Goal: Task Accomplishment & Management: Complete application form

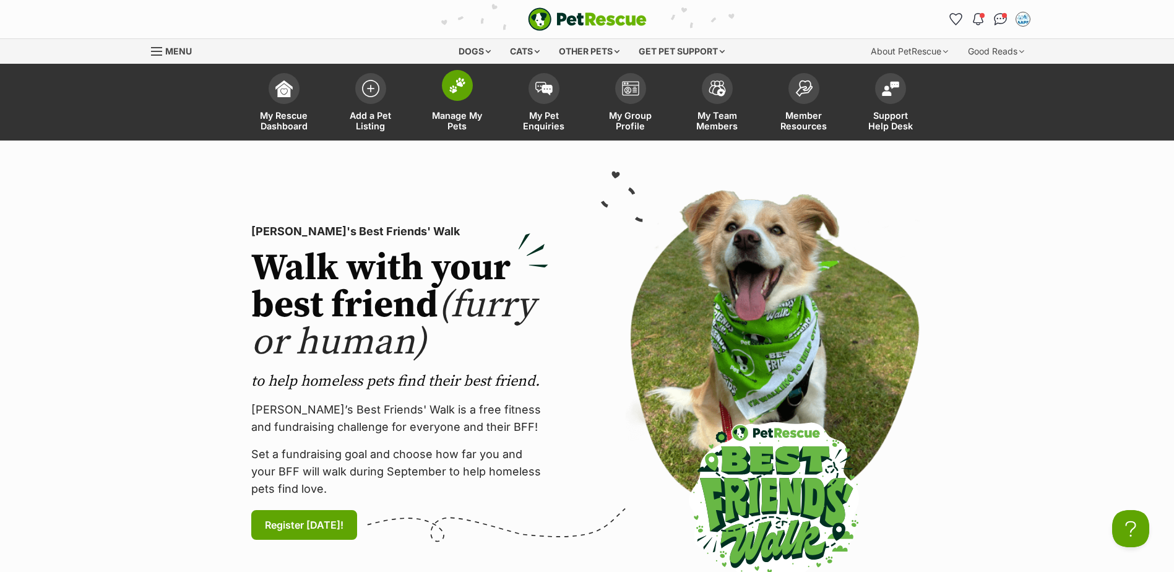
click at [477, 95] on link "Manage My Pets" at bounding box center [457, 104] width 87 height 74
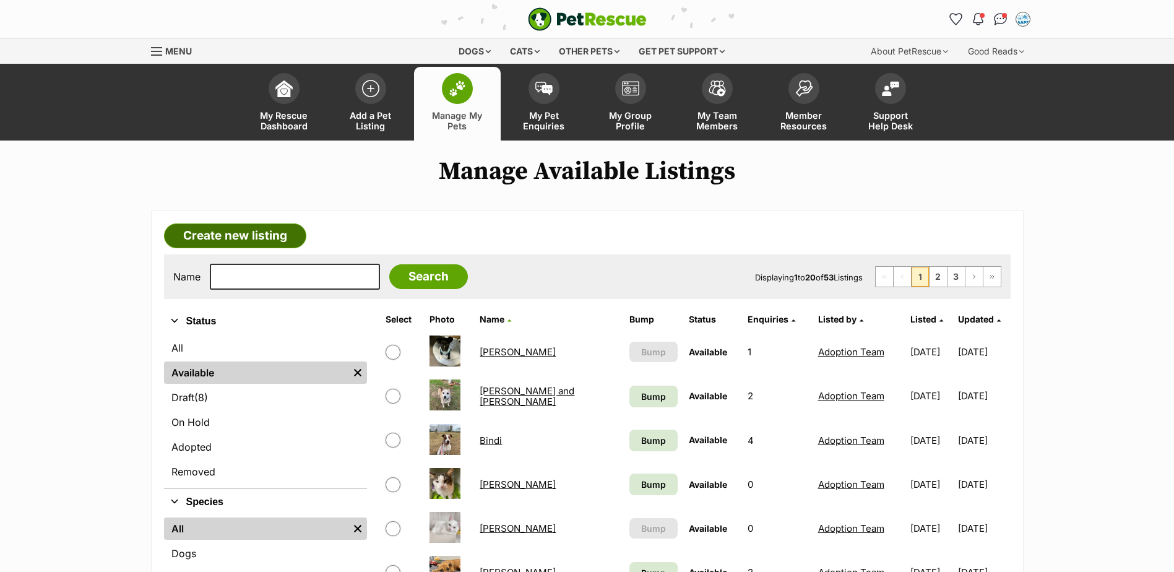
click at [259, 234] on link "Create new listing" at bounding box center [235, 235] width 142 height 25
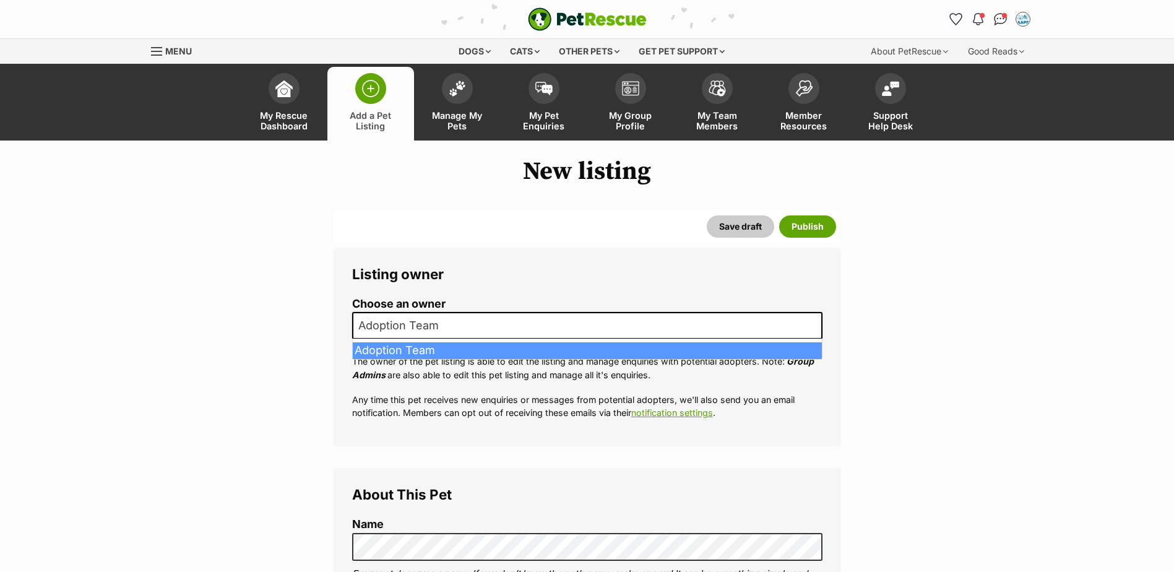
click at [452, 316] on span "Adoption Team" at bounding box center [587, 325] width 470 height 27
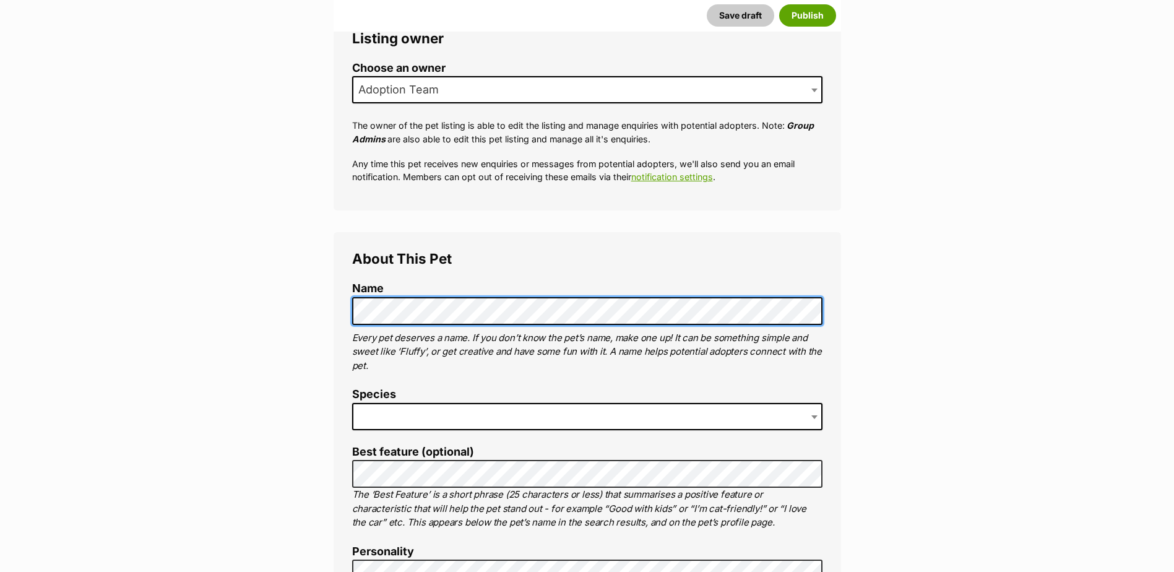
scroll to position [309, 0]
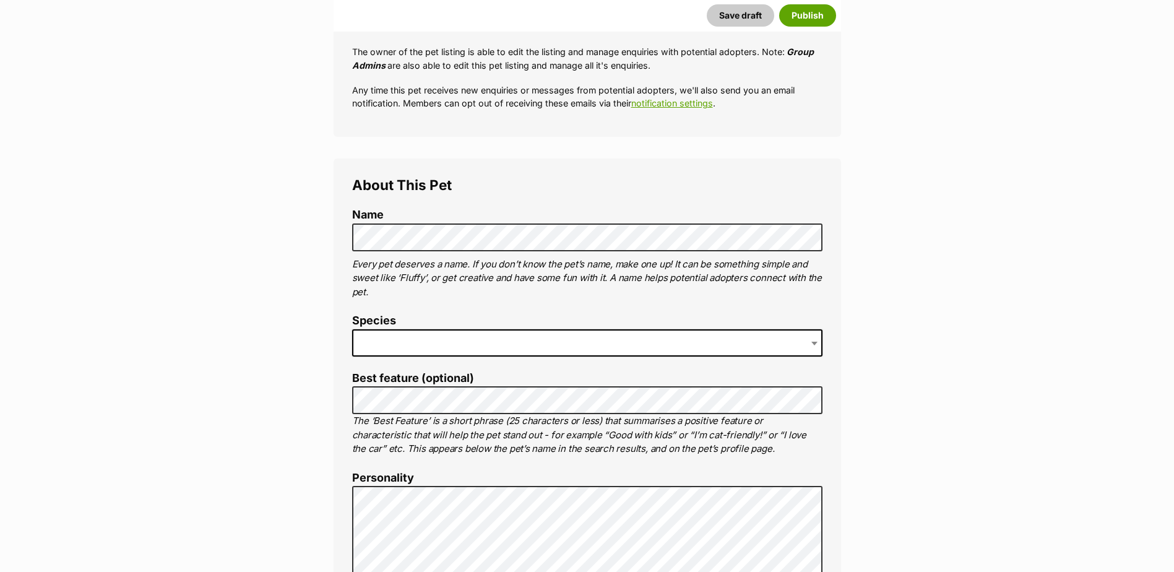
click at [493, 345] on span at bounding box center [587, 342] width 470 height 27
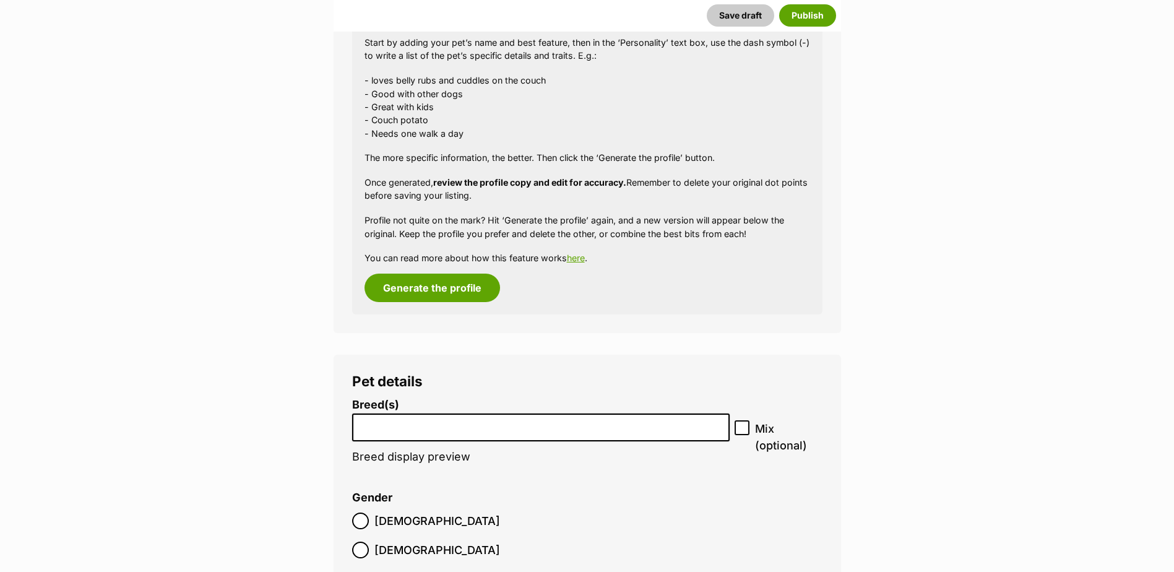
scroll to position [1238, 0]
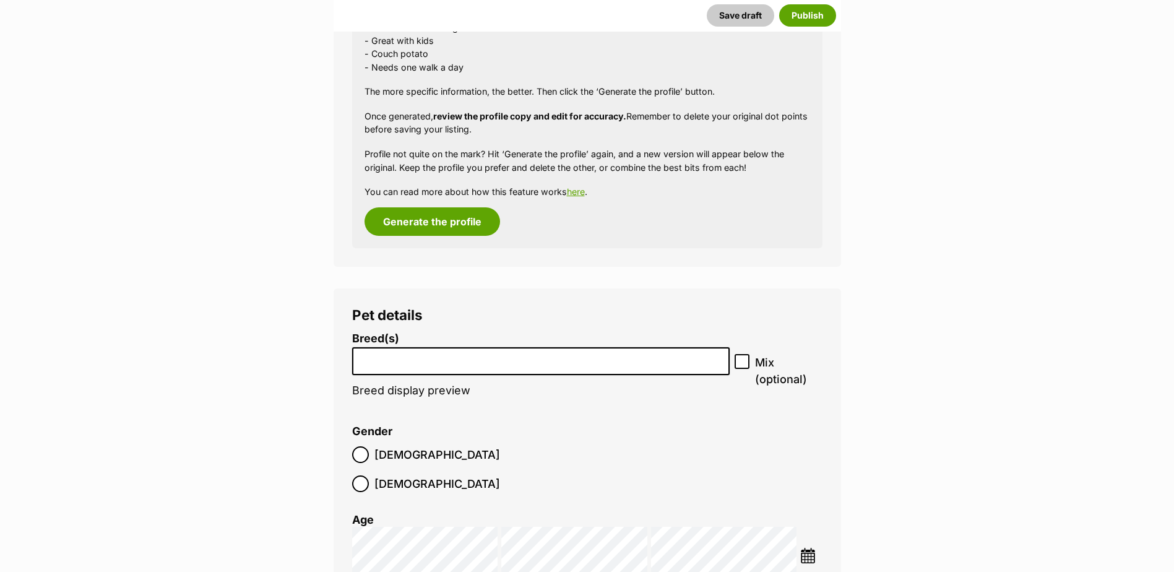
click at [515, 367] on li at bounding box center [540, 360] width 369 height 25
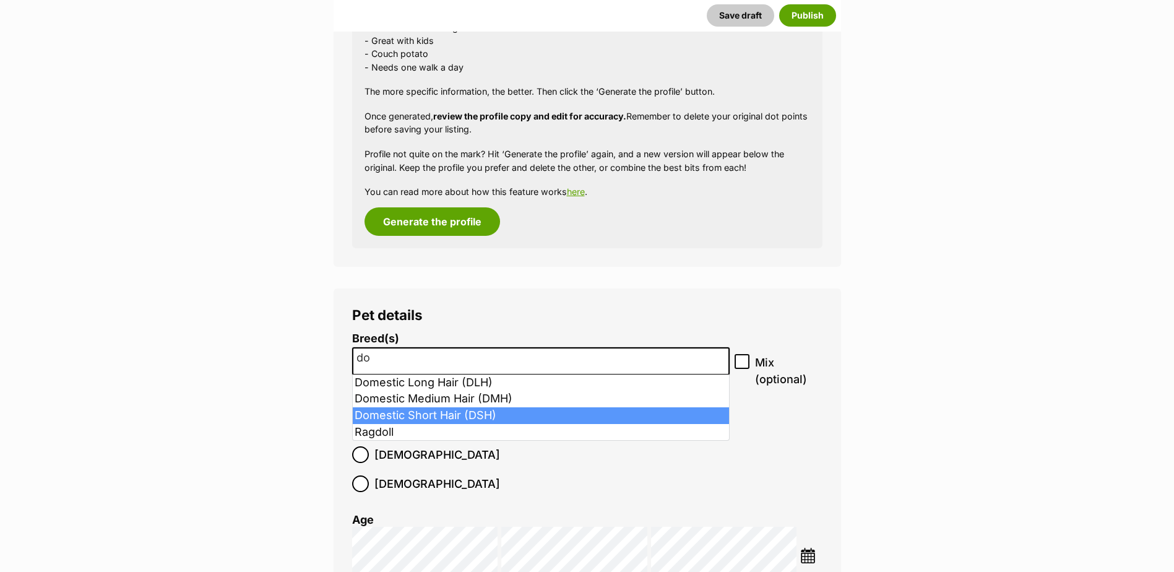
type input "do"
select select "252102"
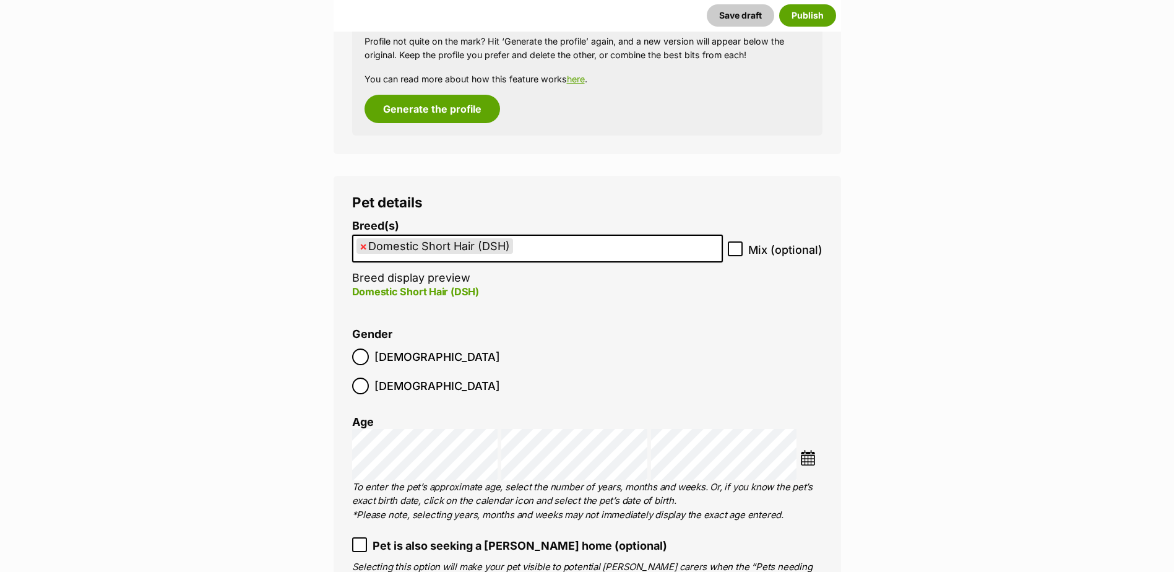
scroll to position [1362, 0]
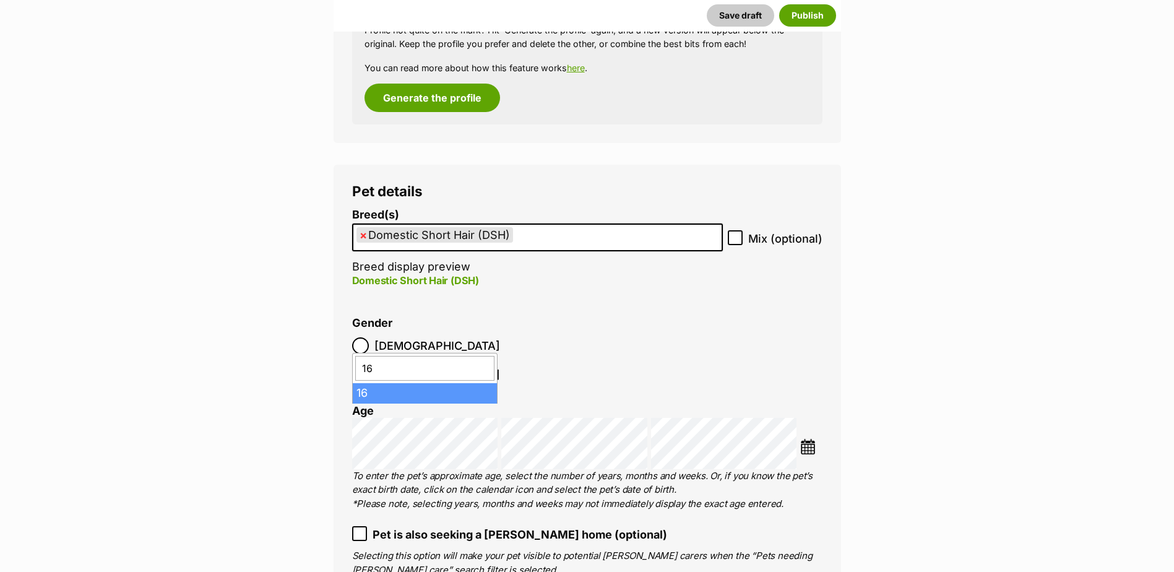
type input "16"
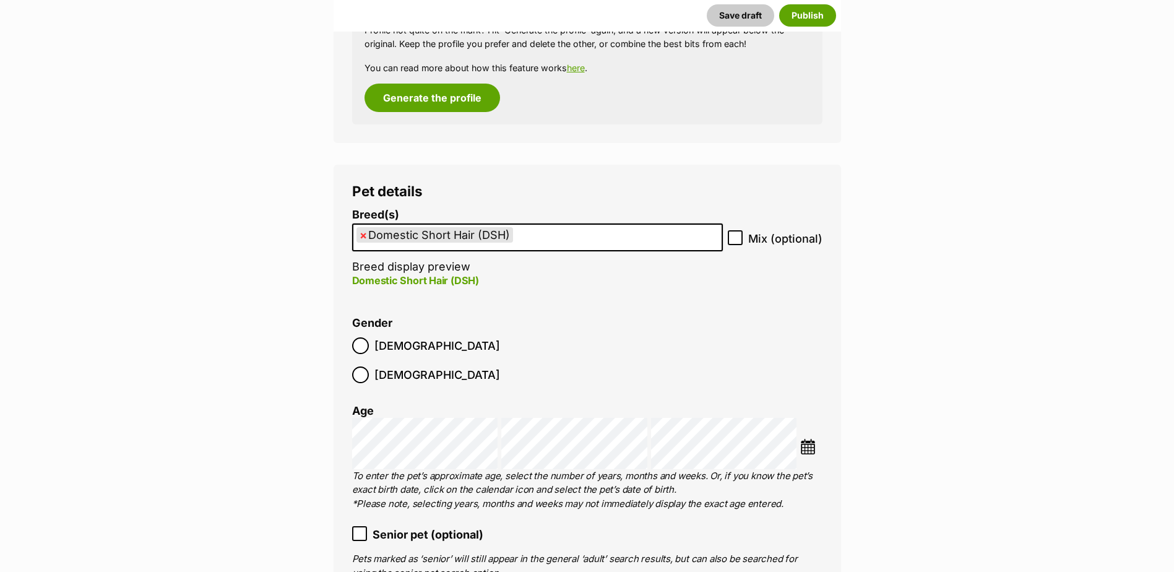
click at [425, 366] on label "Female" at bounding box center [426, 374] width 148 height 17
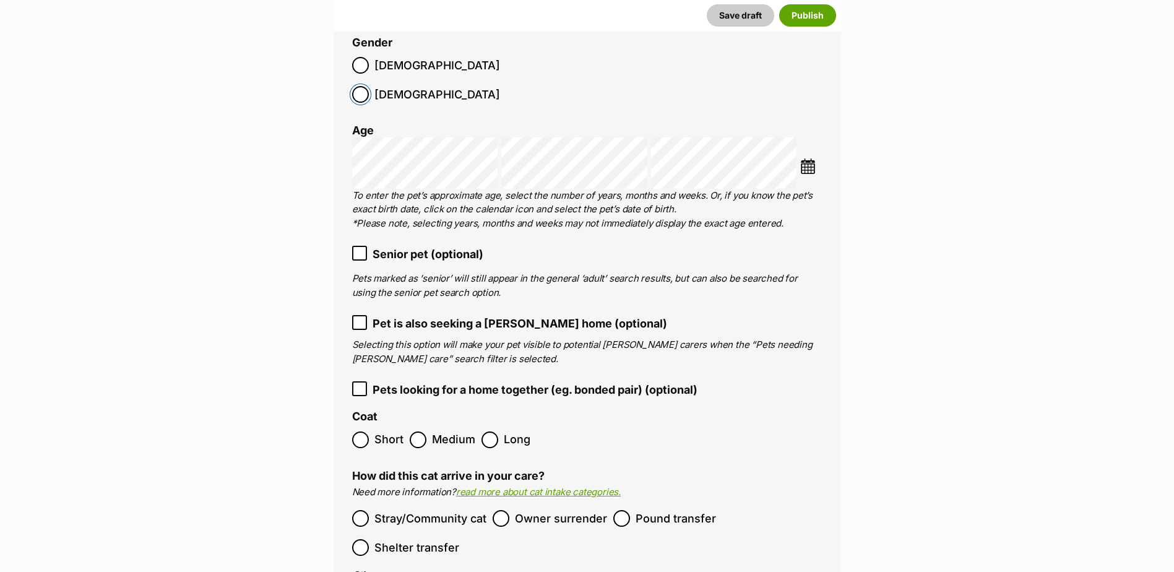
scroll to position [1671, 0]
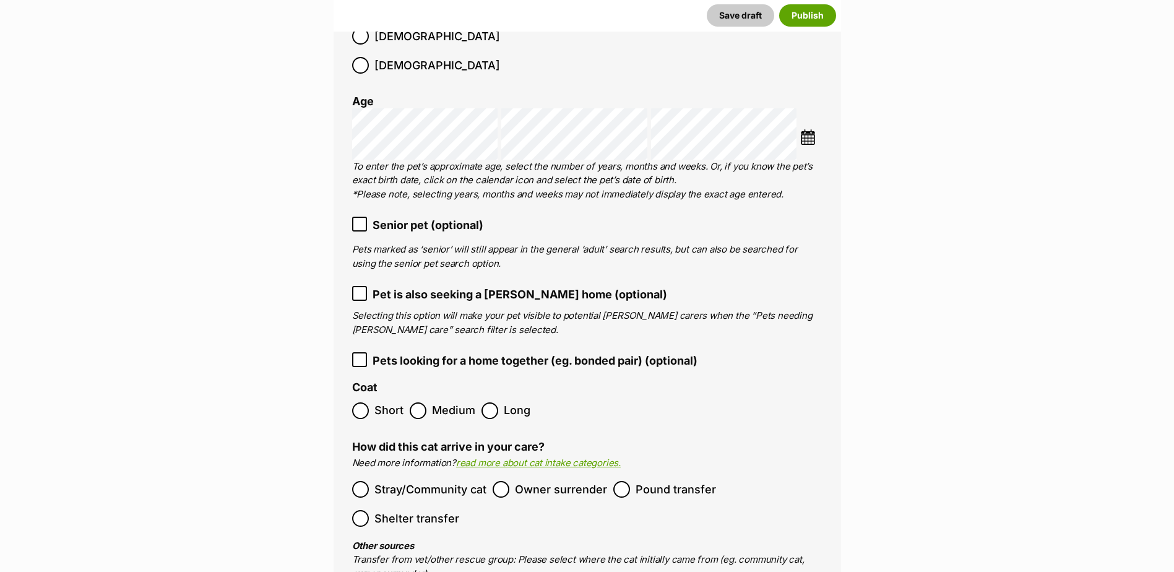
click at [381, 402] on span "Short" at bounding box center [388, 410] width 29 height 17
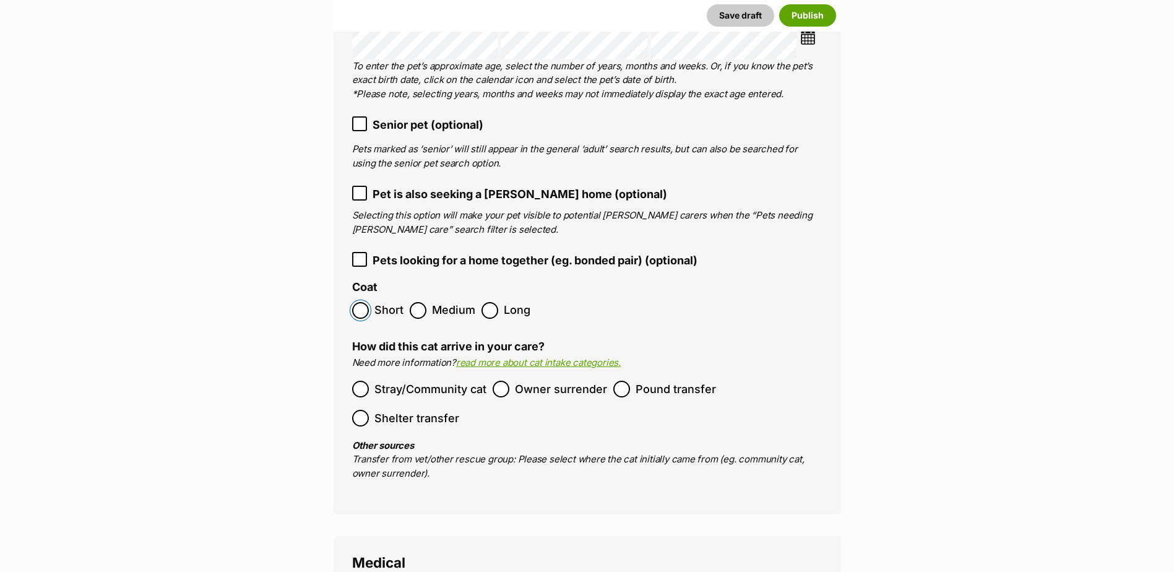
scroll to position [1795, 0]
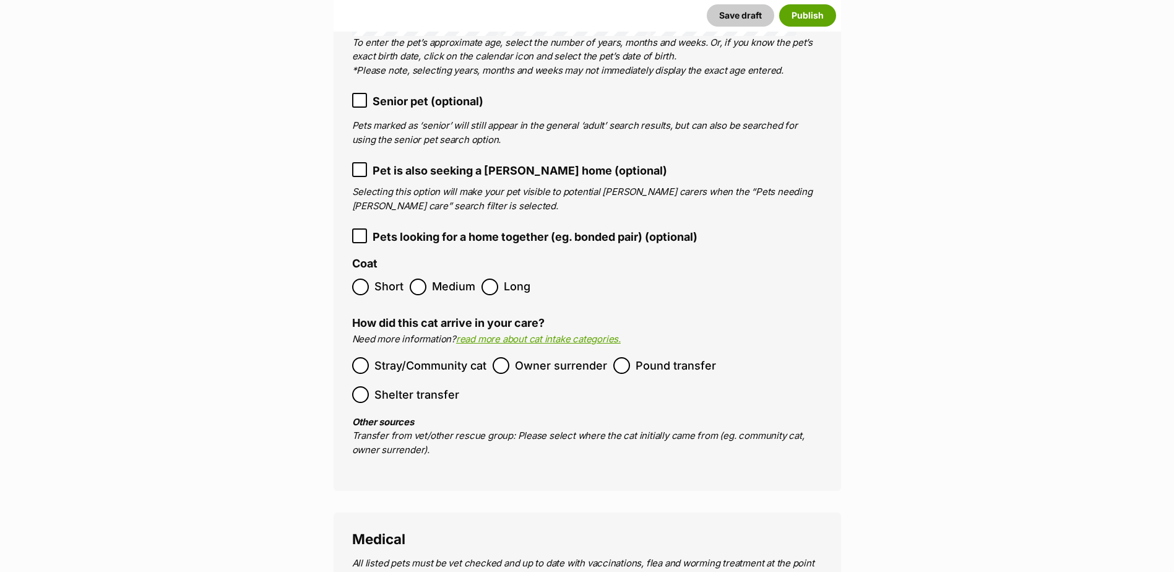
click at [411, 357] on span "Stray/Community cat" at bounding box center [430, 365] width 112 height 17
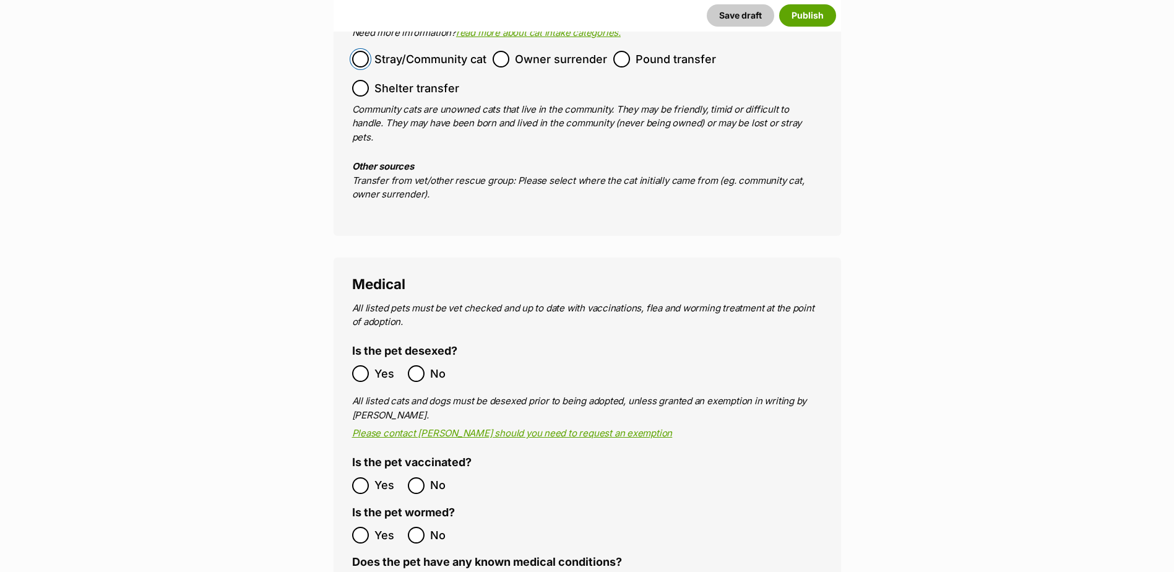
scroll to position [2104, 0]
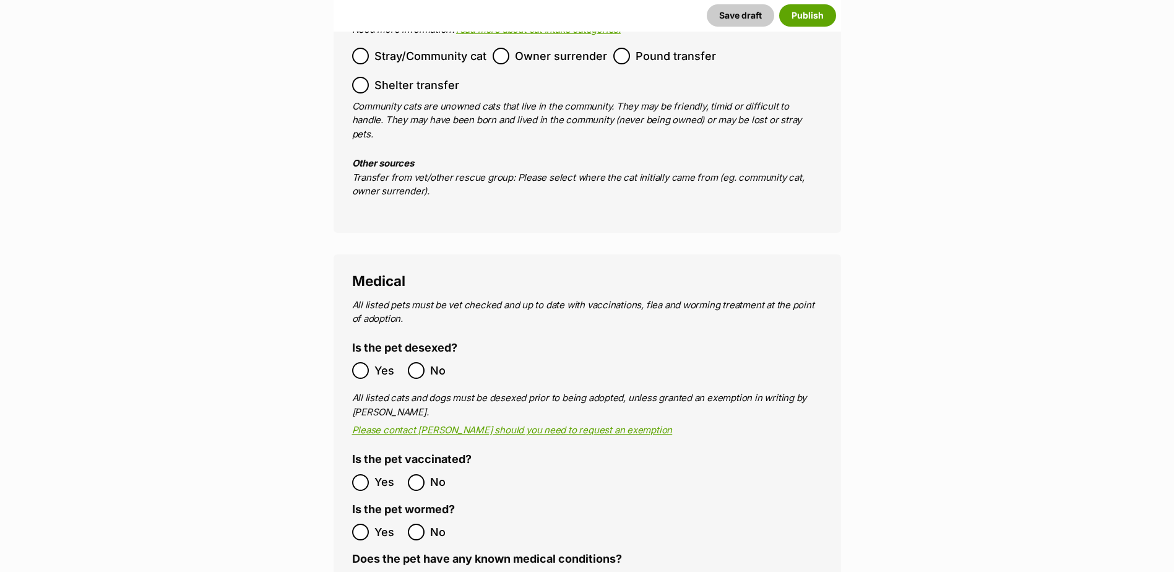
click at [381, 362] on span "Yes" at bounding box center [387, 370] width 27 height 17
click at [375, 474] on span "Yes" at bounding box center [387, 482] width 27 height 17
click at [369, 524] on label "Yes" at bounding box center [377, 532] width 50 height 17
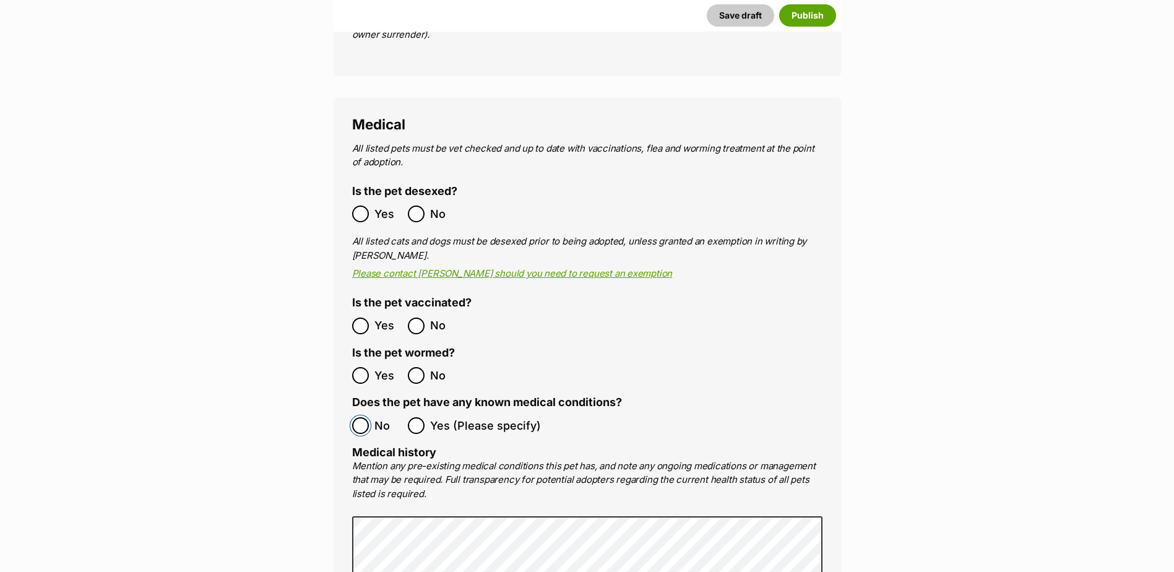
scroll to position [2290, 0]
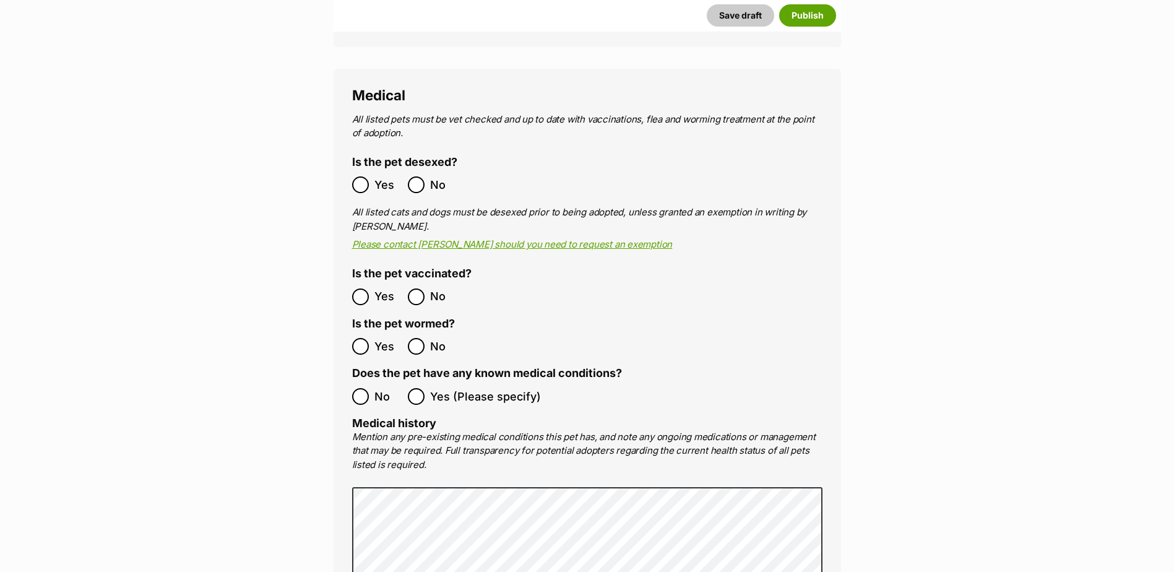
click at [451, 388] on span "Yes (Please specify)" at bounding box center [485, 396] width 111 height 17
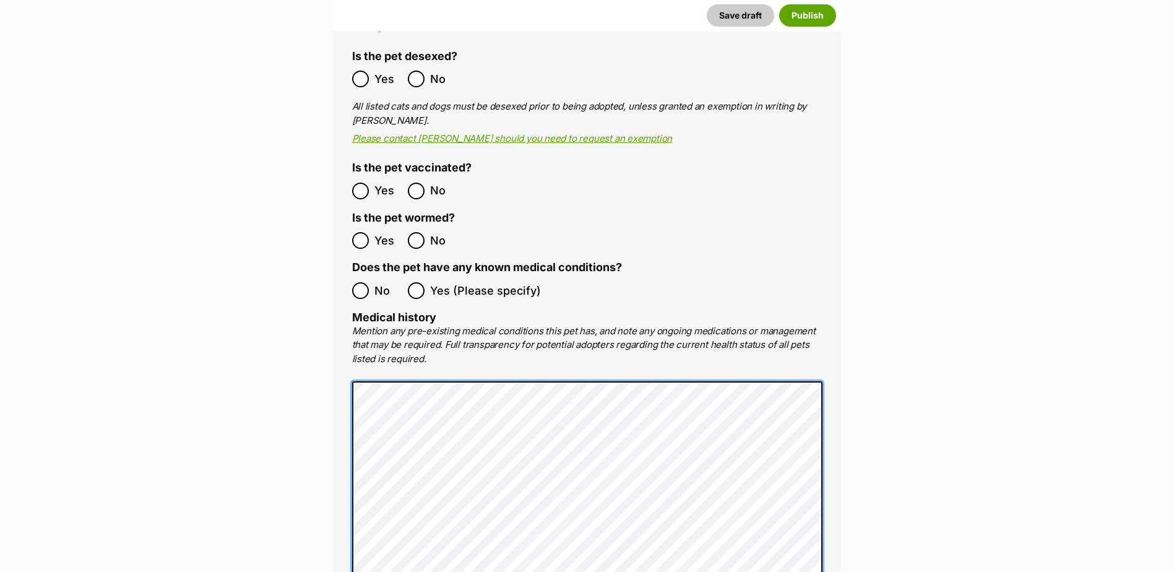
scroll to position [2475, 0]
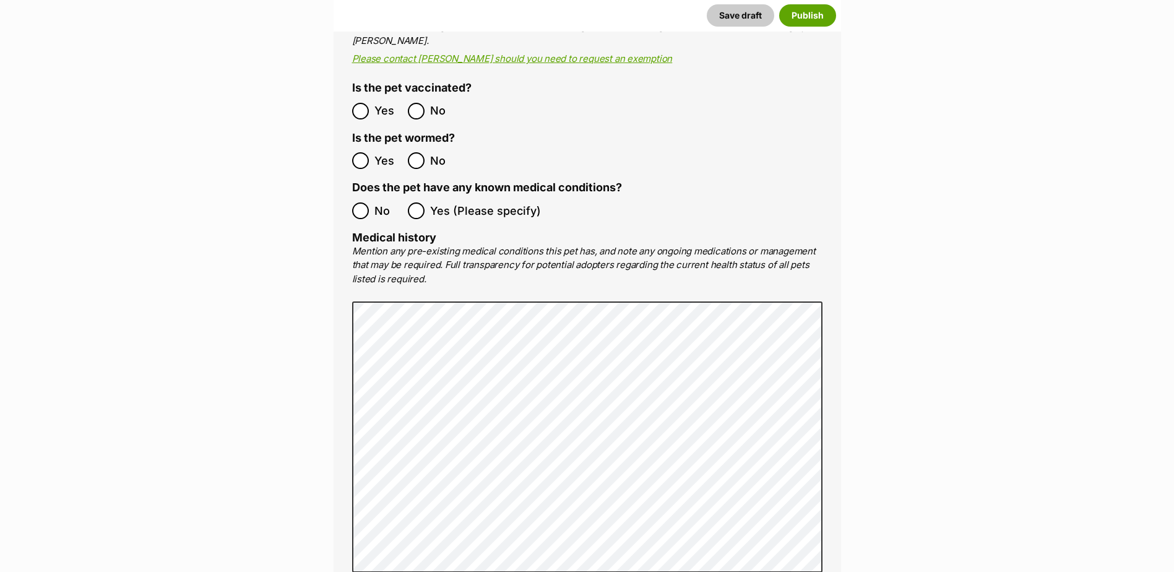
click at [379, 202] on span "No" at bounding box center [387, 210] width 27 height 17
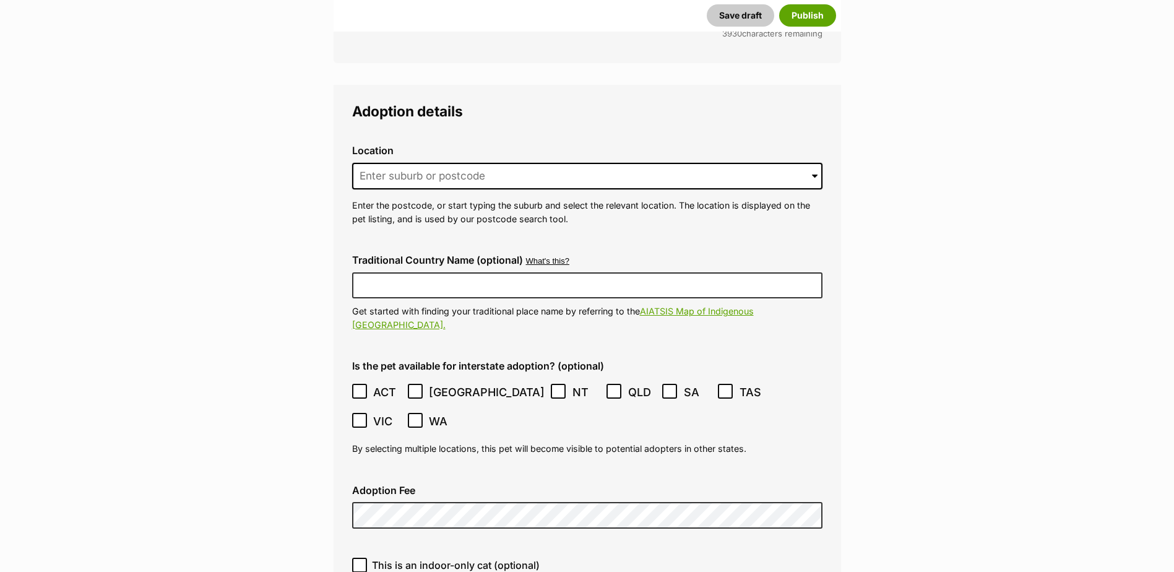
scroll to position [3032, 0]
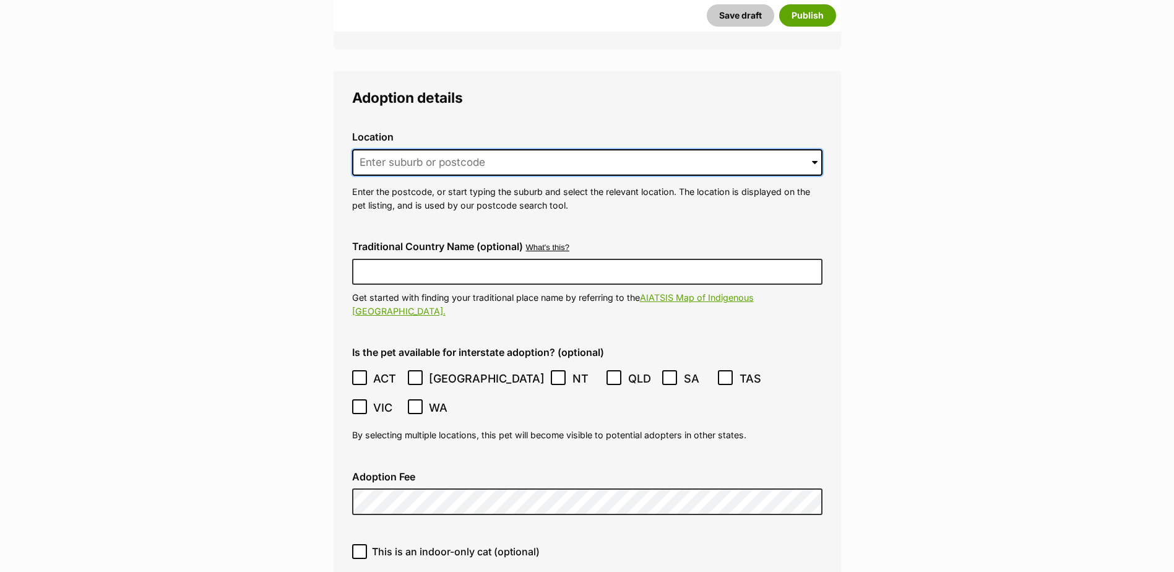
click at [579, 149] on input at bounding box center [587, 162] width 470 height 27
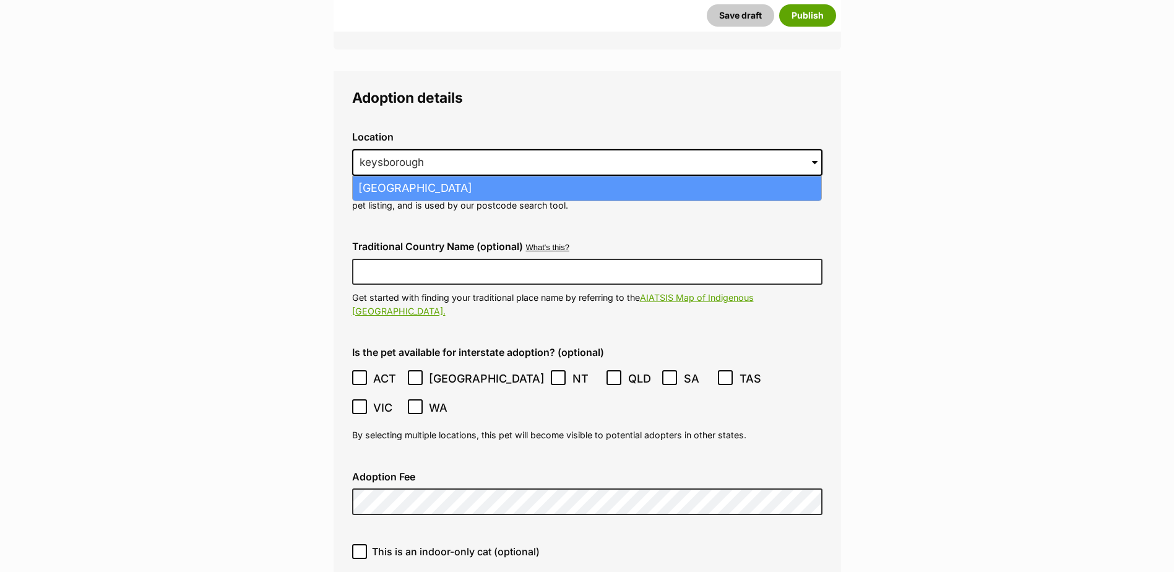
click at [558, 176] on li "[GEOGRAPHIC_DATA]" at bounding box center [587, 188] width 468 height 24
type input "[GEOGRAPHIC_DATA]"
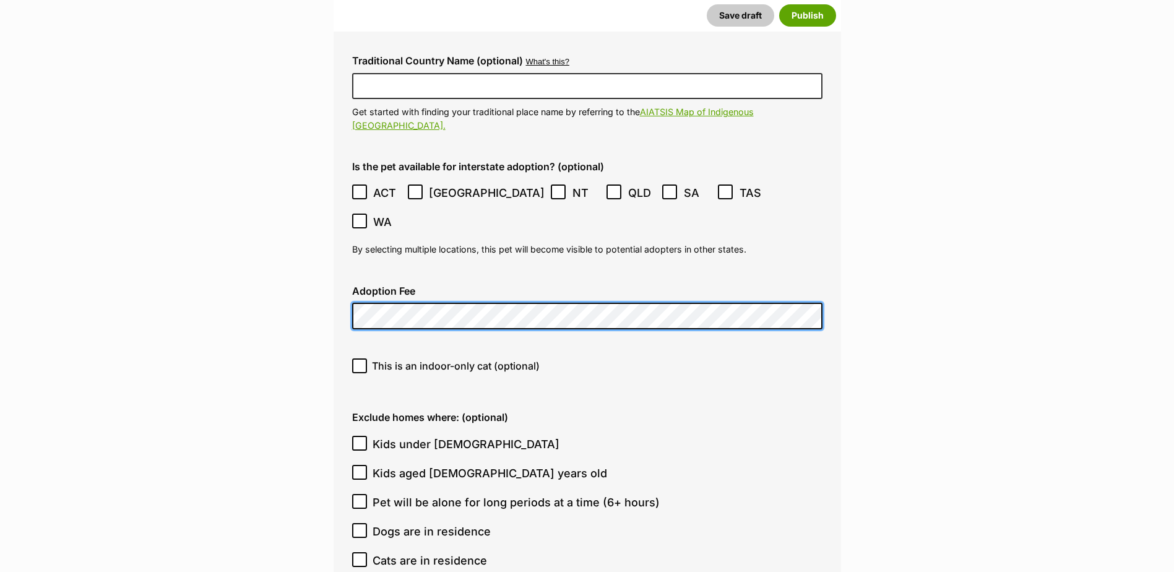
scroll to position [3404, 0]
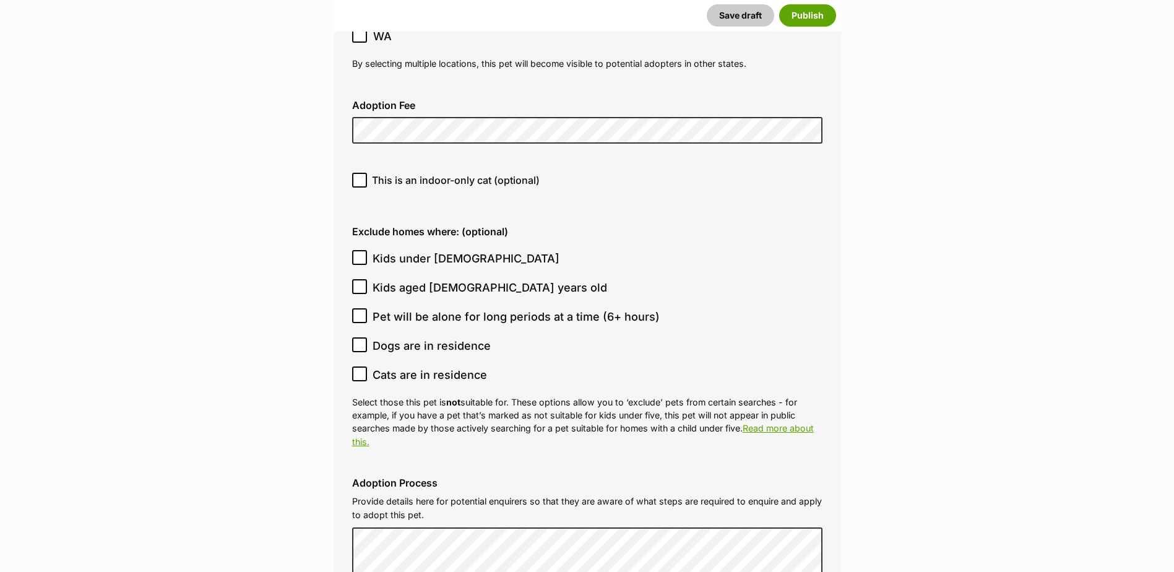
click at [418, 279] on span "Kids aged [DEMOGRAPHIC_DATA] years old" at bounding box center [490, 287] width 235 height 17
click at [367, 279] on input "Kids aged [DEMOGRAPHIC_DATA] years old" at bounding box center [359, 286] width 15 height 15
checkbox input "true"
click at [409, 250] on span "Kids under 5 years old" at bounding box center [466, 258] width 187 height 17
click at [367, 250] on input "Kids under 5 years old" at bounding box center [359, 257] width 15 height 15
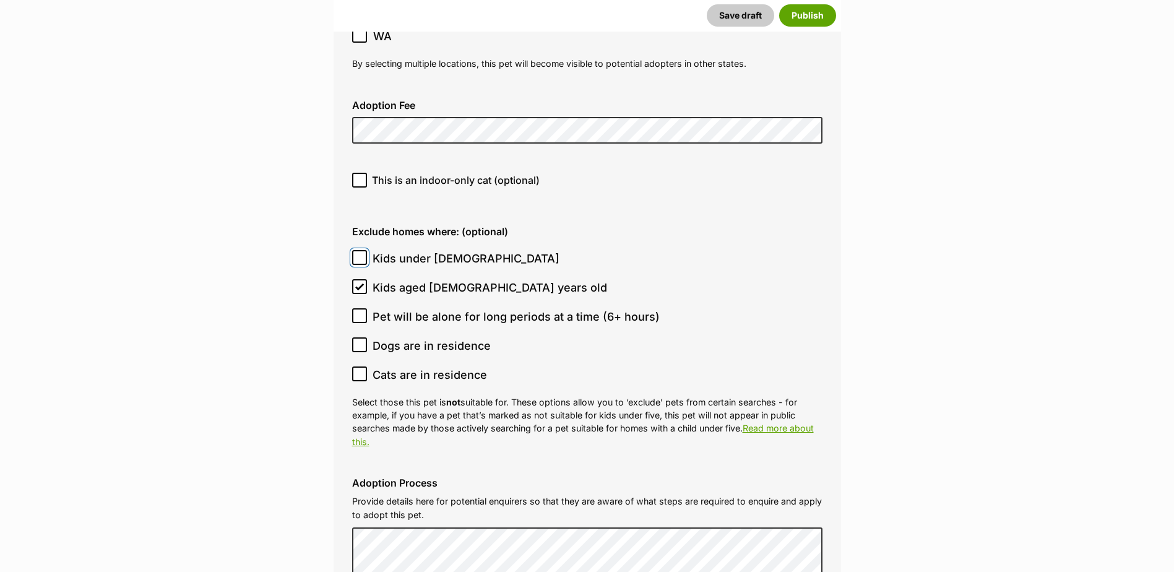
checkbox input "true"
click at [408, 337] on span "Dogs are in residence" at bounding box center [432, 345] width 118 height 17
click at [367, 337] on input "Dogs are in residence" at bounding box center [359, 344] width 15 height 15
checkbox input "true"
click at [413, 366] on span "Cats are in residence" at bounding box center [430, 374] width 114 height 17
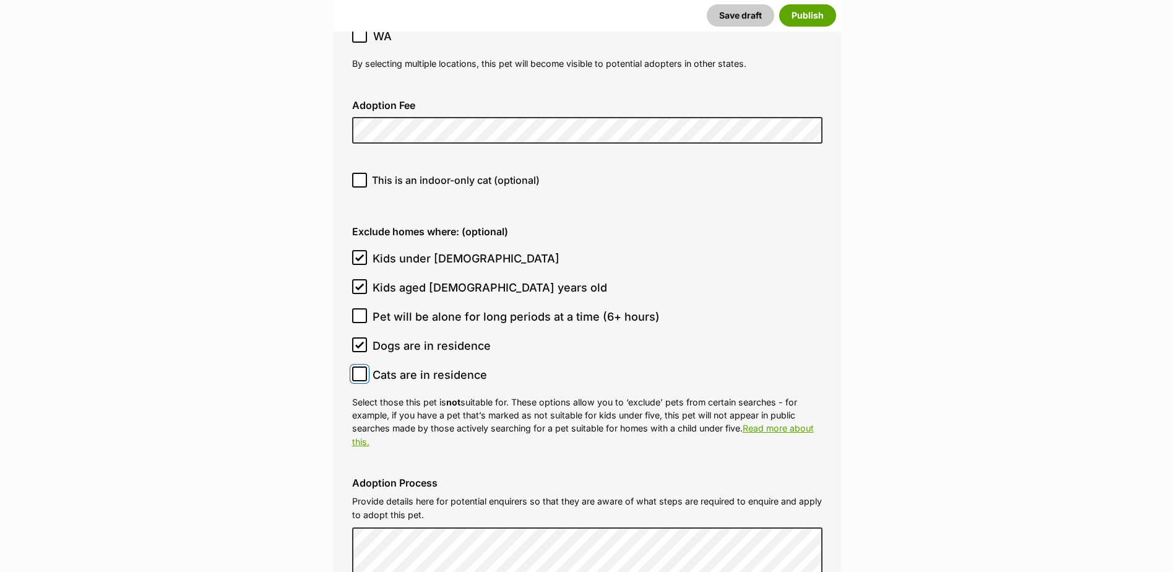
click at [367, 366] on input "Cats are in residence" at bounding box center [359, 373] width 15 height 15
checkbox input "true"
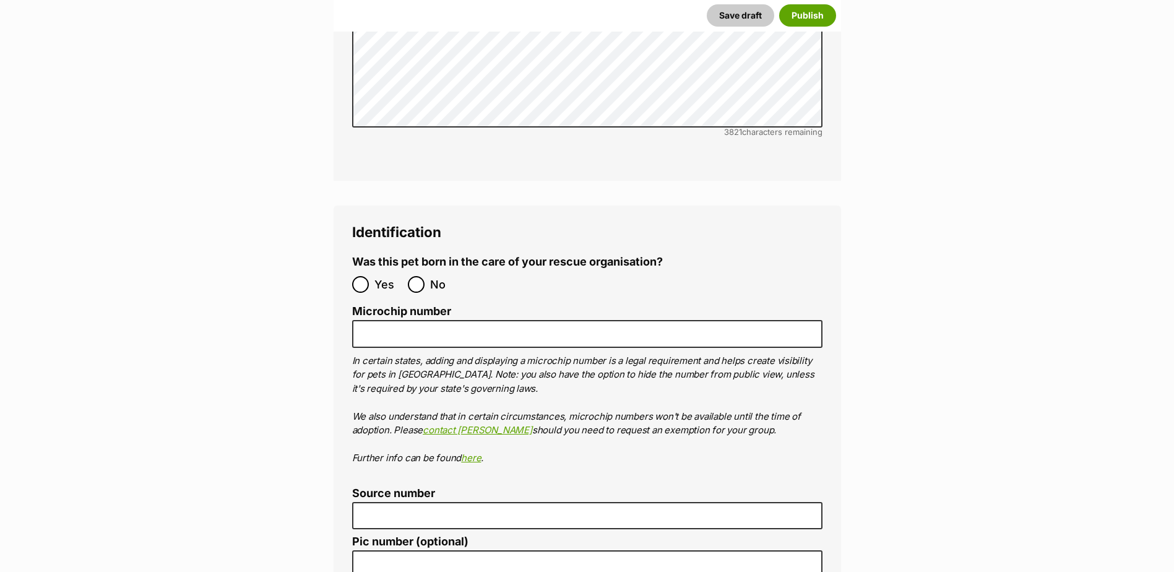
scroll to position [4146, 0]
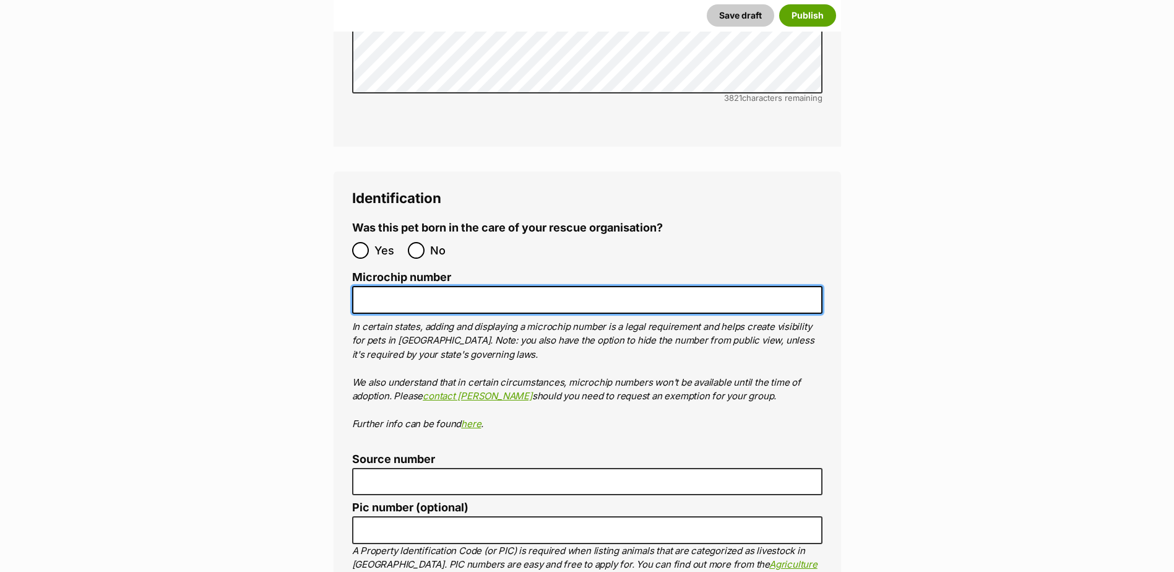
click at [409, 286] on input "Microchip number" at bounding box center [587, 300] width 470 height 28
paste input "961001000029786"
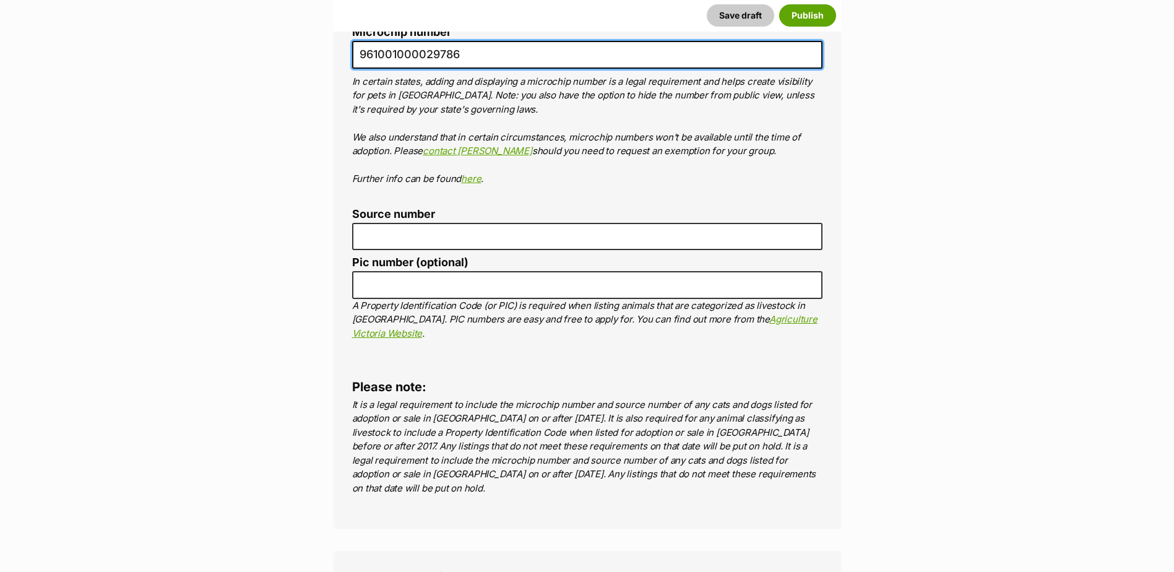
scroll to position [4394, 0]
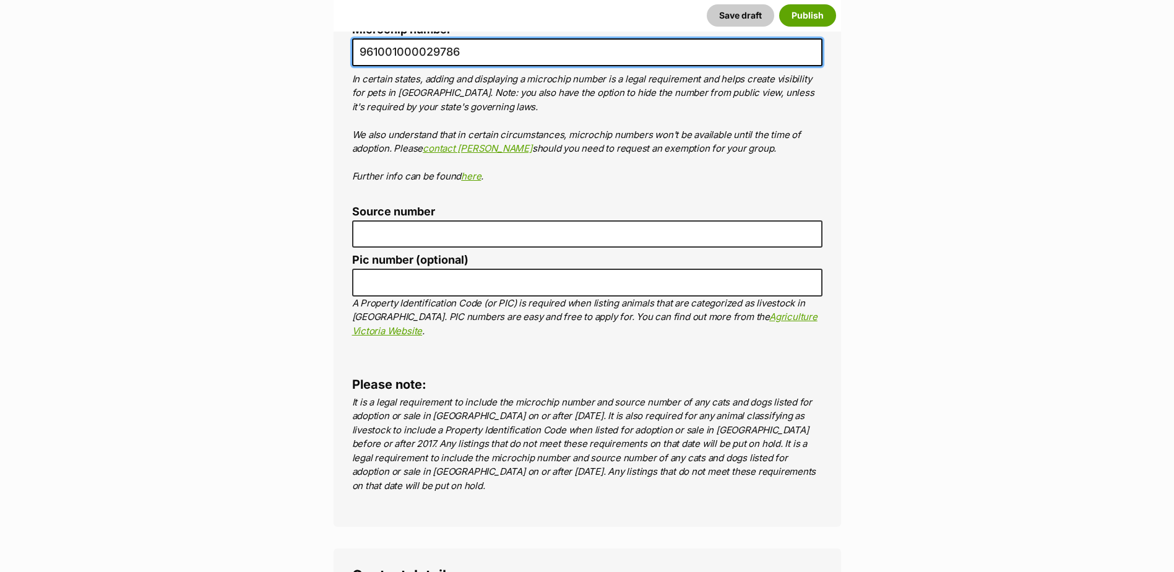
type input "961001000029786"
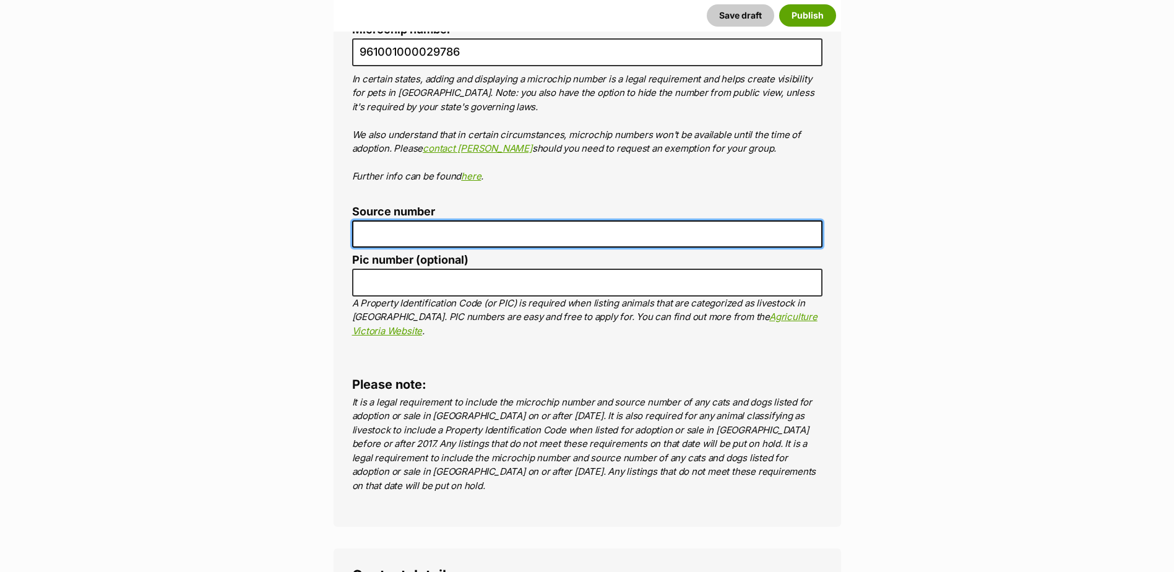
click at [481, 220] on input "Source number" at bounding box center [587, 234] width 470 height 28
type input "br100702"
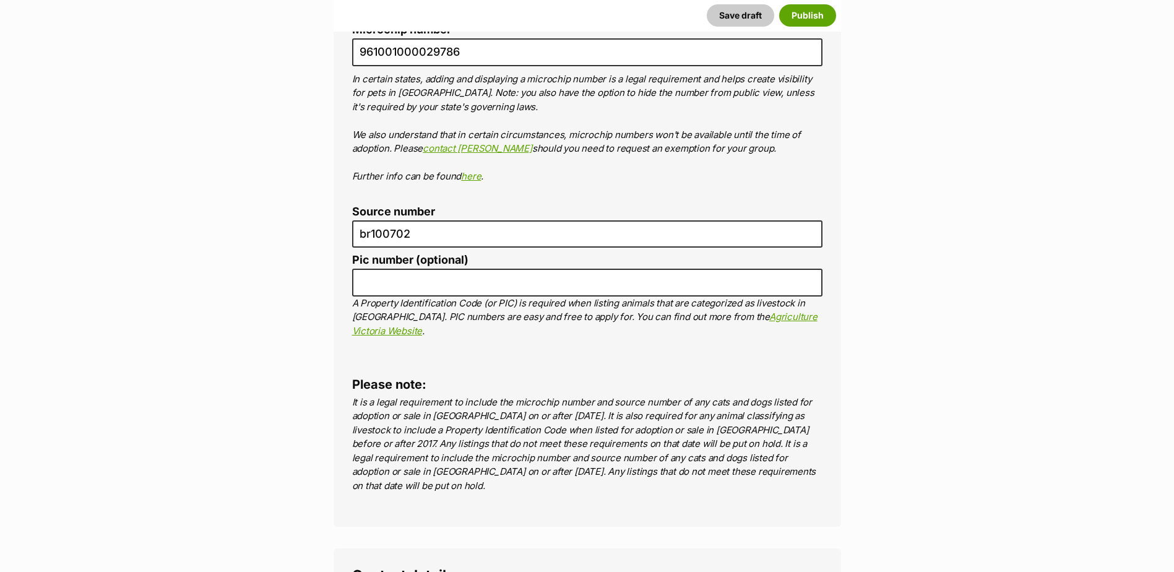
click at [603, 86] on p "In certain states, adding and displaying a microchip number is a legal requirem…" at bounding box center [587, 127] width 470 height 111
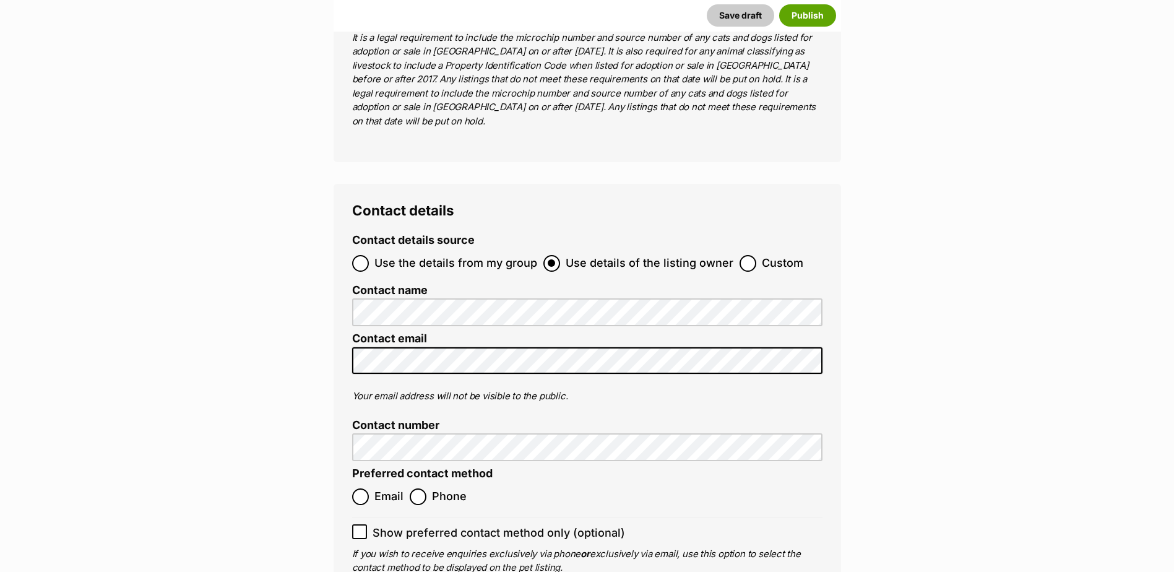
scroll to position [4827, 0]
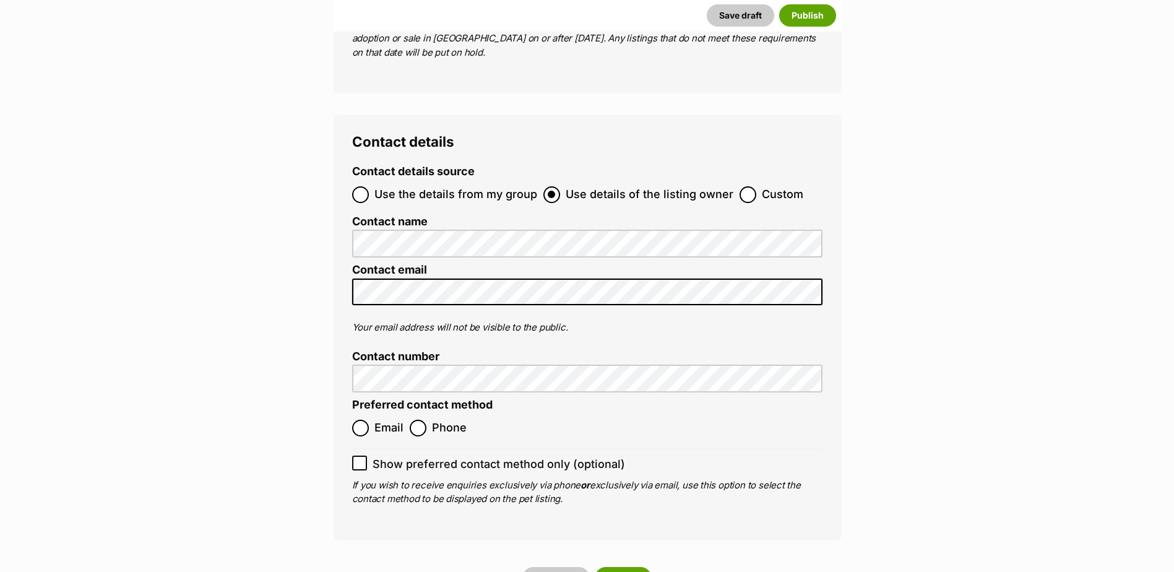
click at [376, 420] on span "Email" at bounding box center [388, 428] width 29 height 17
click at [369, 420] on input "Email" at bounding box center [360, 428] width 17 height 17
radio input "true"
click at [606, 567] on button "Publish" at bounding box center [623, 578] width 57 height 22
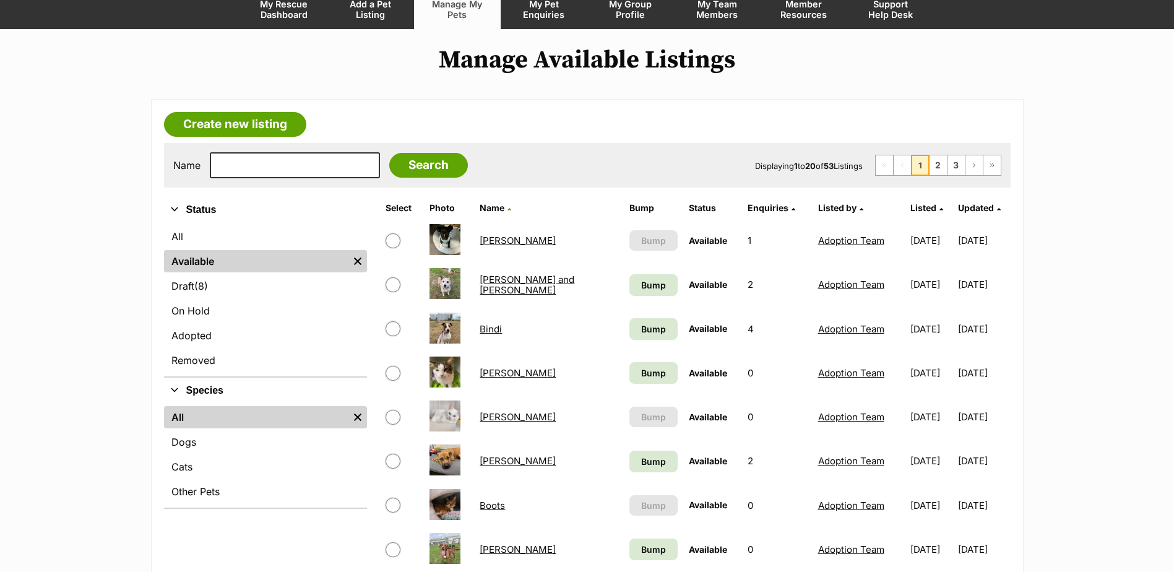
scroll to position [124, 0]
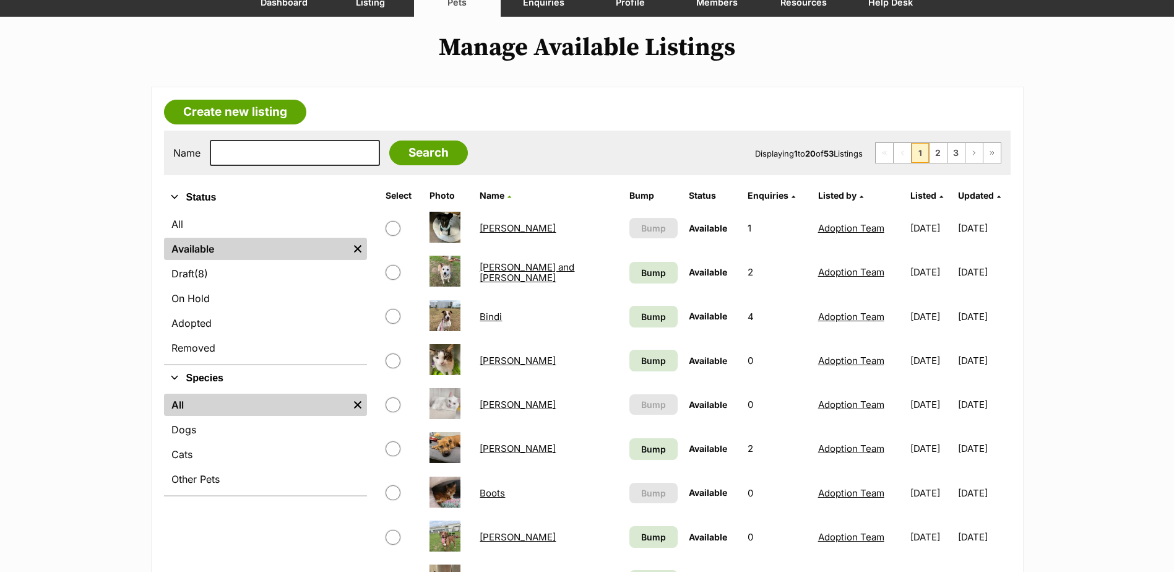
click at [266, 113] on link "Create new listing" at bounding box center [235, 112] width 142 height 25
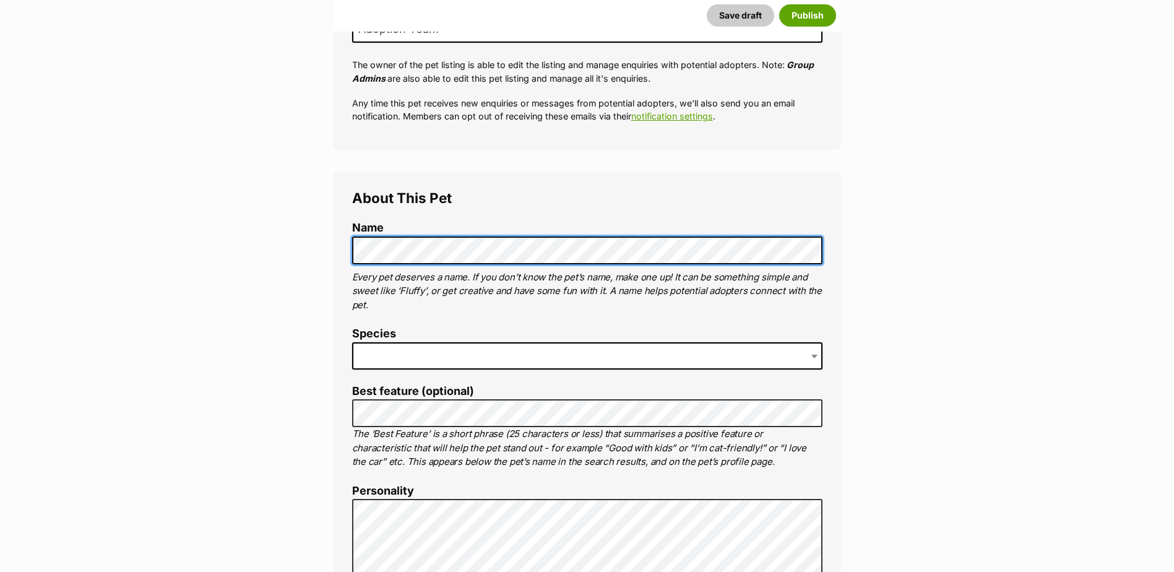
scroll to position [309, 0]
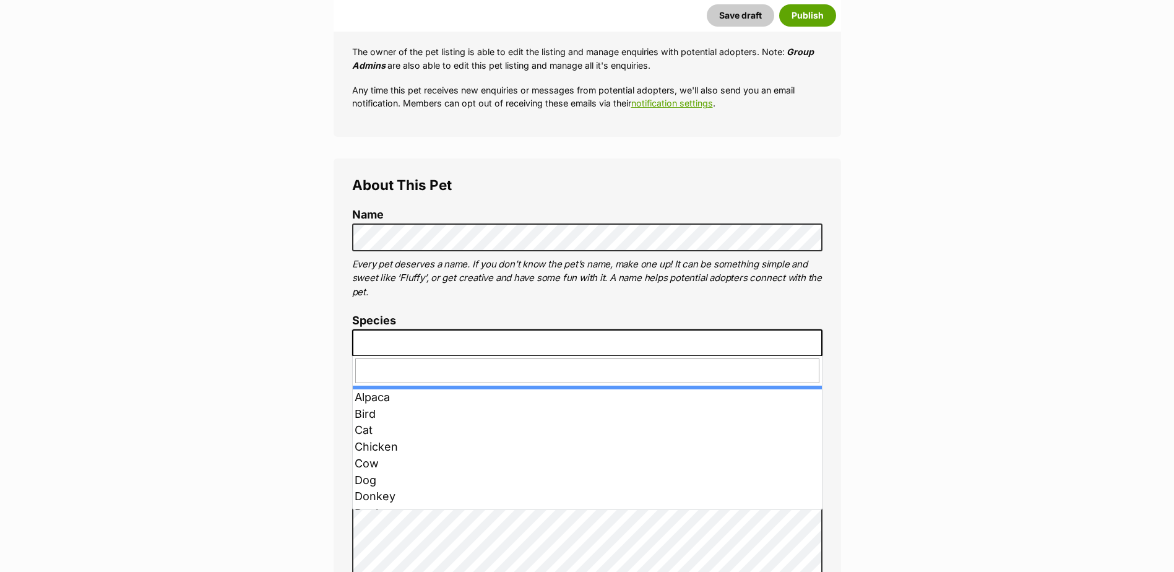
click at [430, 340] on span at bounding box center [587, 342] width 470 height 27
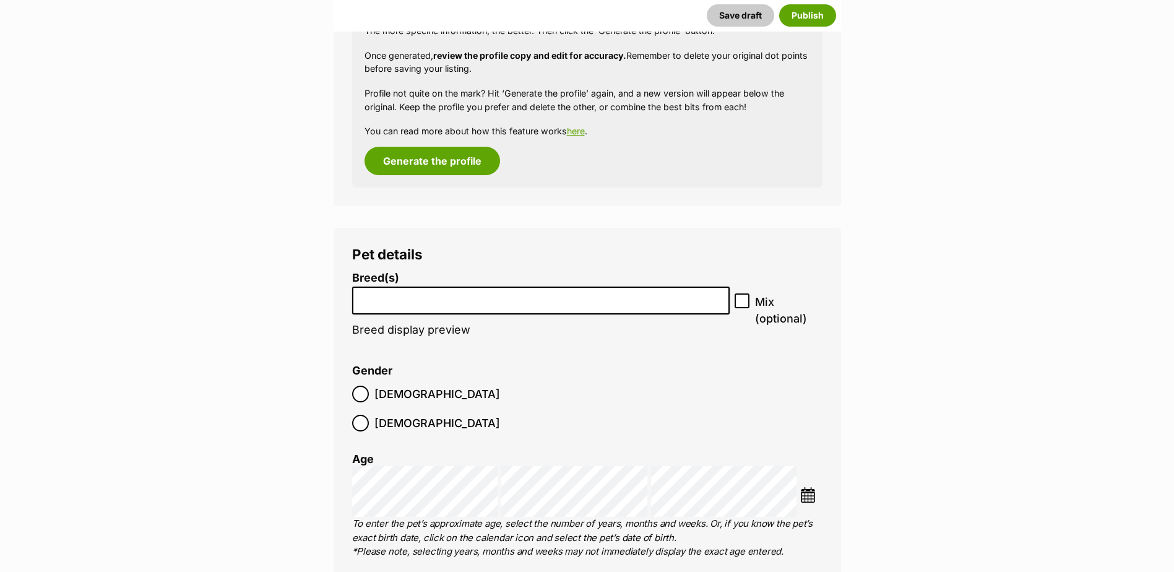
scroll to position [1300, 0]
click at [519, 304] on li at bounding box center [540, 299] width 369 height 25
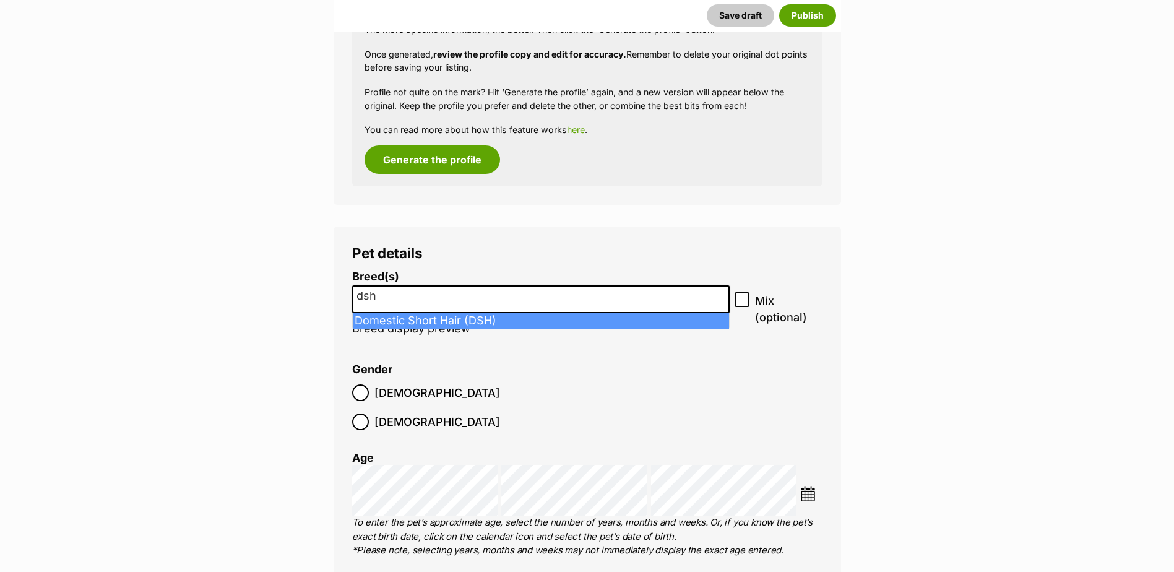
type input "dsh"
select select "252102"
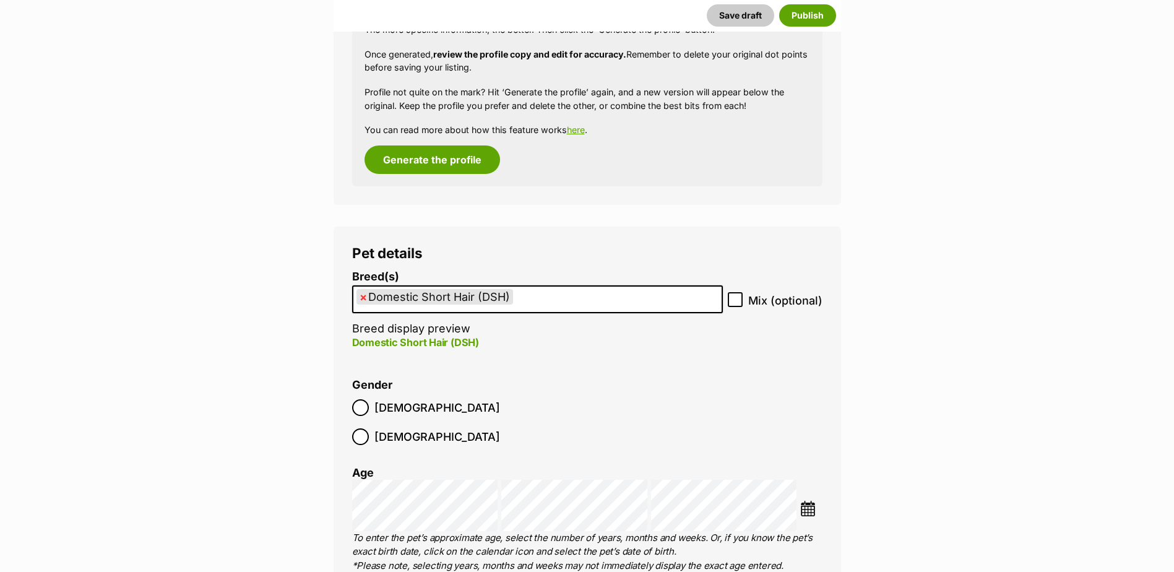
click at [361, 297] on span "×" at bounding box center [363, 296] width 7 height 15
select select
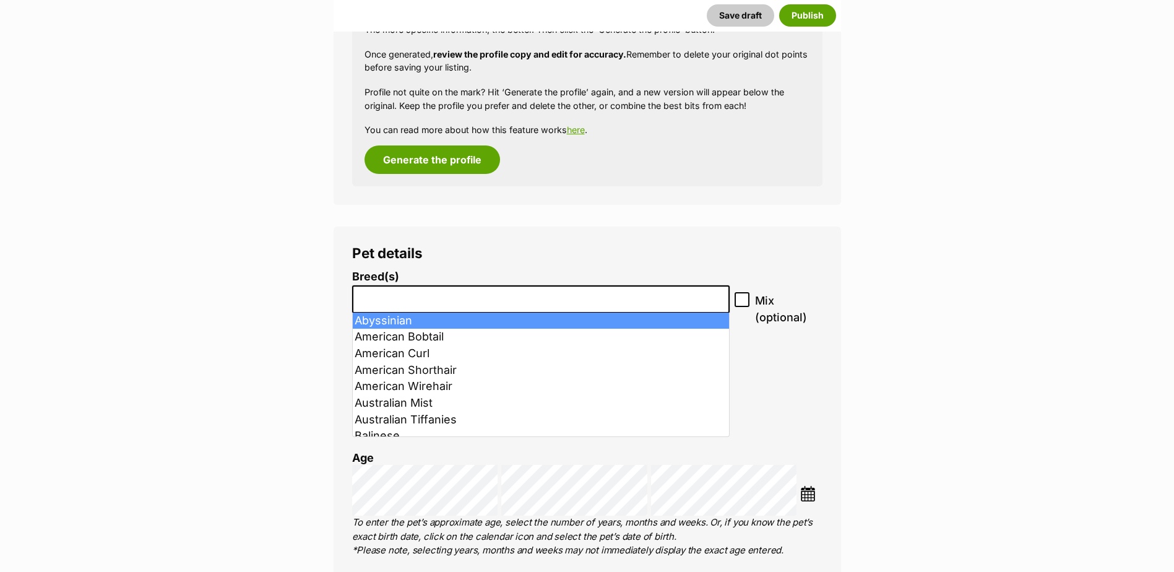
click at [366, 297] on input "search" at bounding box center [540, 296] width 369 height 13
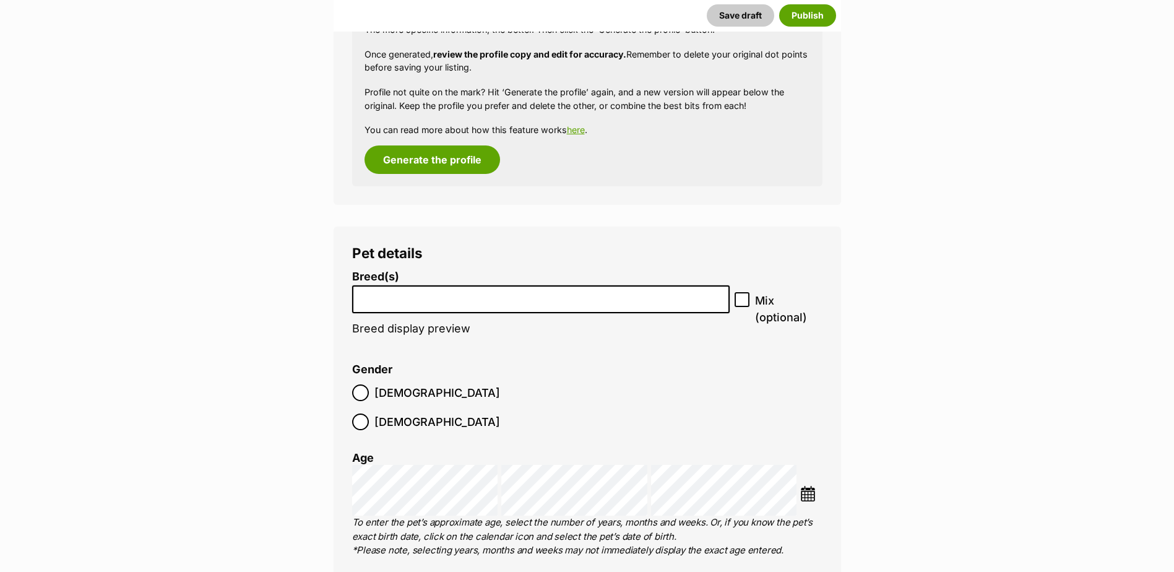
click at [366, 297] on input "search" at bounding box center [540, 296] width 369 height 13
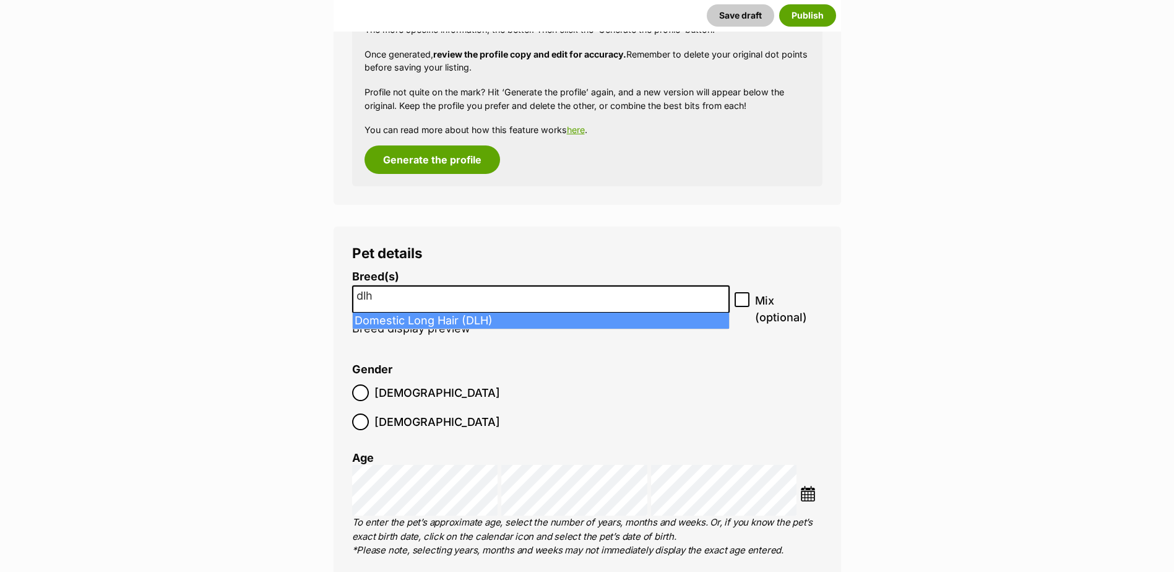
type input "dlh"
select select "252100"
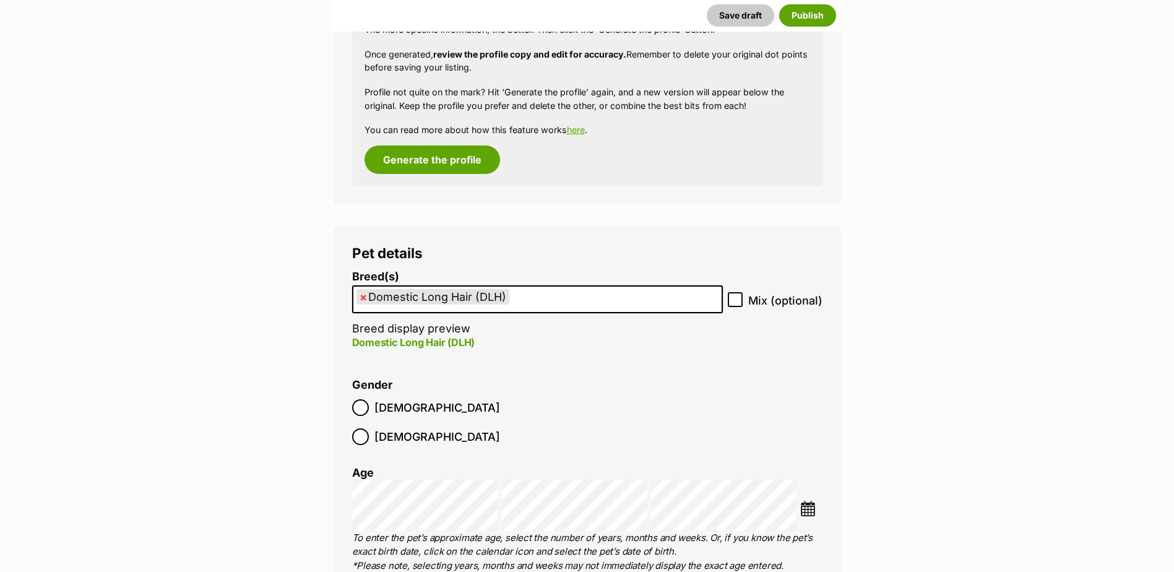
click at [391, 403] on span "Male" at bounding box center [437, 407] width 126 height 17
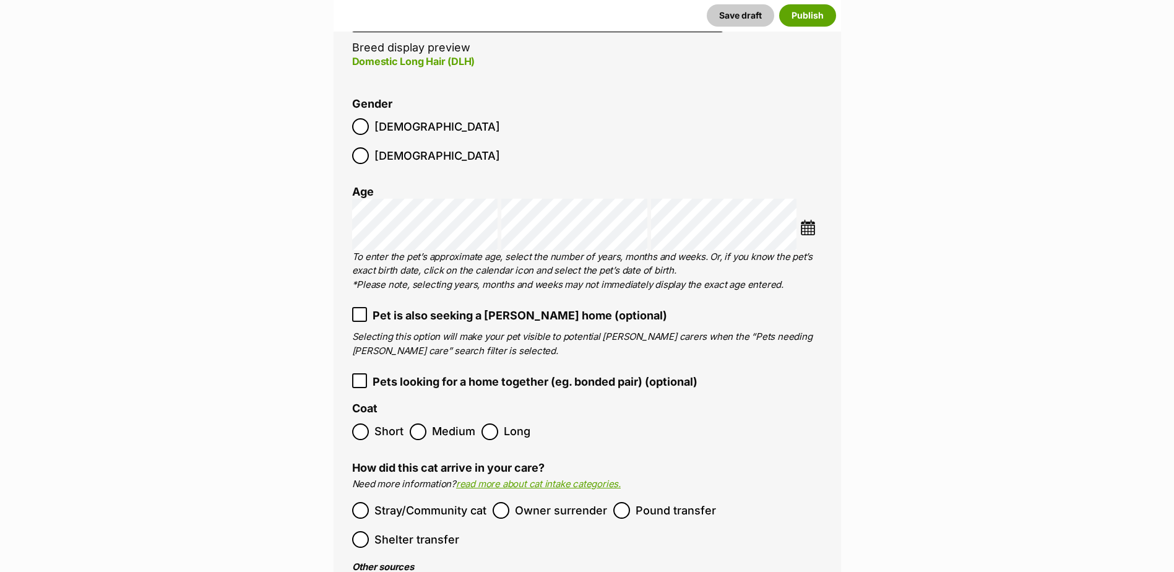
scroll to position [1609, 0]
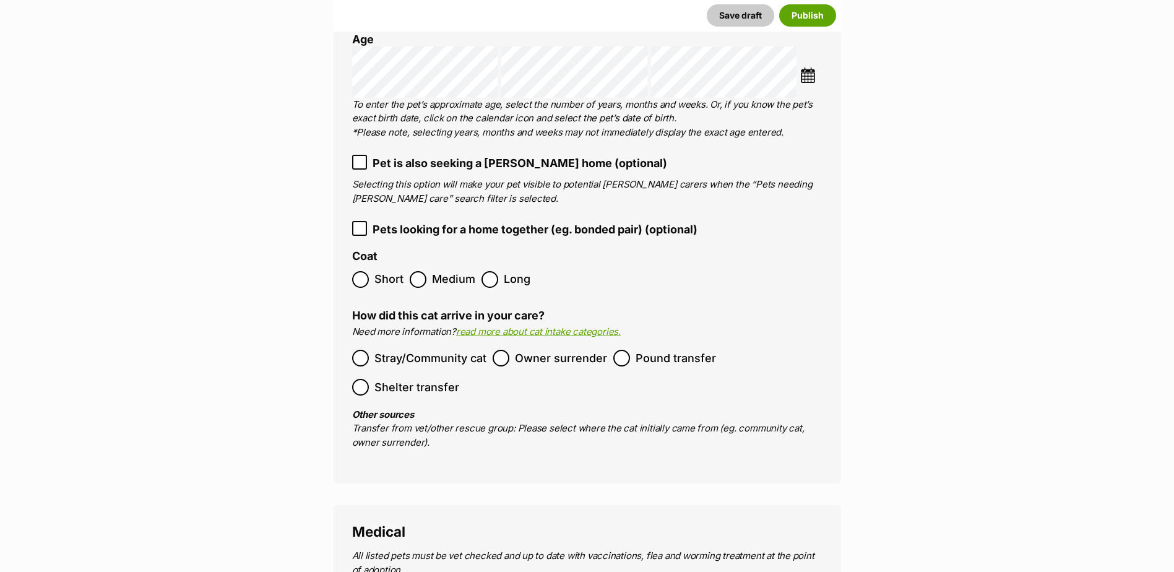
click at [410, 350] on span "Stray/Community cat" at bounding box center [430, 358] width 112 height 17
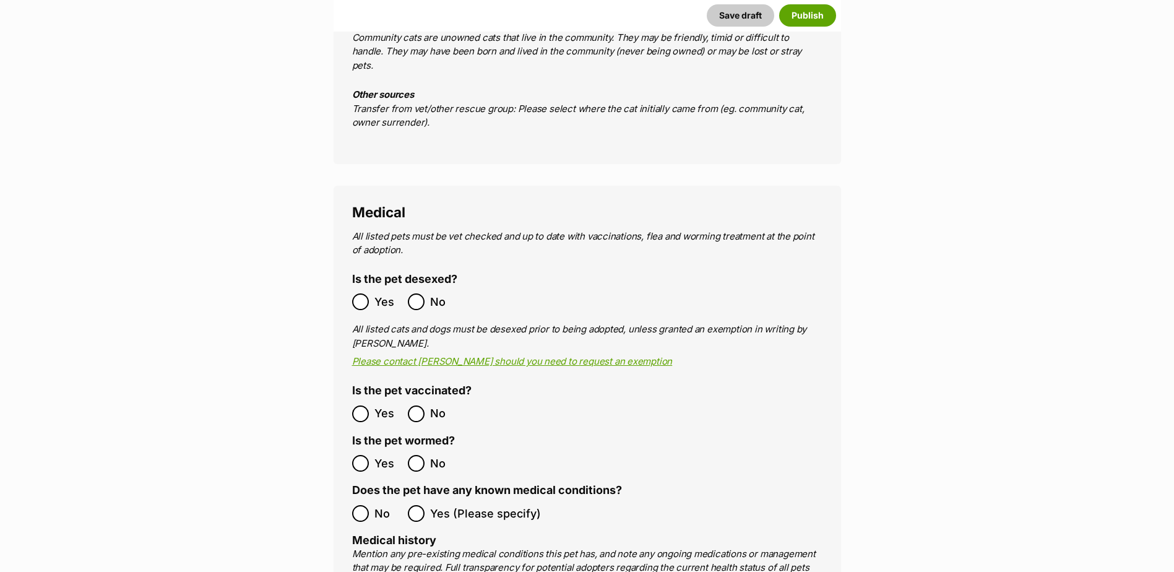
scroll to position [2104, 0]
click at [381, 293] on span "Yes" at bounding box center [387, 301] width 27 height 17
click at [379, 405] on span "Yes" at bounding box center [387, 413] width 27 height 17
click at [374, 448] on ol "Yes No" at bounding box center [469, 462] width 235 height 29
click at [374, 454] on span "Yes" at bounding box center [387, 462] width 27 height 17
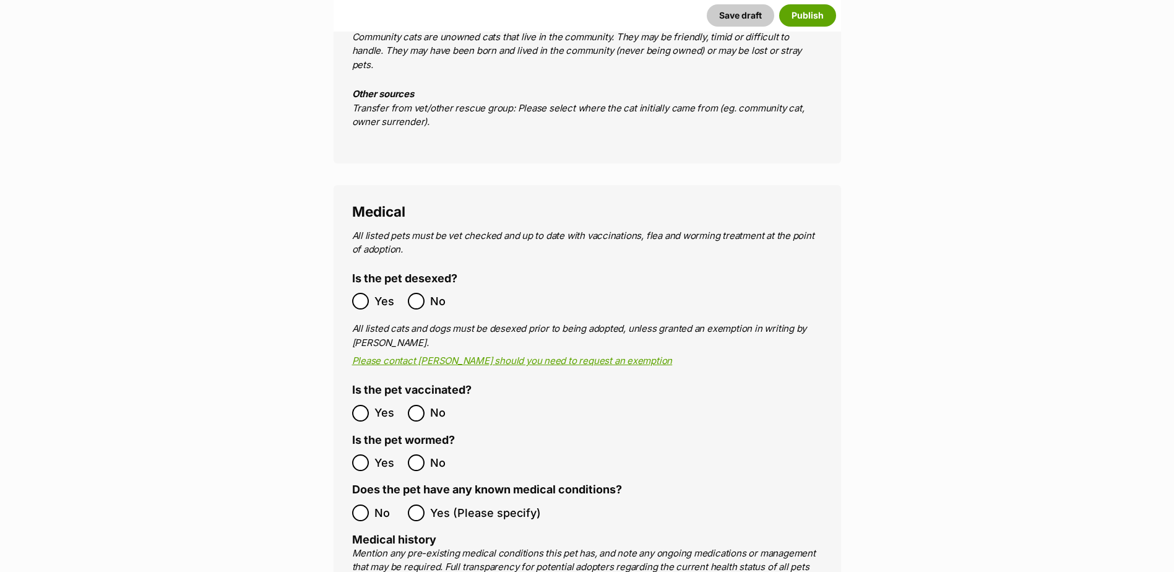
click at [371, 504] on label "No" at bounding box center [377, 512] width 50 height 17
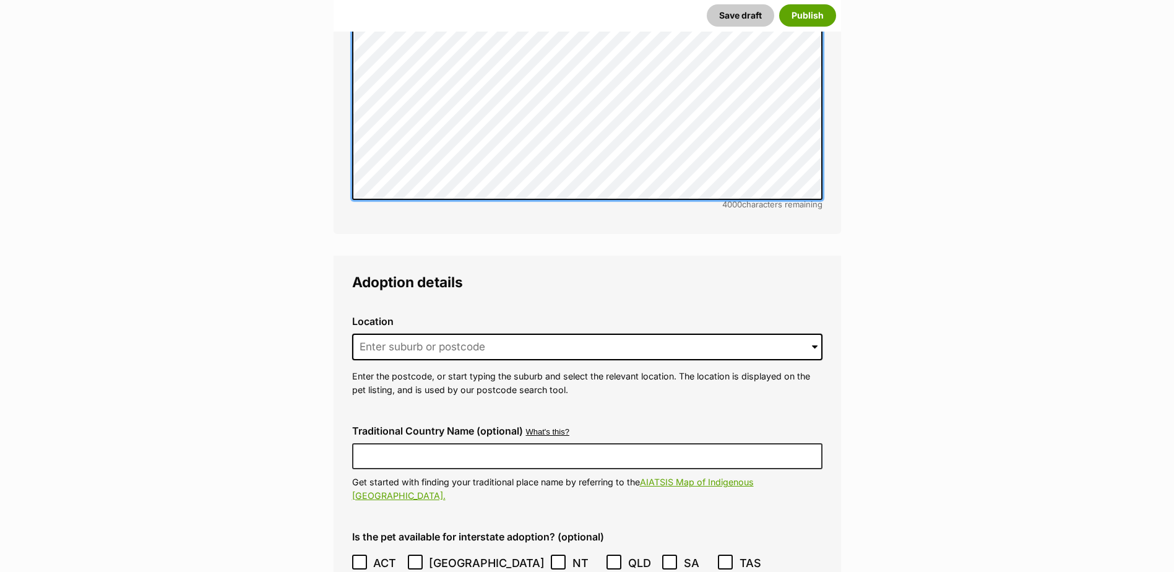
scroll to position [2785, 0]
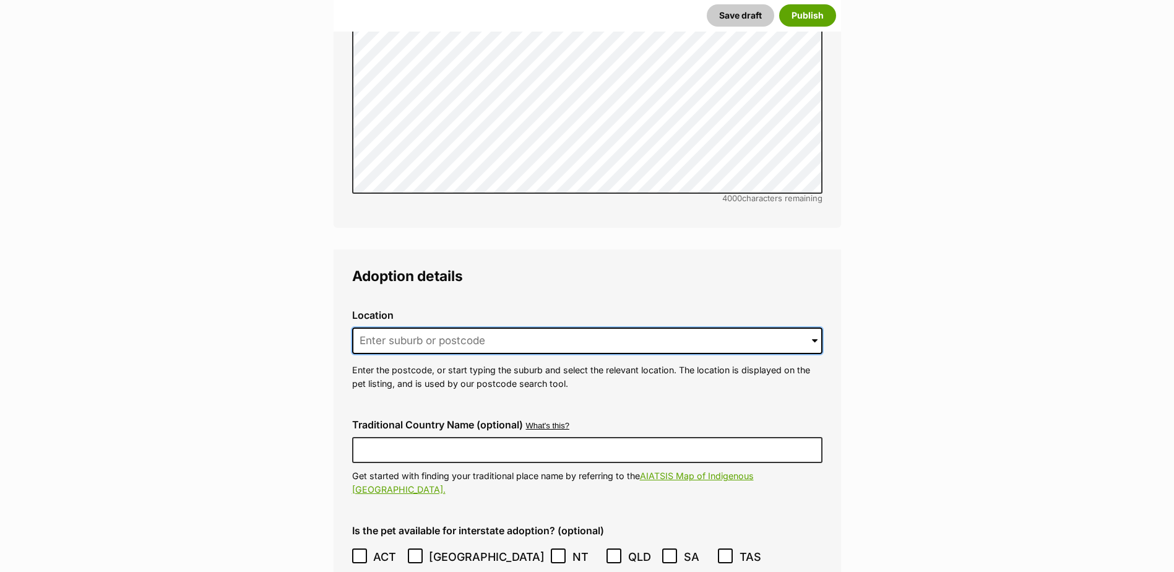
click at [468, 327] on input at bounding box center [587, 340] width 470 height 27
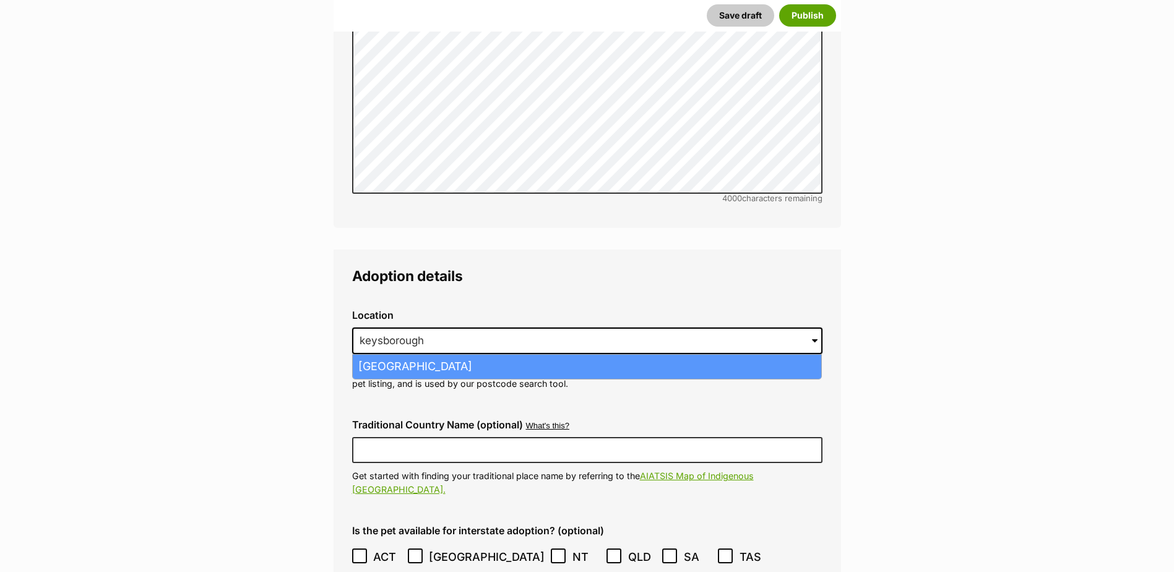
click at [498, 355] on li "Keysborough, Victoria, 3173" at bounding box center [587, 367] width 468 height 24
type input "Keysborough, Victoria, 3173"
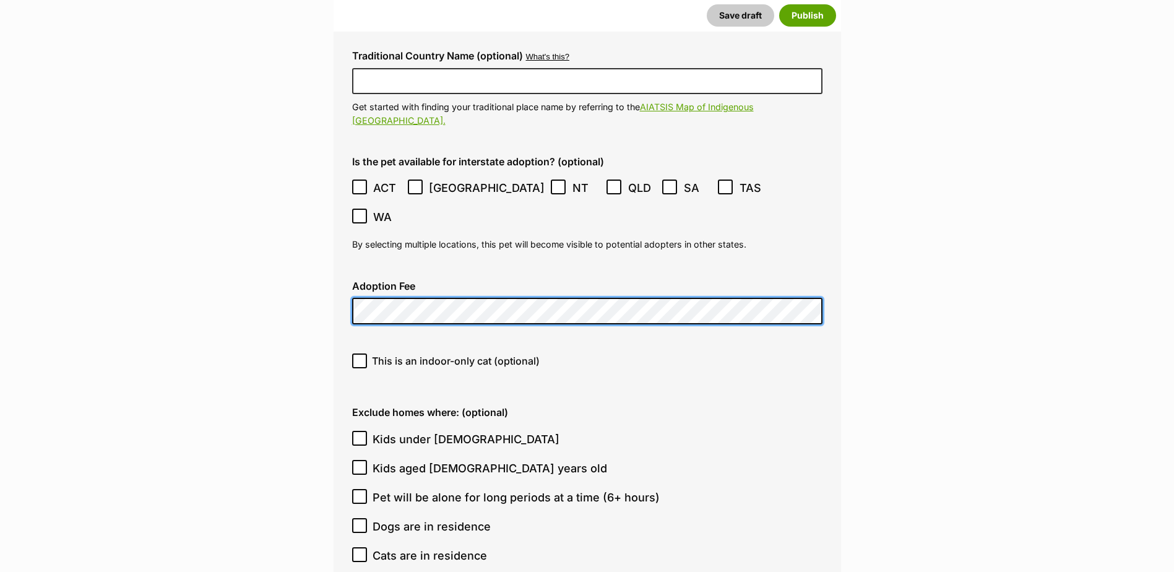
scroll to position [3156, 0]
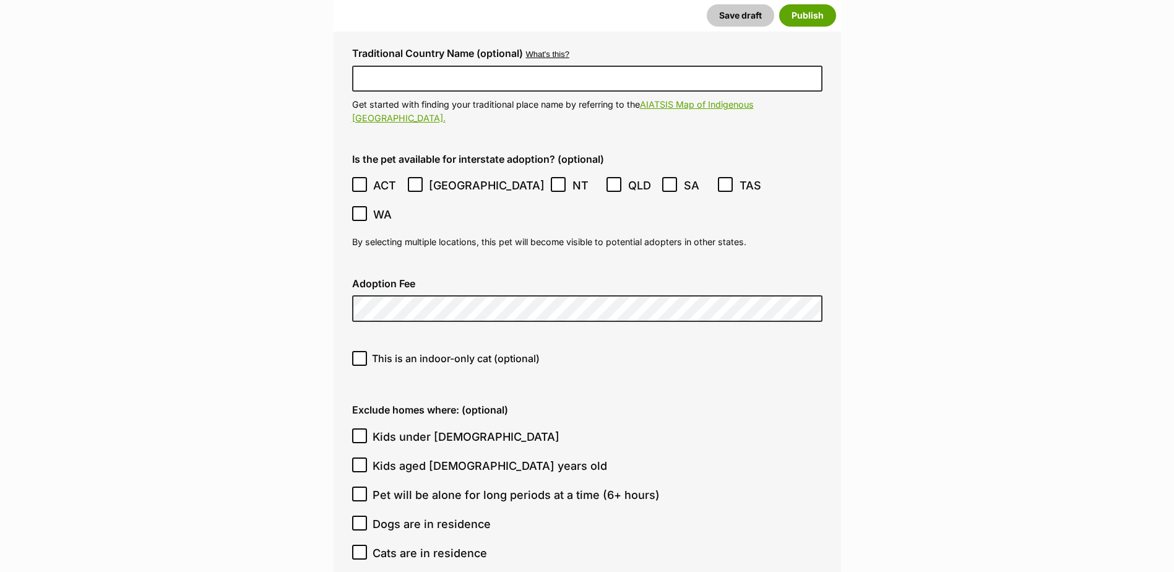
click at [433, 516] on span "Dogs are in residence" at bounding box center [432, 524] width 118 height 17
click at [367, 516] on input "Dogs are in residence" at bounding box center [359, 523] width 15 height 15
checkbox input "true"
click at [423, 545] on span "Cats are in residence" at bounding box center [430, 553] width 114 height 17
click at [367, 545] on input "Cats are in residence" at bounding box center [359, 552] width 15 height 15
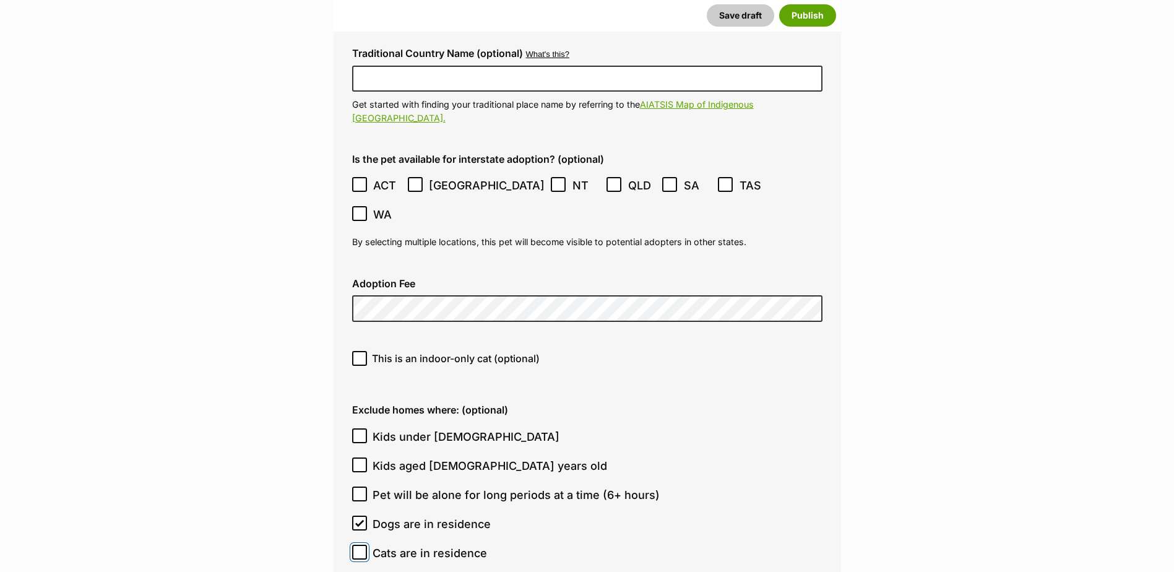
checkbox input "true"
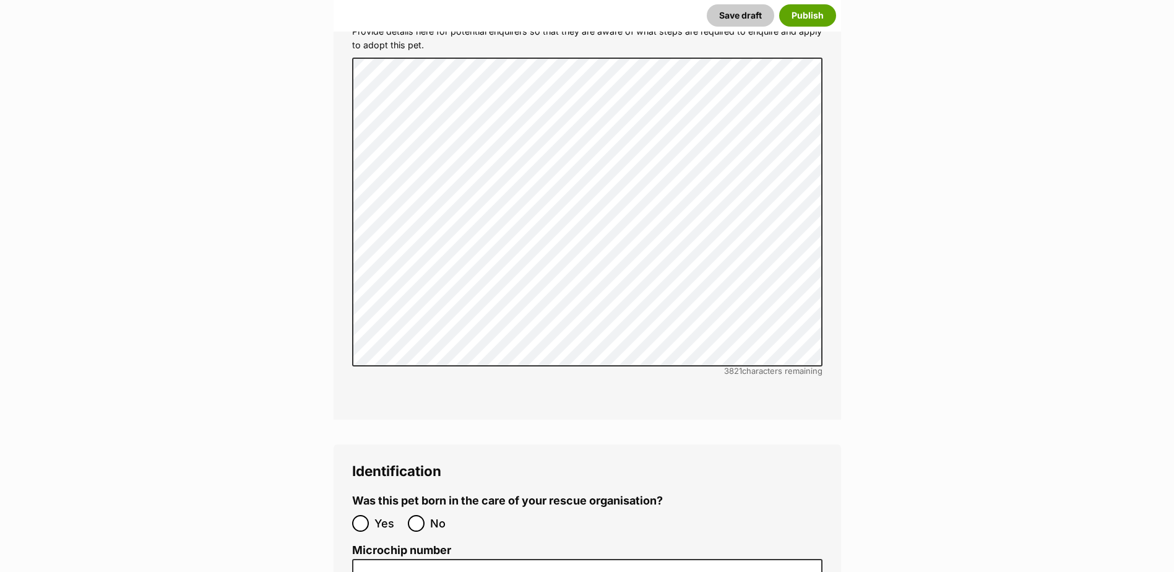
scroll to position [3899, 0]
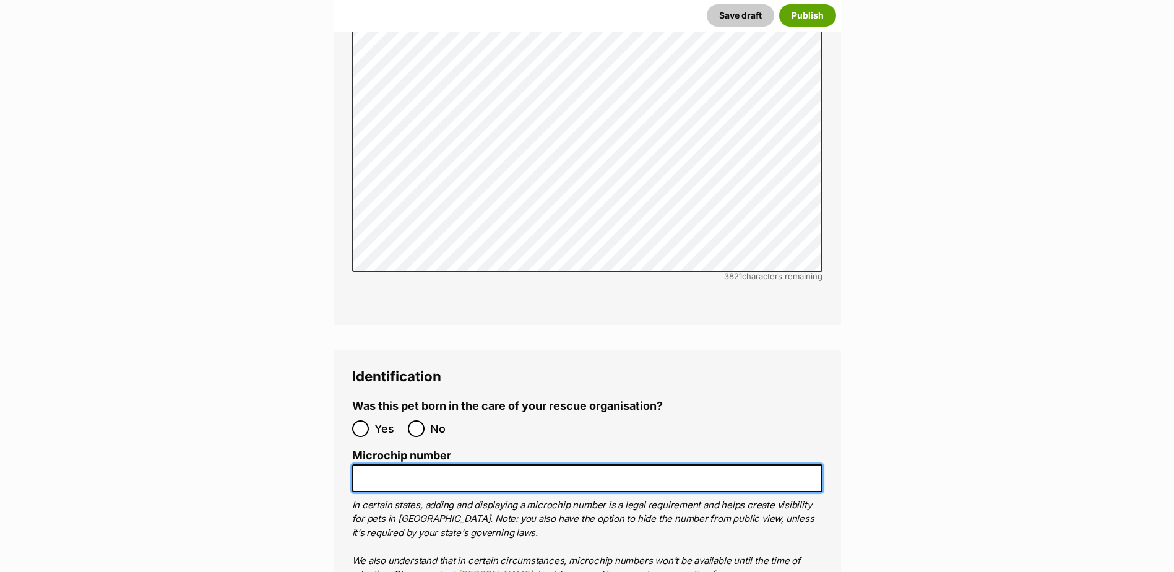
click at [430, 464] on input "Microchip number" at bounding box center [587, 478] width 470 height 28
paste input "956000018842592"
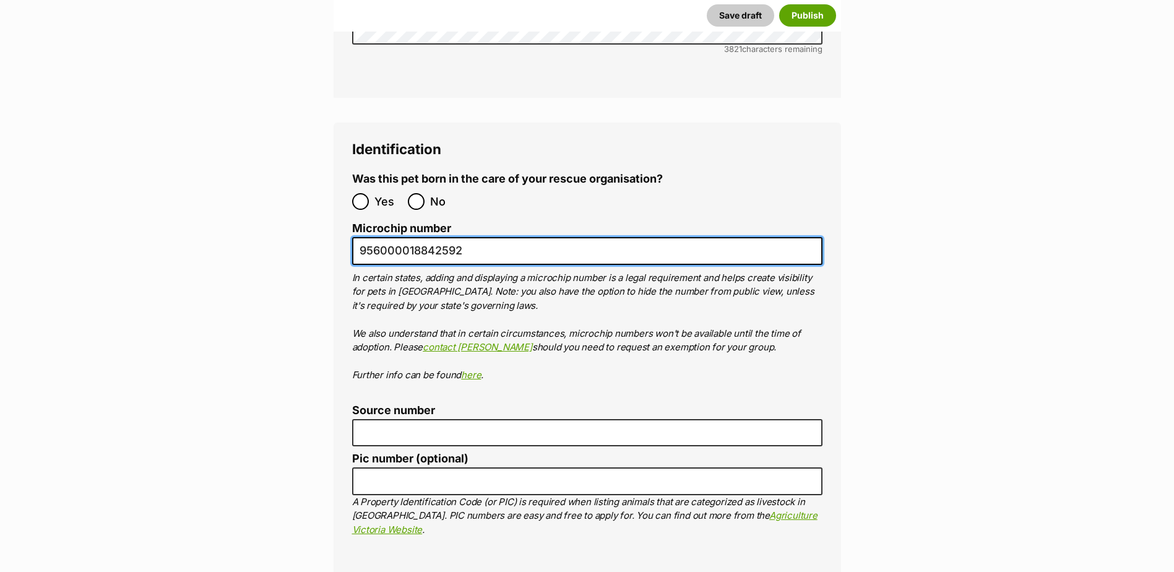
scroll to position [4146, 0]
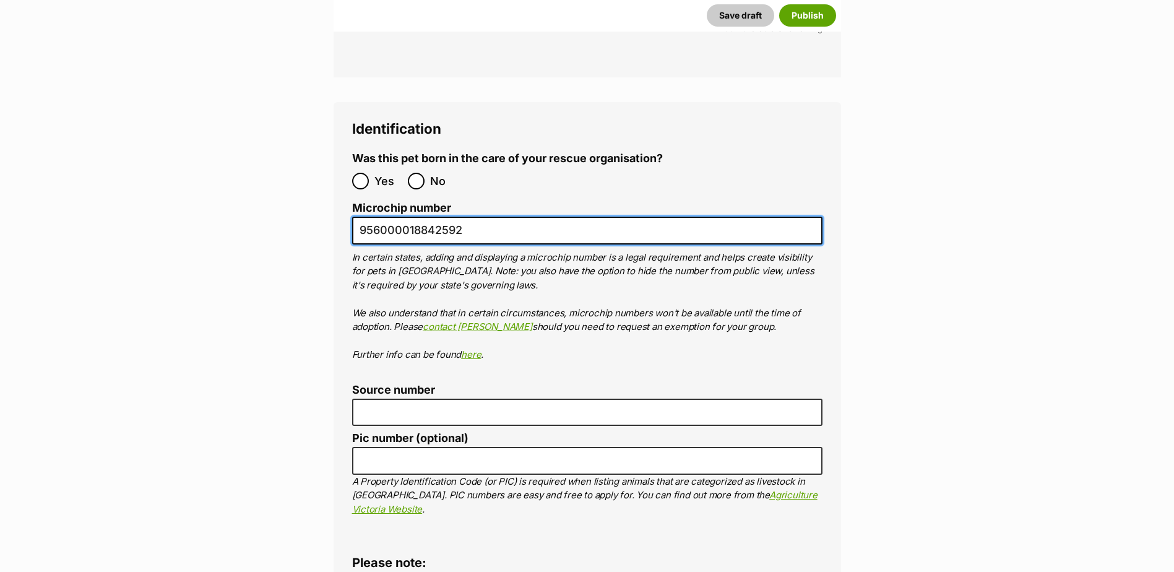
type input "956000018842592"
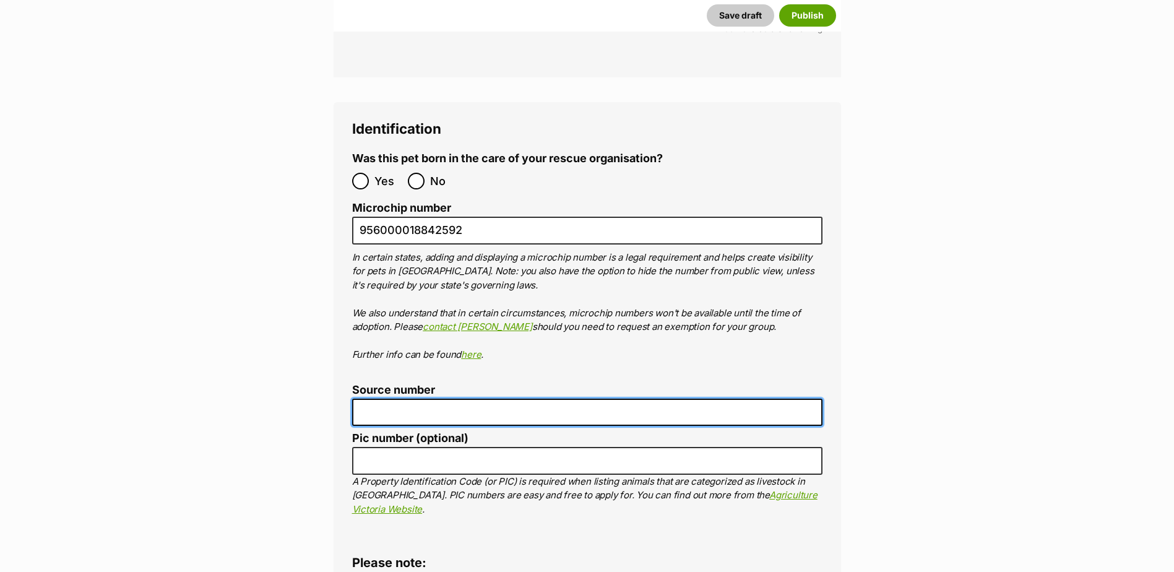
click at [486, 399] on input "Source number" at bounding box center [587, 413] width 470 height 28
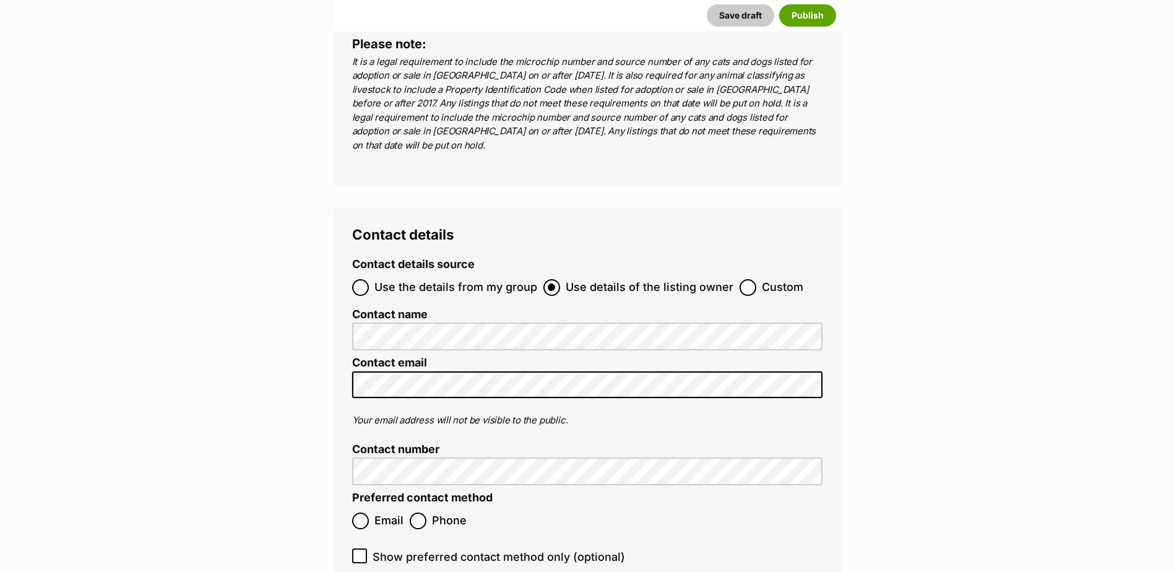
scroll to position [4703, 0]
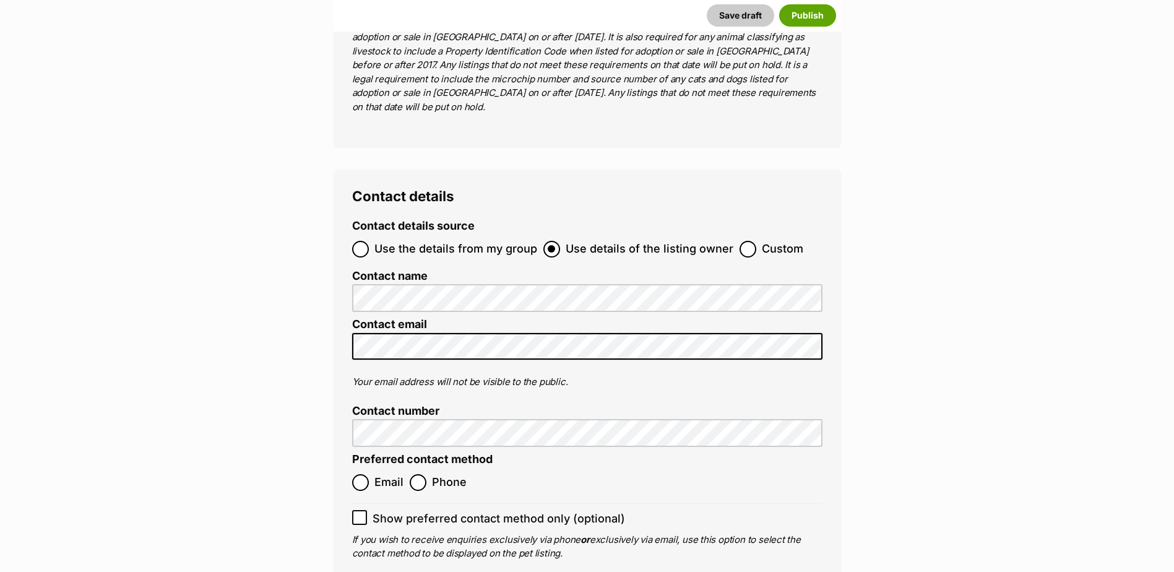
type input "br100702"
click at [375, 474] on span "Email" at bounding box center [388, 482] width 29 height 17
click at [369, 474] on input "Email" at bounding box center [360, 482] width 17 height 17
radio input "true"
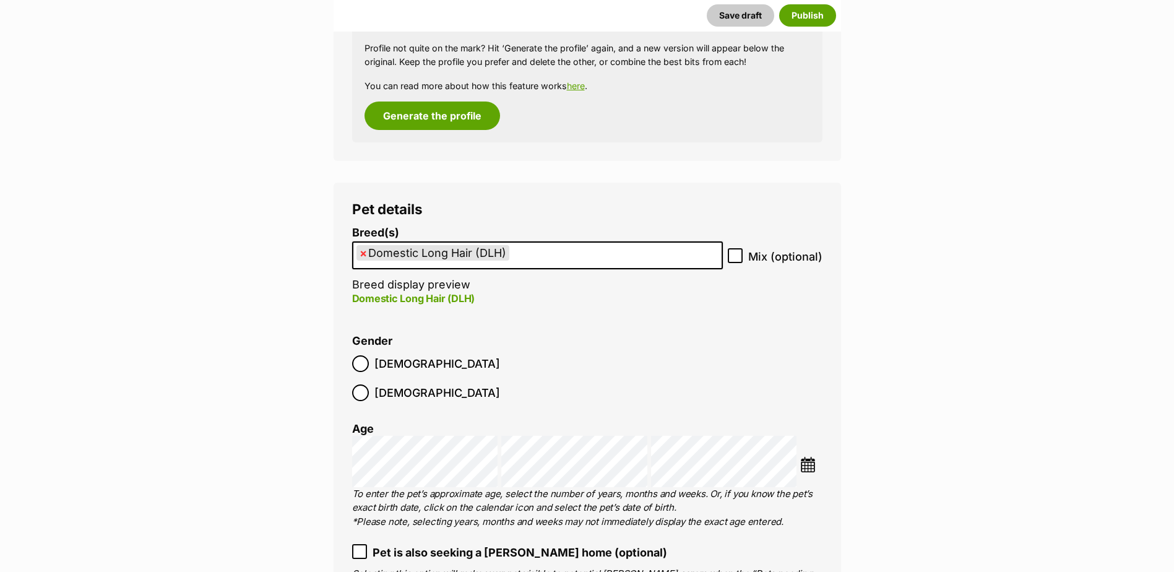
scroll to position [1454, 0]
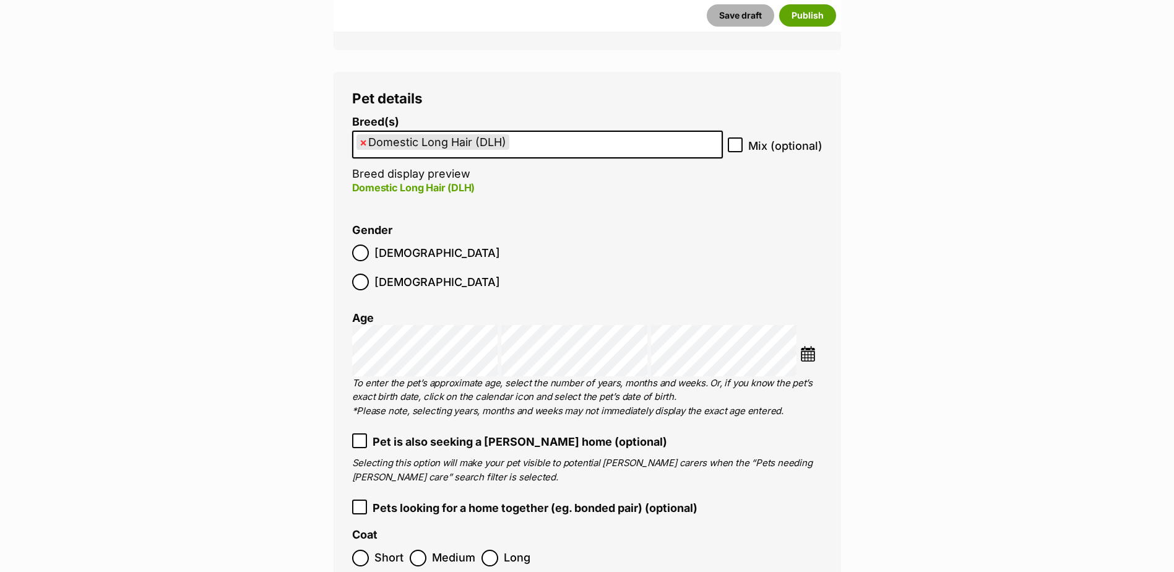
click at [738, 24] on button "Save draft" at bounding box center [740, 15] width 67 height 22
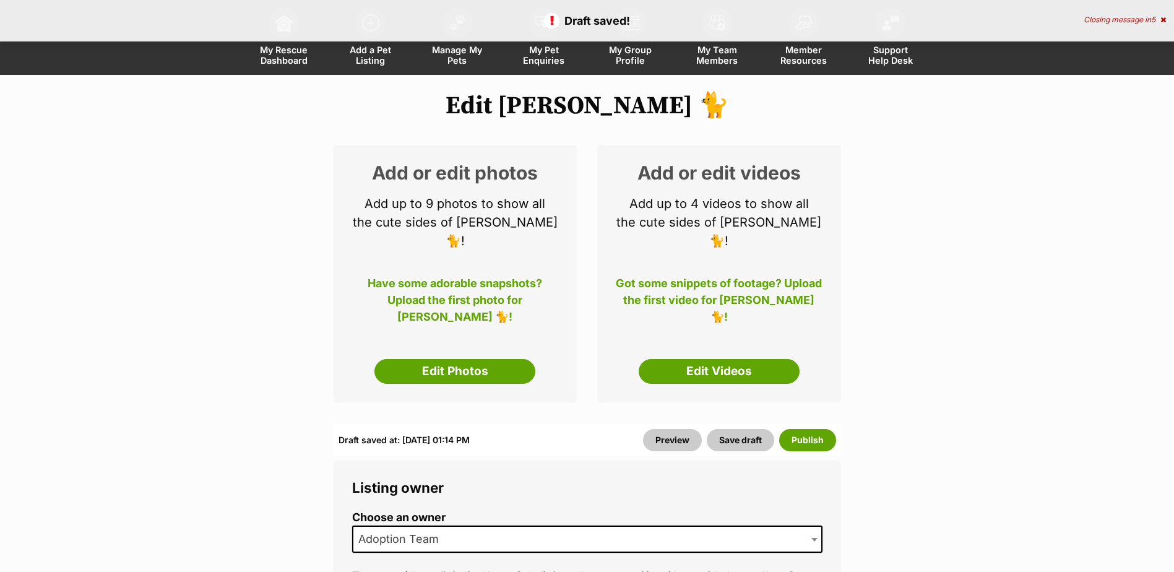
scroll to position [124, 0]
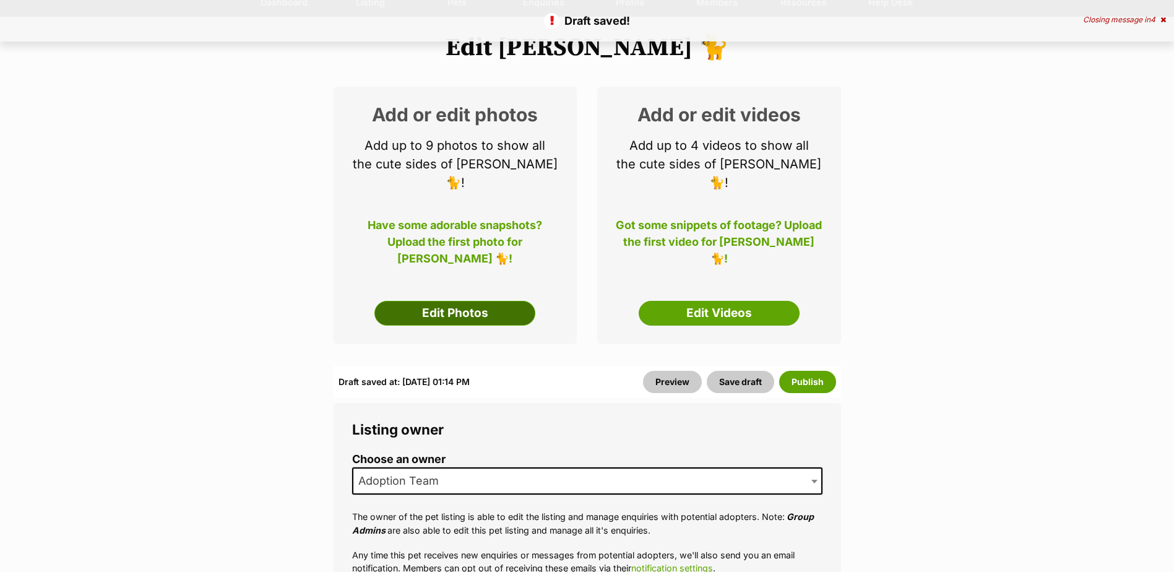
click at [477, 301] on link "Edit Photos" at bounding box center [454, 313] width 161 height 25
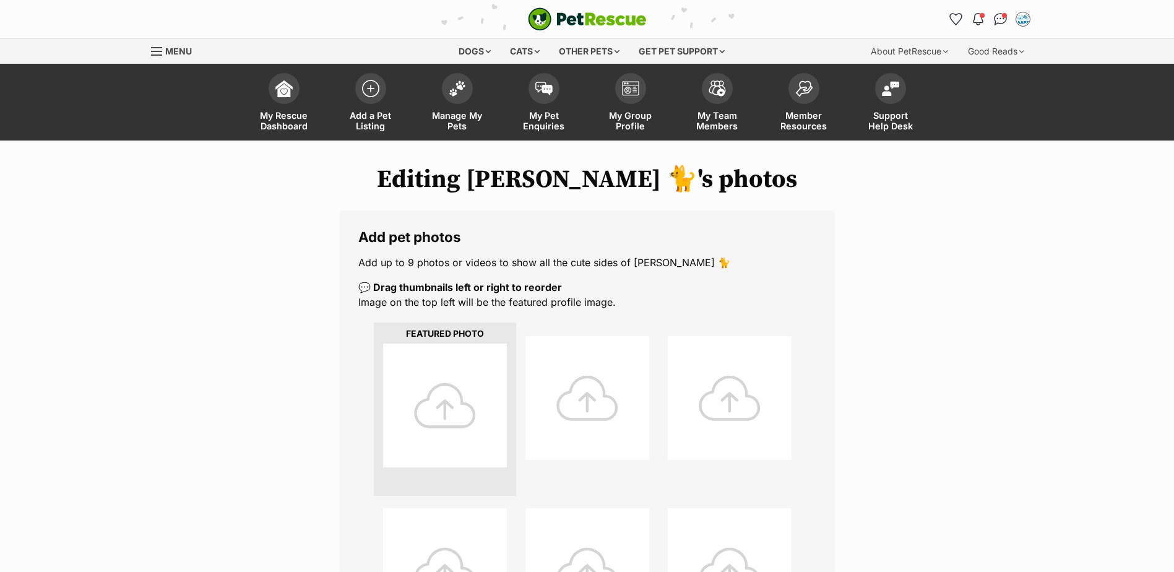
click at [442, 383] on div at bounding box center [445, 405] width 124 height 124
click at [459, 376] on div at bounding box center [445, 405] width 124 height 124
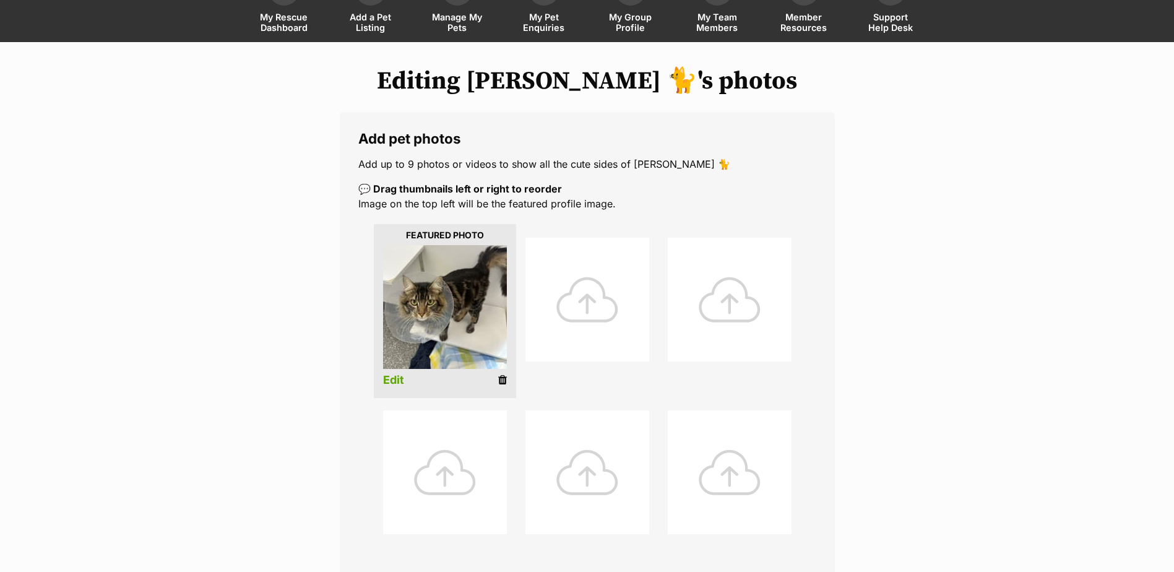
scroll to position [124, 0]
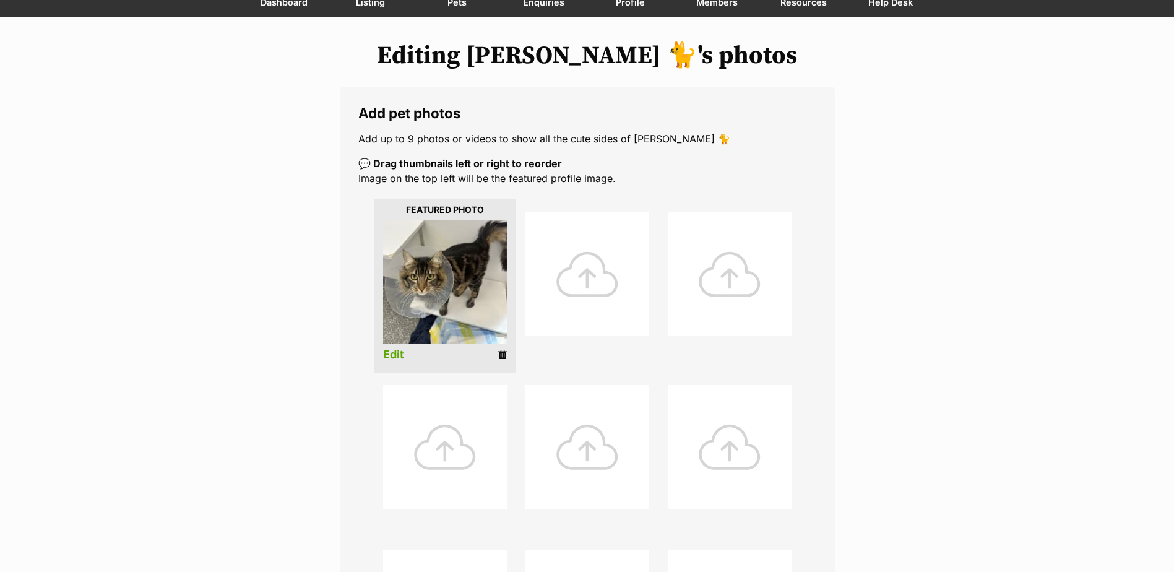
click at [898, 176] on div "Editing [PERSON_NAME] 🐈's photos Add pet photos Add up to 9 photos or videos to…" at bounding box center [587, 436] width 910 height 791
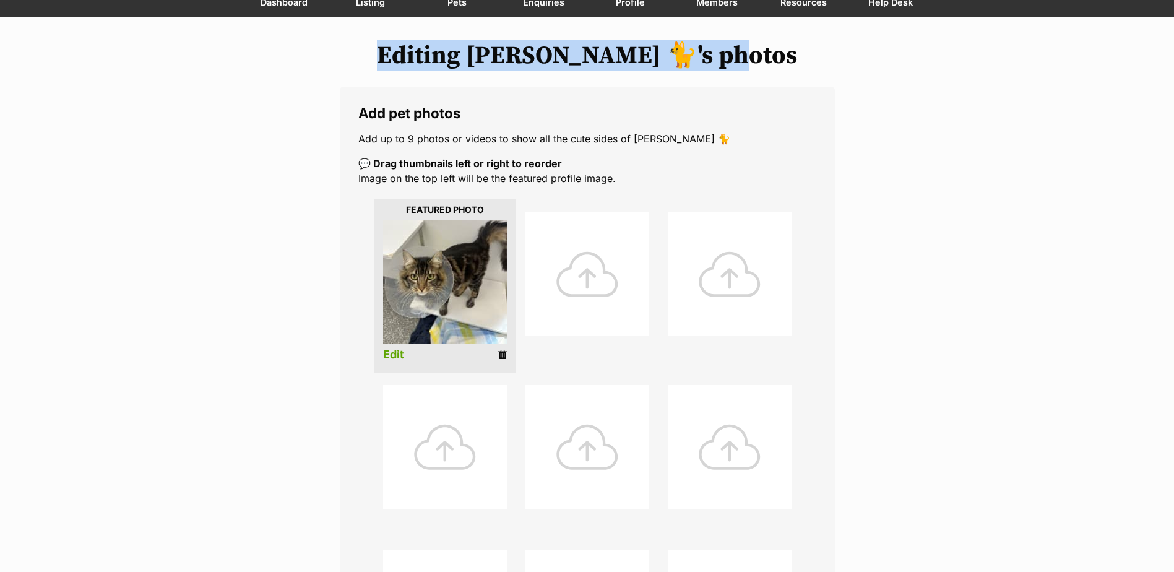
drag, startPoint x: 775, startPoint y: 55, endPoint x: 413, endPoint y: 71, distance: 361.7
click at [414, 71] on div "Editing [PERSON_NAME] 🐈's photos Add pet photos Add up to 9 photos or videos to…" at bounding box center [587, 436] width 910 height 791
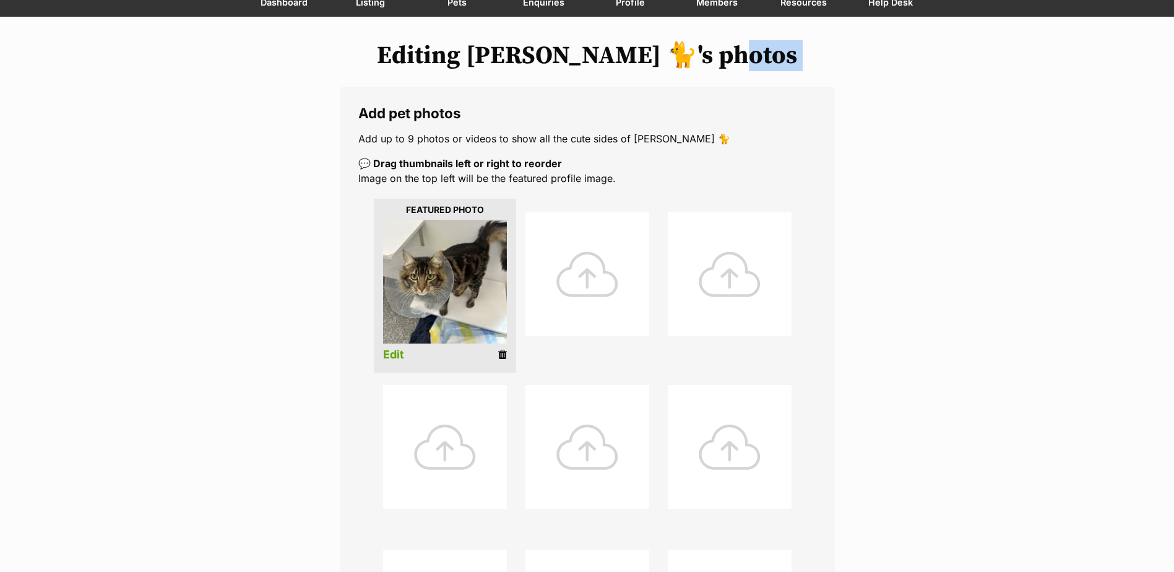
click at [902, 65] on h1 "Editing Ned Kelly 🐈's photos" at bounding box center [587, 55] width 873 height 28
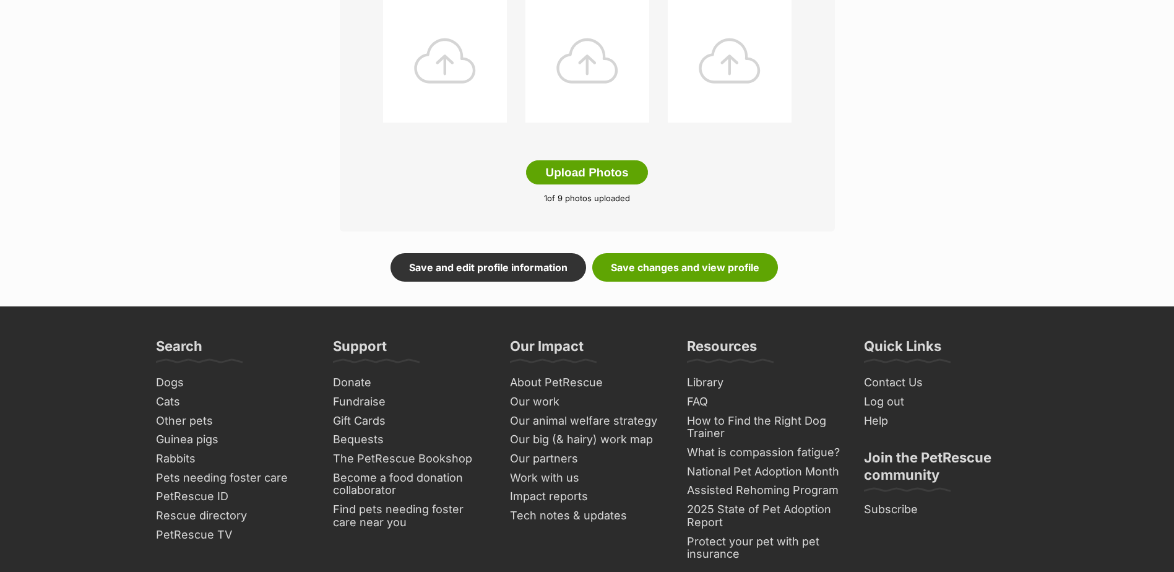
scroll to position [681, 0]
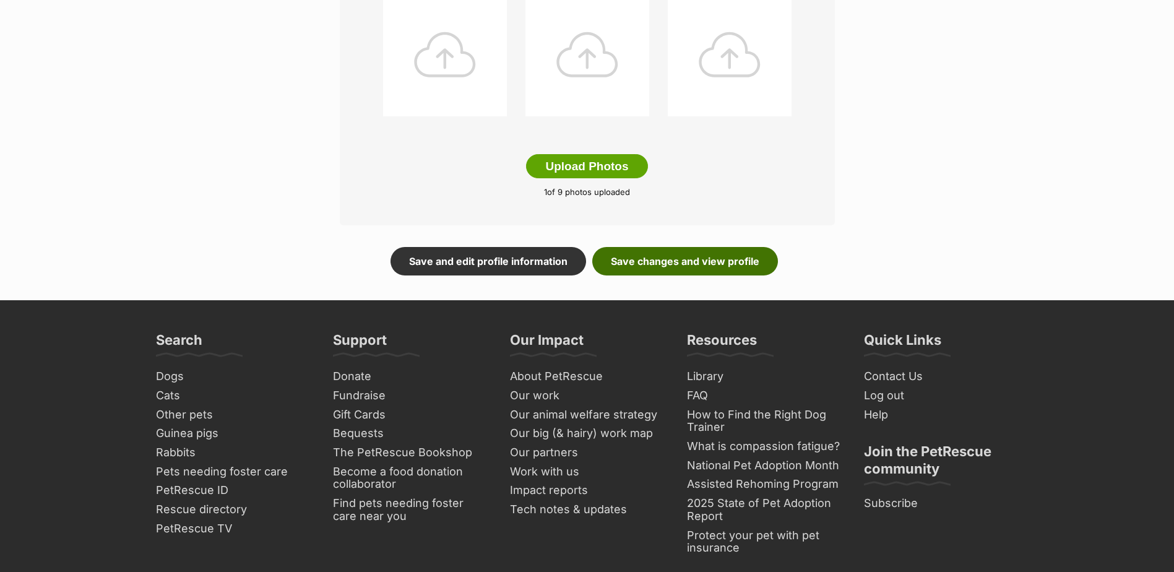
click at [659, 257] on link "Save changes and view profile" at bounding box center [685, 261] width 186 height 28
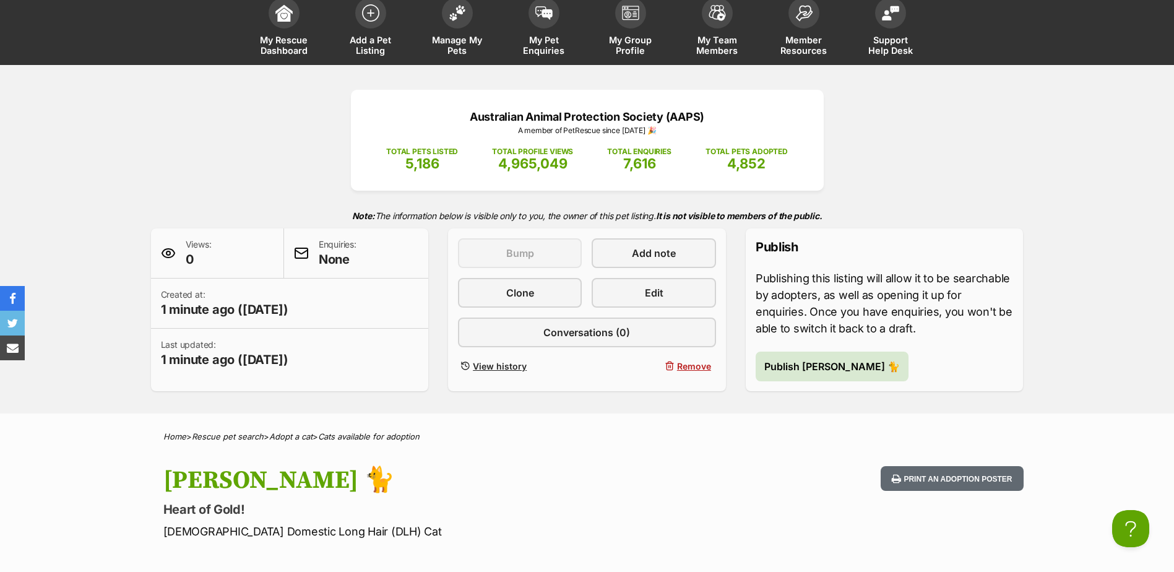
scroll to position [62, 0]
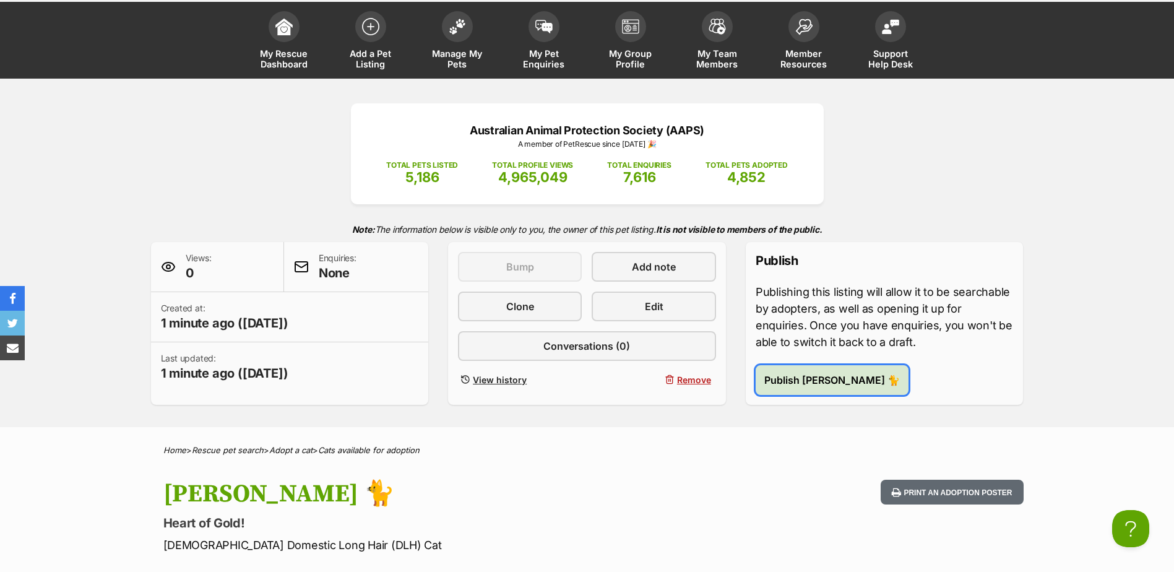
click at [827, 389] on button "Publish Ned Kelly 🐈" at bounding box center [832, 380] width 153 height 30
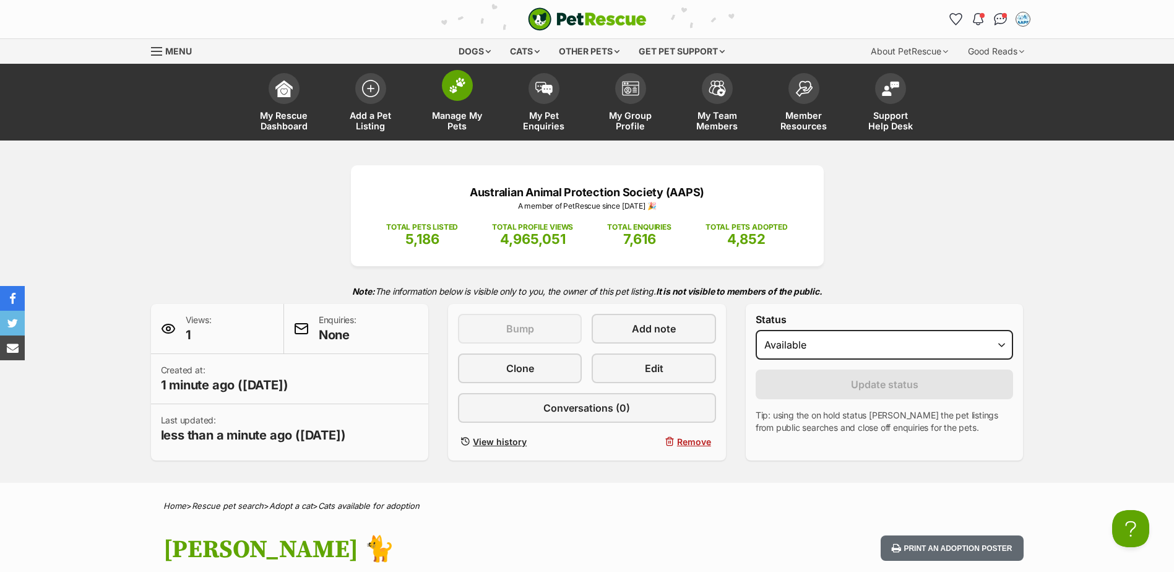
click at [449, 96] on span at bounding box center [457, 85] width 31 height 31
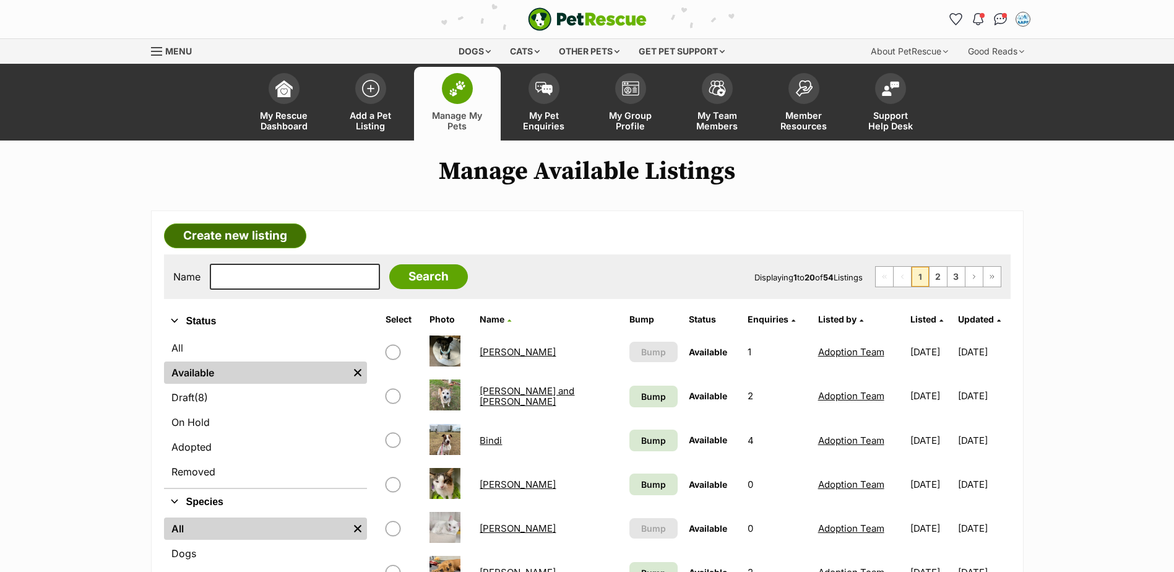
click at [271, 231] on link "Create new listing" at bounding box center [235, 235] width 142 height 25
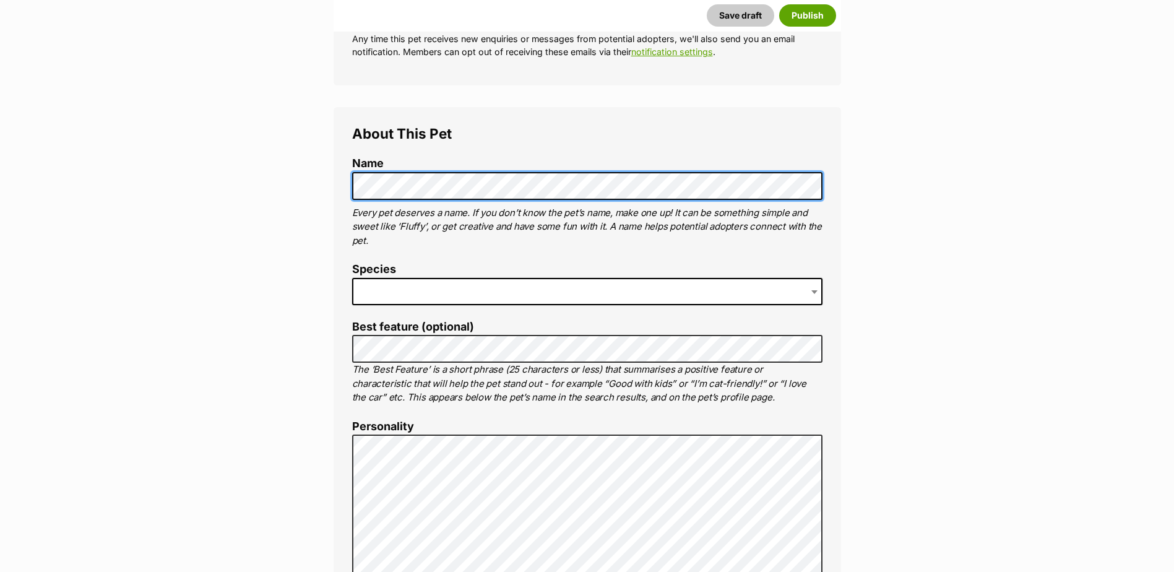
scroll to position [371, 0]
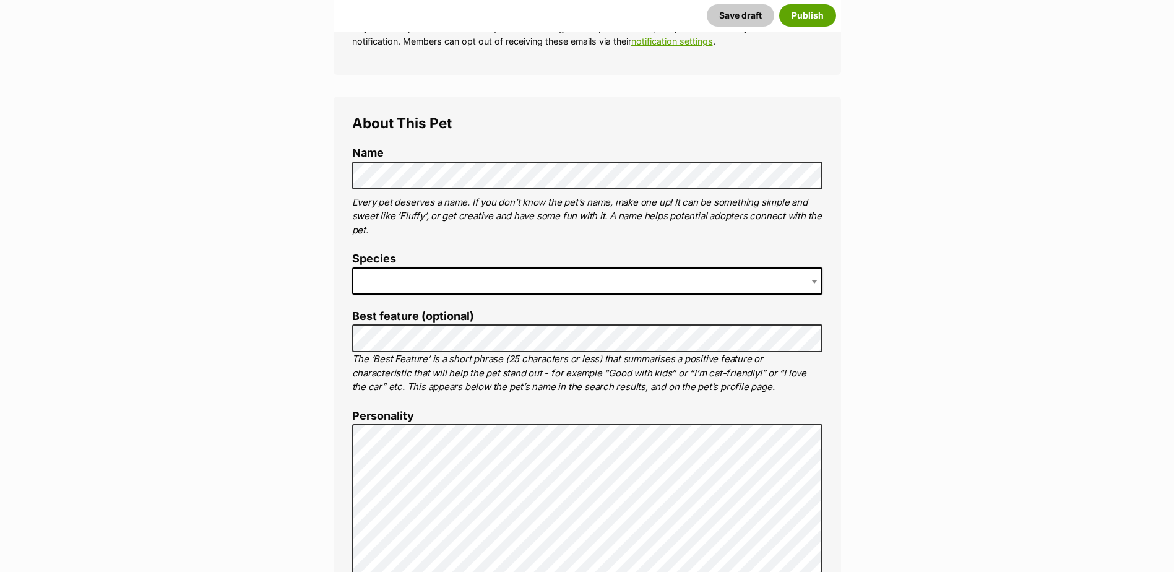
click at [565, 277] on span at bounding box center [587, 280] width 470 height 27
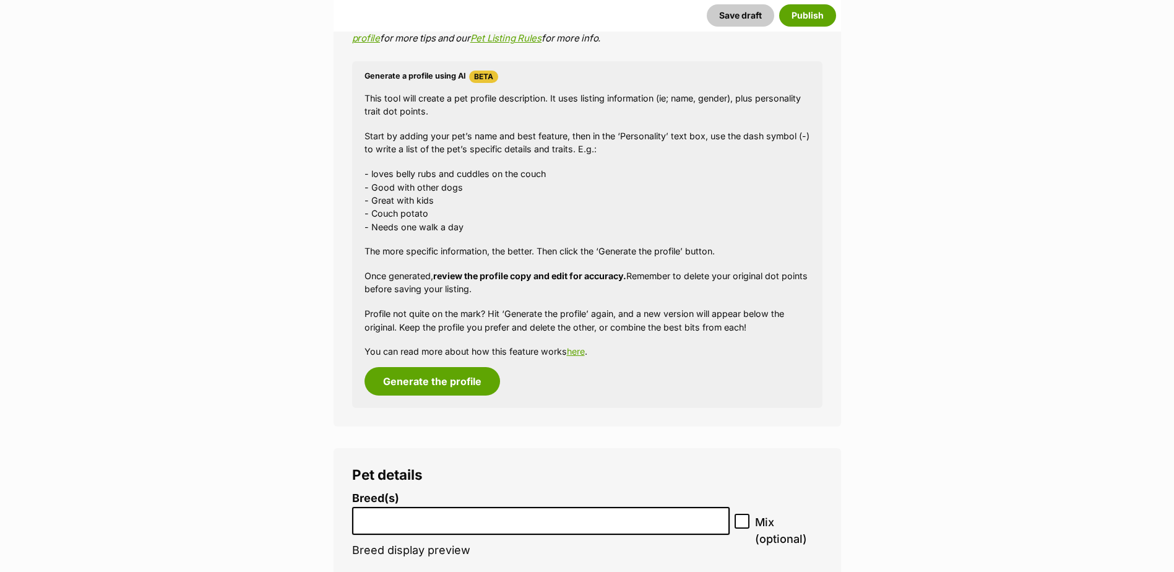
scroll to position [1202, 0]
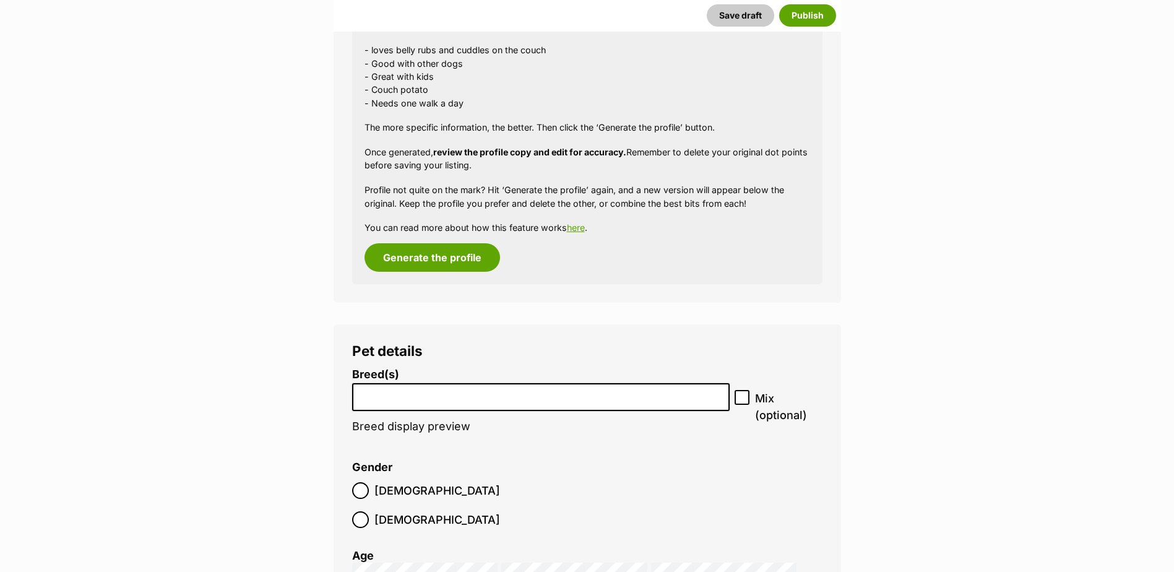
click at [442, 406] on li at bounding box center [540, 396] width 369 height 25
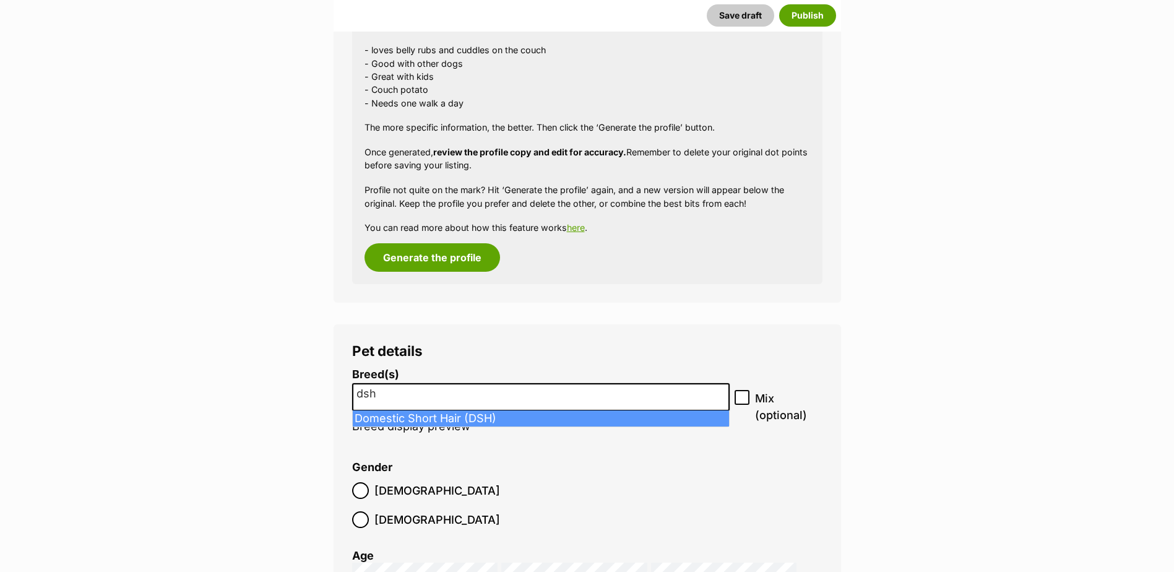
type input "dsh"
select select "252102"
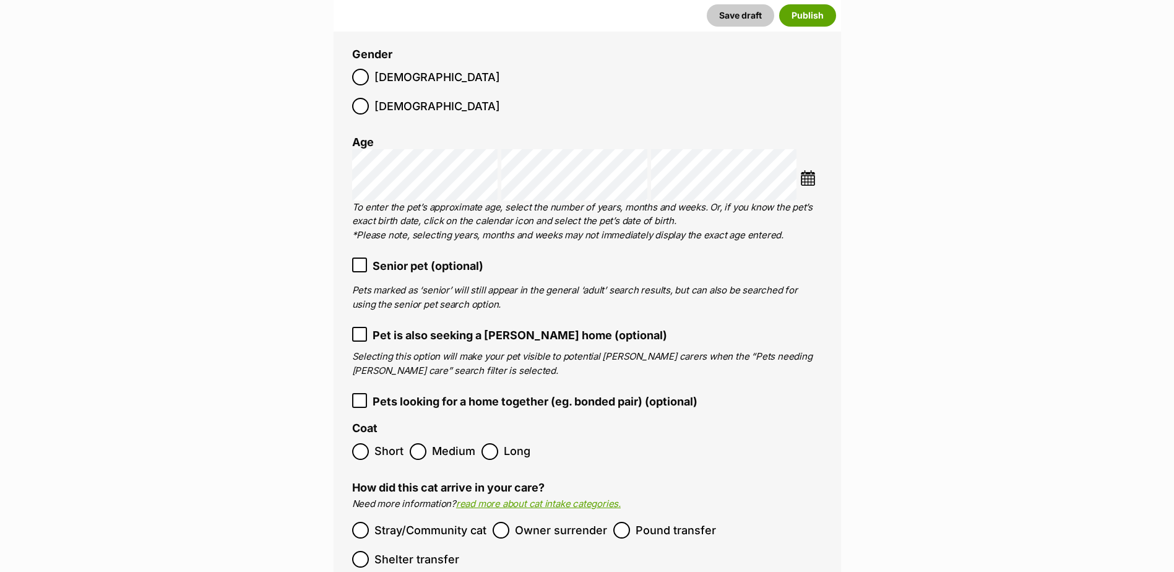
scroll to position [1635, 0]
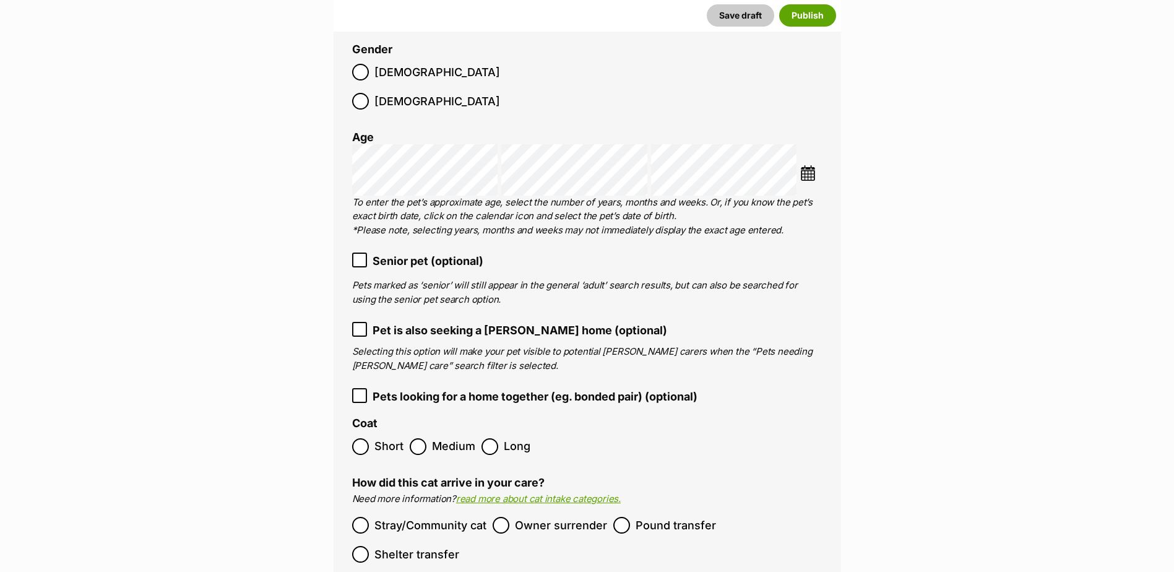
click at [396, 438] on span "Short" at bounding box center [388, 446] width 29 height 17
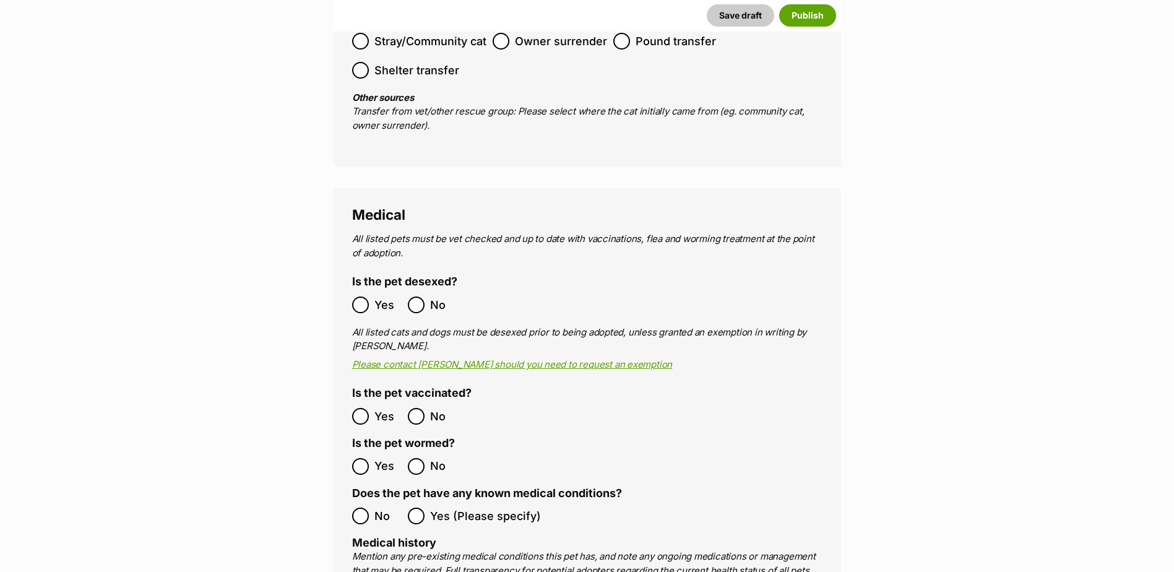
scroll to position [2130, 0]
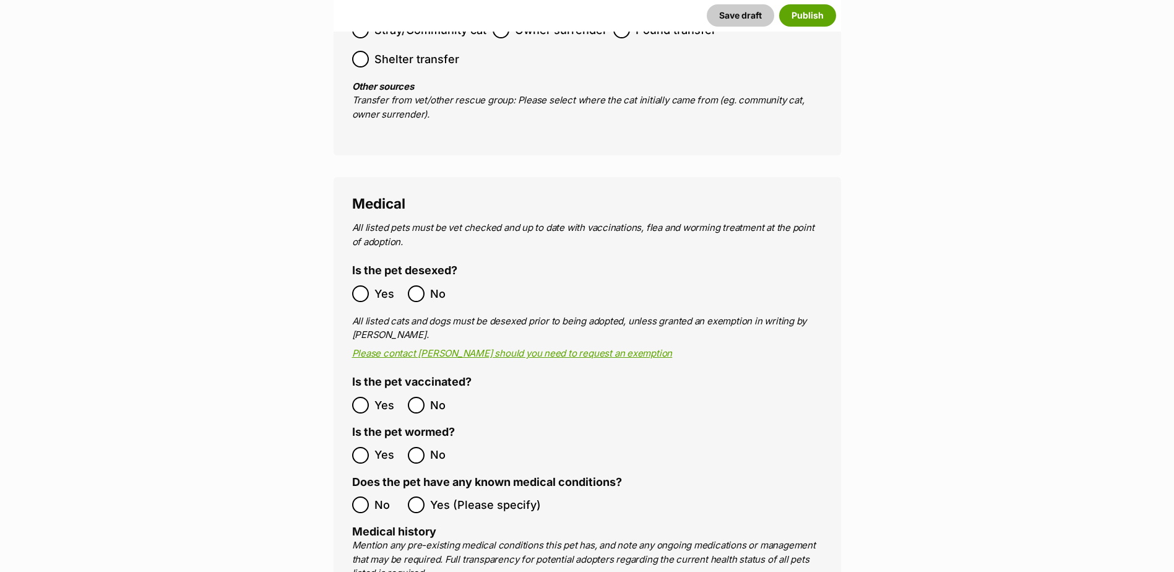
click at [378, 279] on ol "Yes No" at bounding box center [469, 293] width 235 height 29
click at [376, 285] on span "Yes" at bounding box center [387, 293] width 27 height 17
click at [361, 441] on ol "Yes No" at bounding box center [469, 455] width 235 height 29
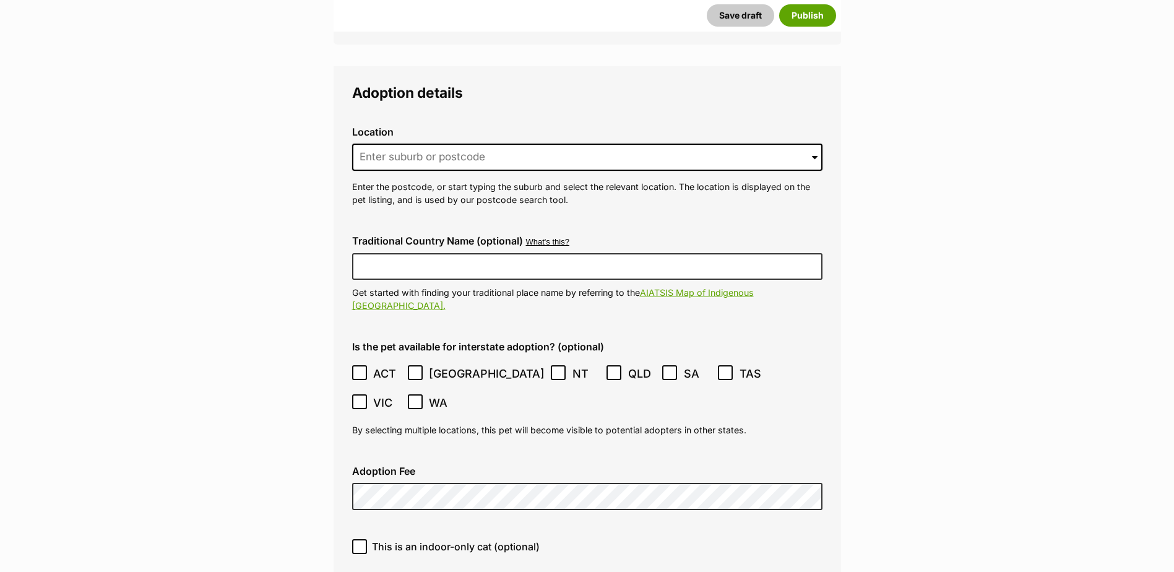
scroll to position [2997, 0]
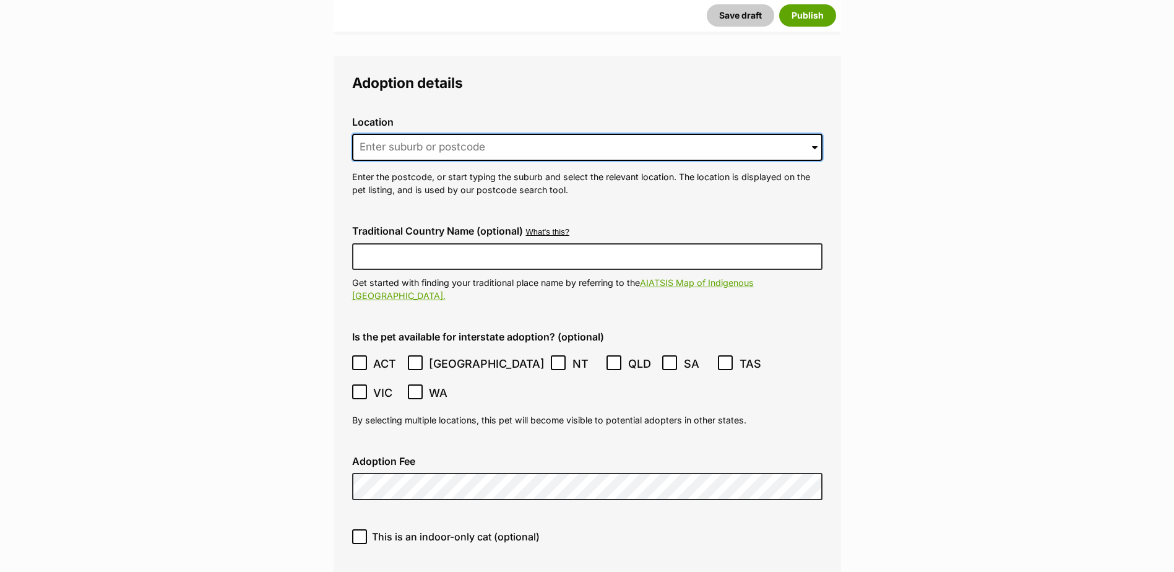
click at [447, 134] on input at bounding box center [587, 147] width 470 height 27
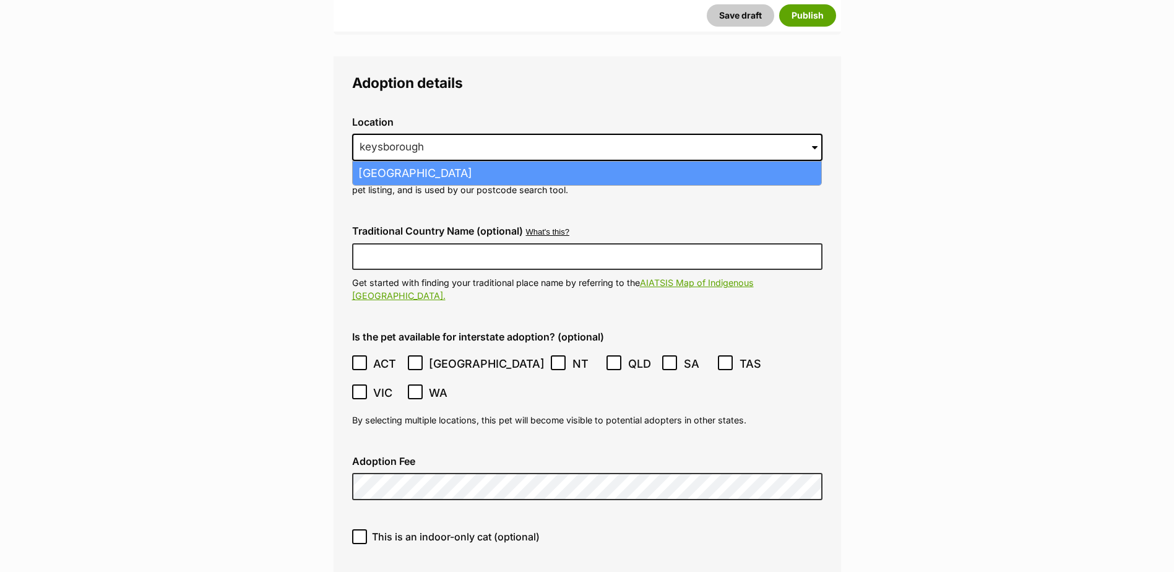
click at [457, 162] on li "Keysborough, Victoria, 3173" at bounding box center [587, 174] width 468 height 24
type input "Keysborough, Victoria, 3173"
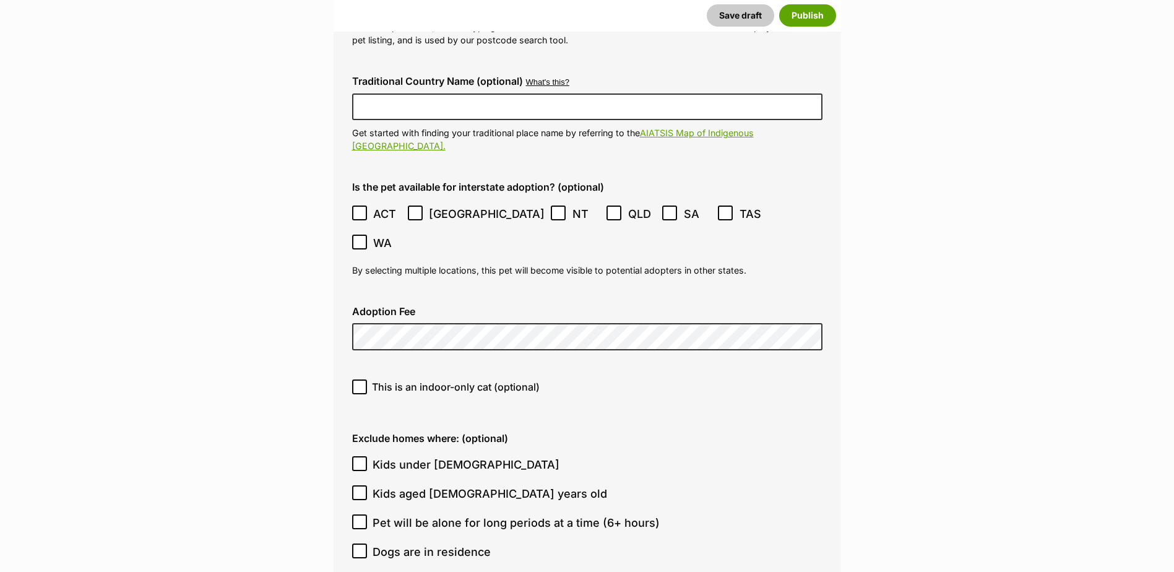
scroll to position [3215, 0]
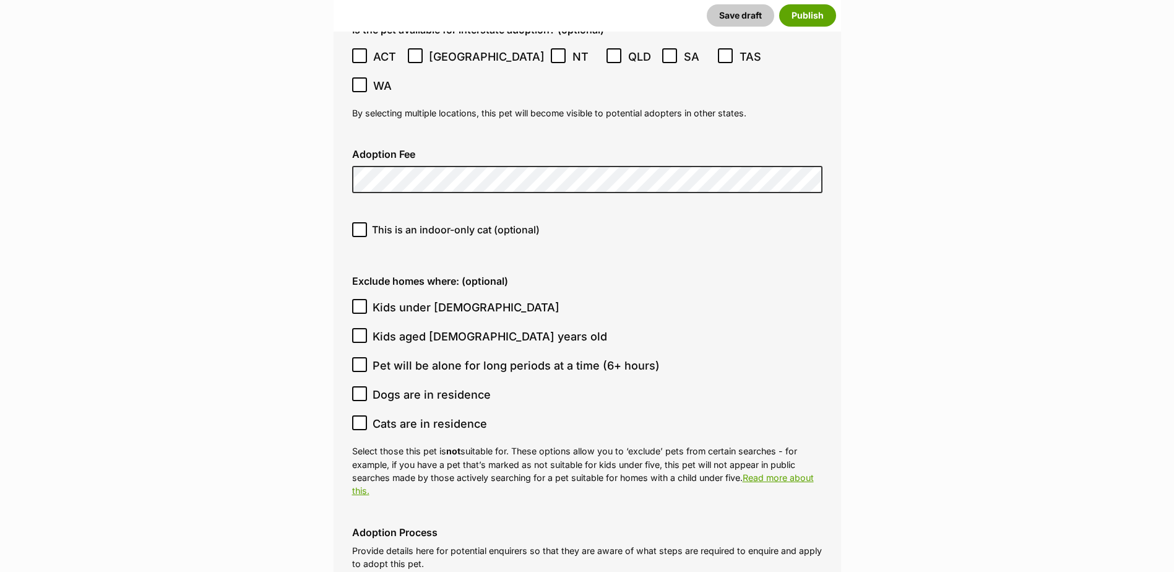
scroll to position [3339, 0]
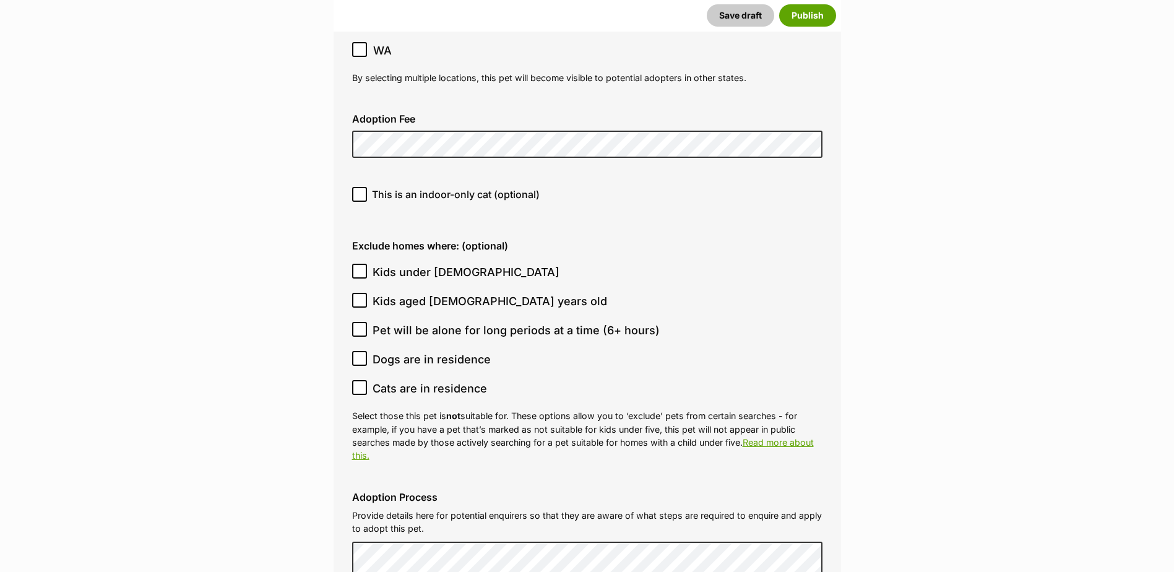
click at [430, 264] on span "Kids under 5 years old" at bounding box center [466, 272] width 187 height 17
click at [367, 264] on input "Kids under 5 years old" at bounding box center [359, 271] width 15 height 15
checkbox input "true"
click at [410, 351] on span "Dogs are in residence" at bounding box center [432, 359] width 118 height 17
click at [367, 351] on input "Dogs are in residence" at bounding box center [359, 358] width 15 height 15
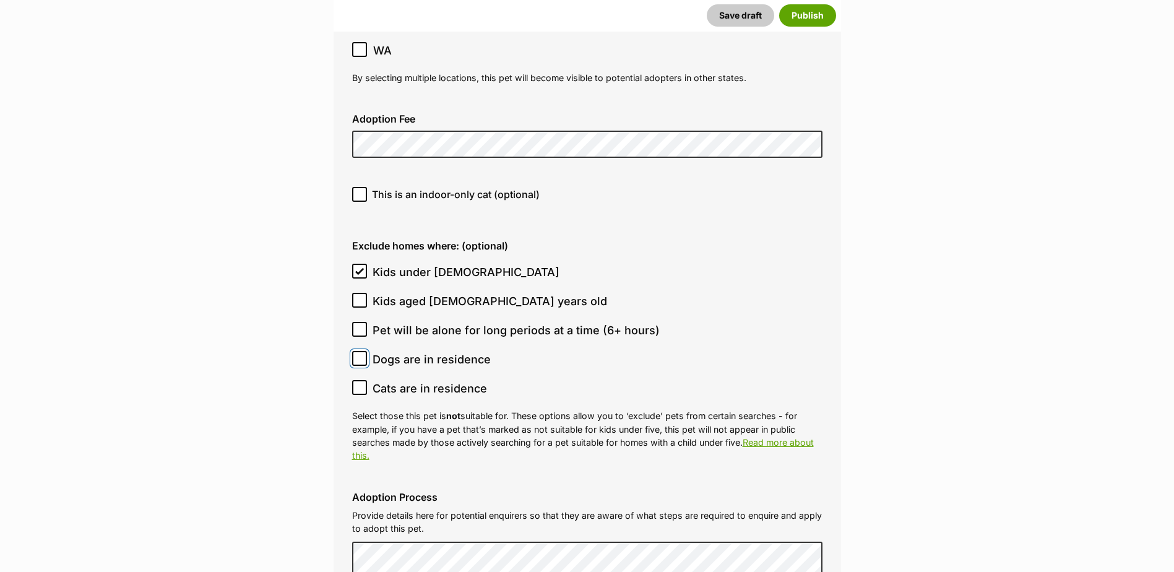
checkbox input "true"
click at [410, 380] on span "Cats are in residence" at bounding box center [430, 388] width 114 height 17
click at [367, 380] on input "Cats are in residence" at bounding box center [359, 387] width 15 height 15
checkbox input "true"
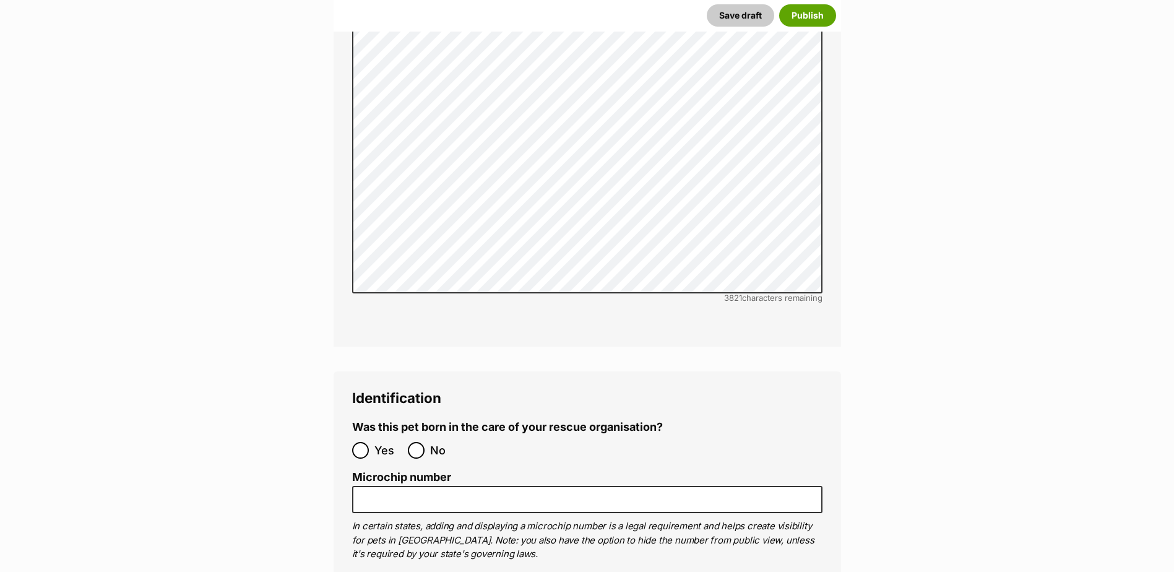
scroll to position [4020, 0]
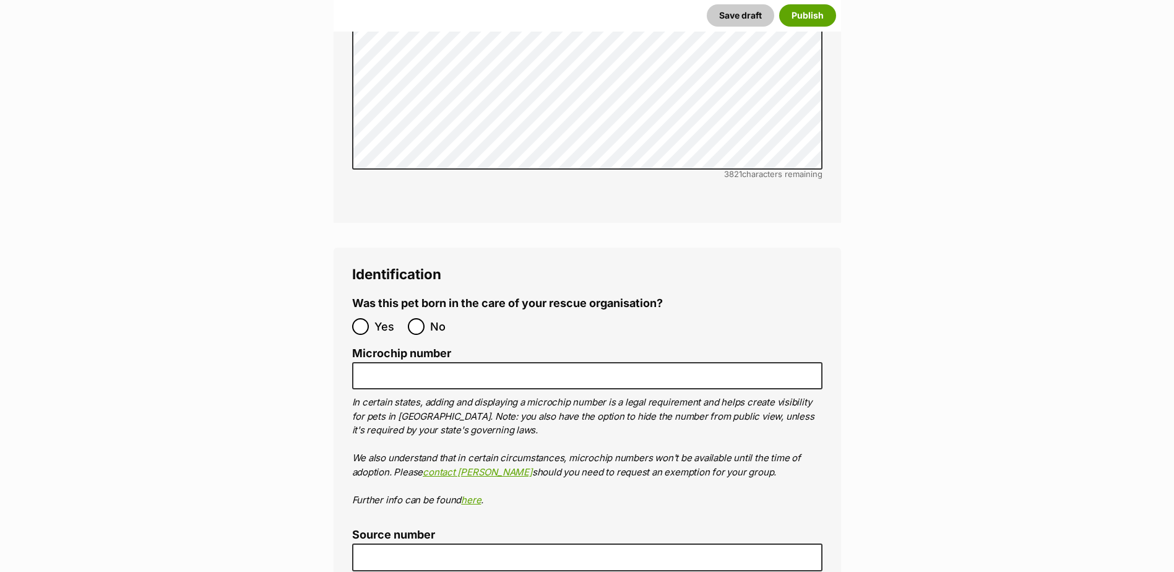
click at [391, 318] on span "Yes" at bounding box center [387, 326] width 27 height 17
click at [369, 318] on input "Yes" at bounding box center [360, 326] width 17 height 17
radio input "true"
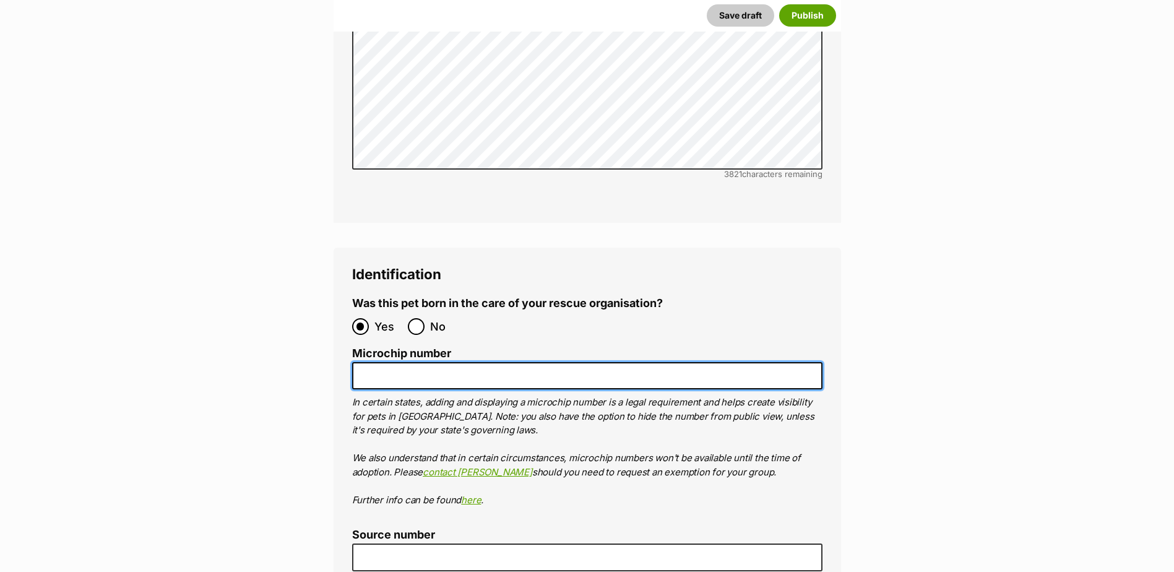
click at [413, 362] on input "Microchip number" at bounding box center [587, 376] width 470 height 28
paste input "978102100278356"
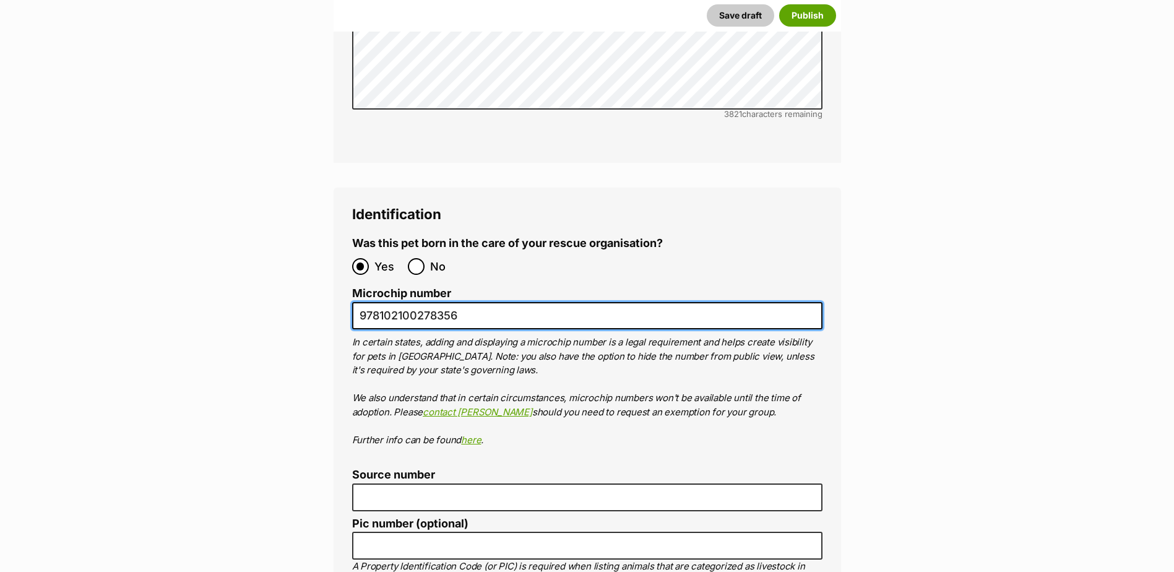
scroll to position [4267, 0]
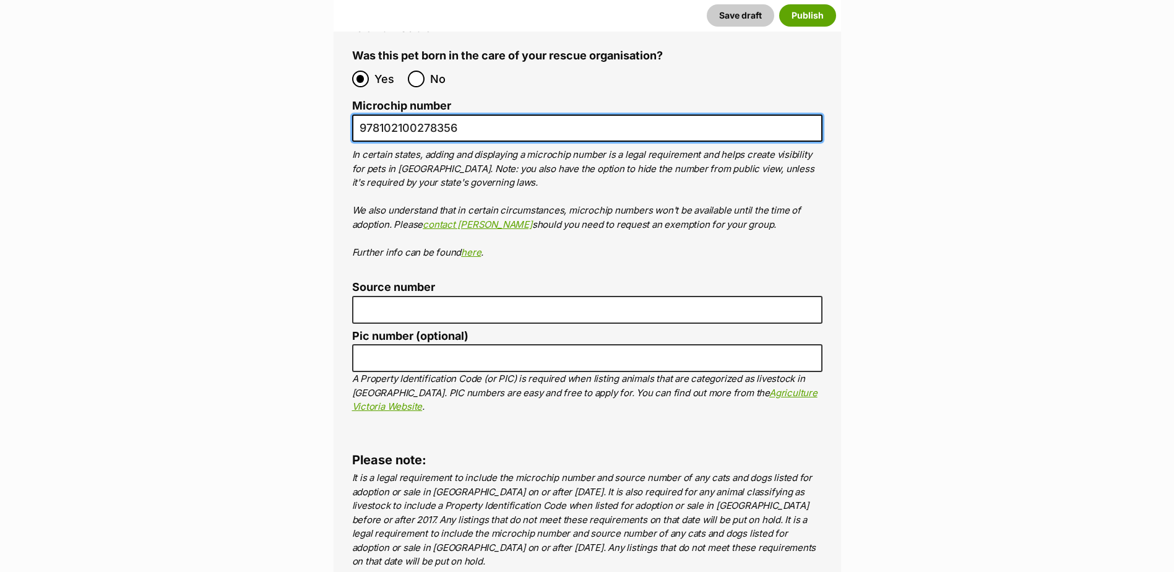
drag, startPoint x: 384, startPoint y: 59, endPoint x: 324, endPoint y: 59, distance: 59.4
type input "978102100278356"
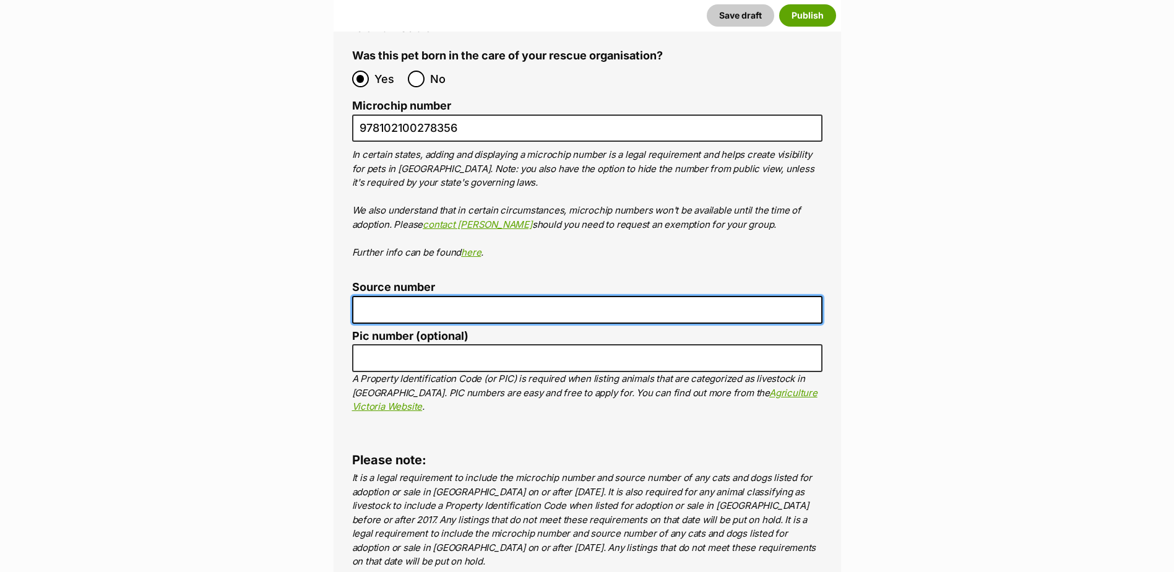
click at [390, 296] on input "Source number" at bounding box center [587, 310] width 470 height 28
type input "br100702"
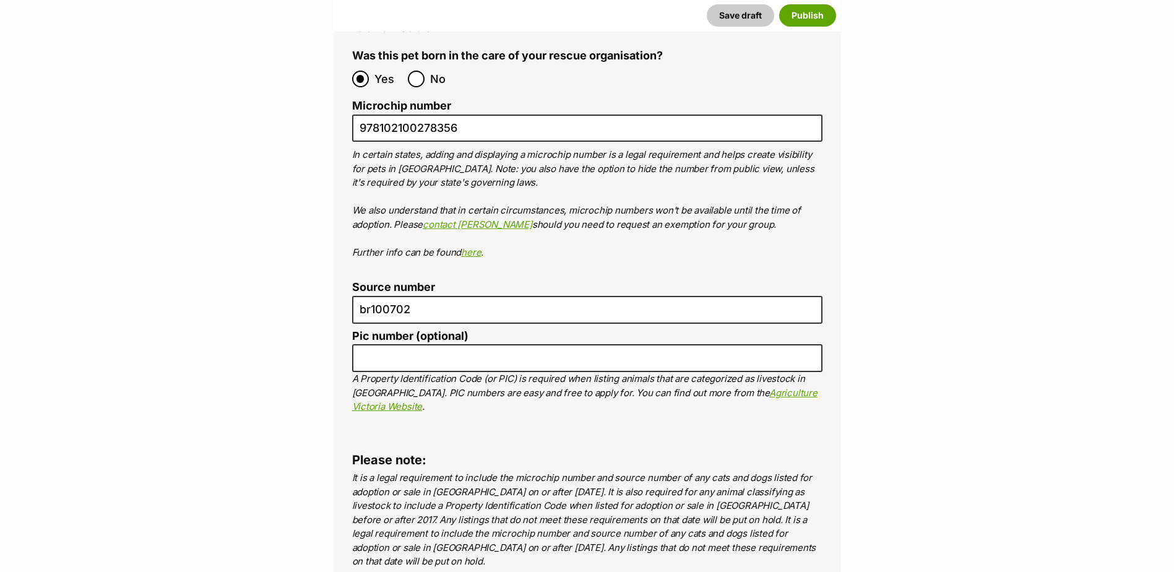
drag, startPoint x: 331, startPoint y: 219, endPoint x: 332, endPoint y: 207, distance: 12.4
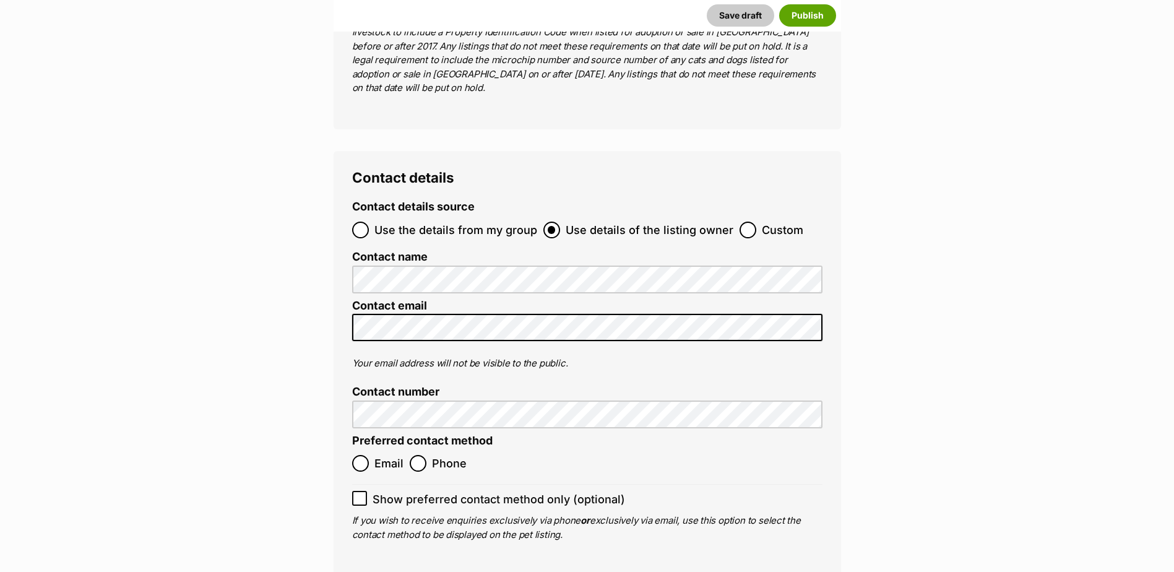
scroll to position [4762, 0]
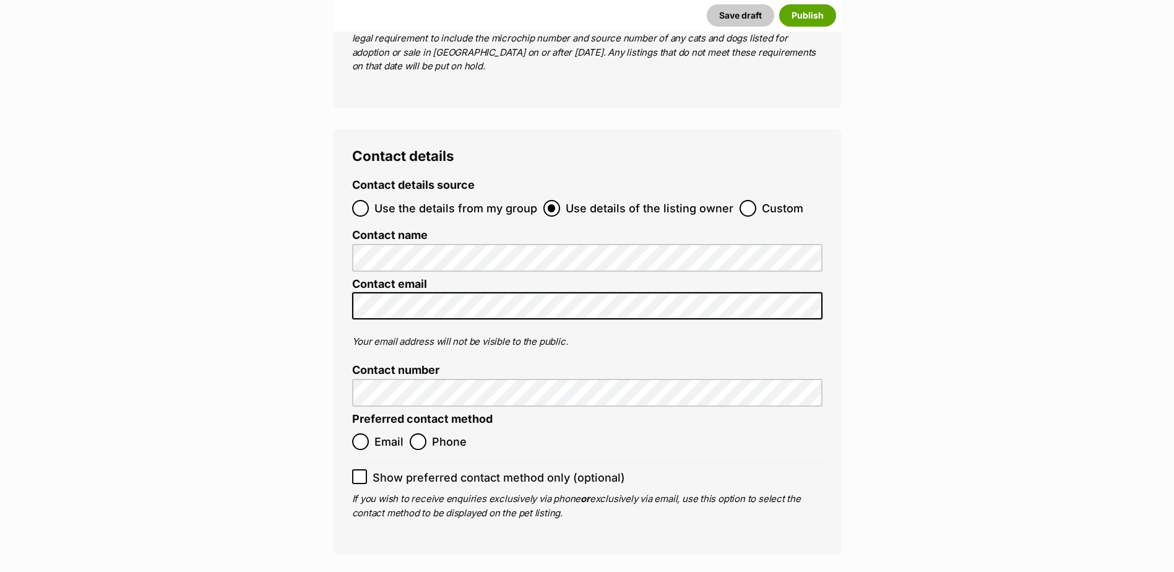
click at [379, 433] on span "Email" at bounding box center [388, 441] width 29 height 17
click at [369, 433] on input "Email" at bounding box center [360, 441] width 17 height 17
radio input "true"
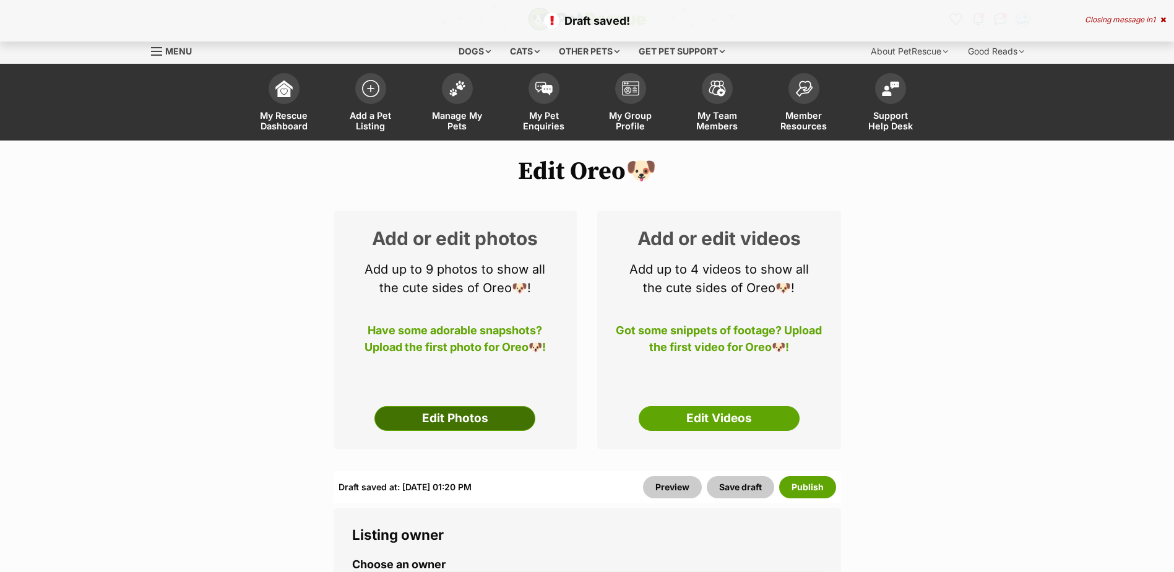
click at [487, 415] on link "Edit Photos" at bounding box center [454, 418] width 161 height 25
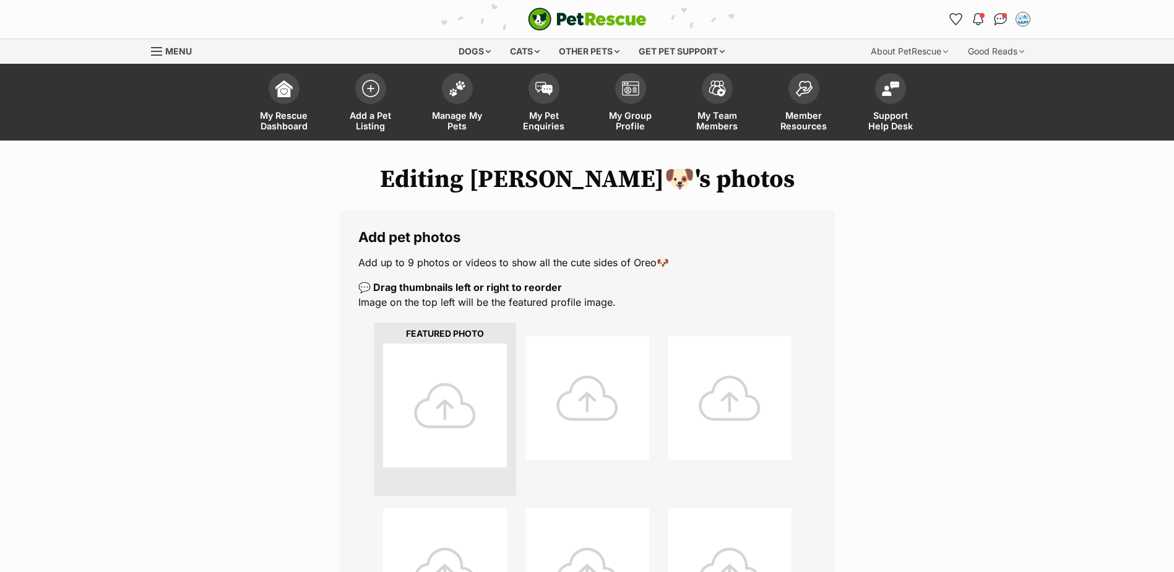
click at [463, 375] on div at bounding box center [445, 405] width 124 height 124
click at [459, 401] on div at bounding box center [445, 405] width 124 height 124
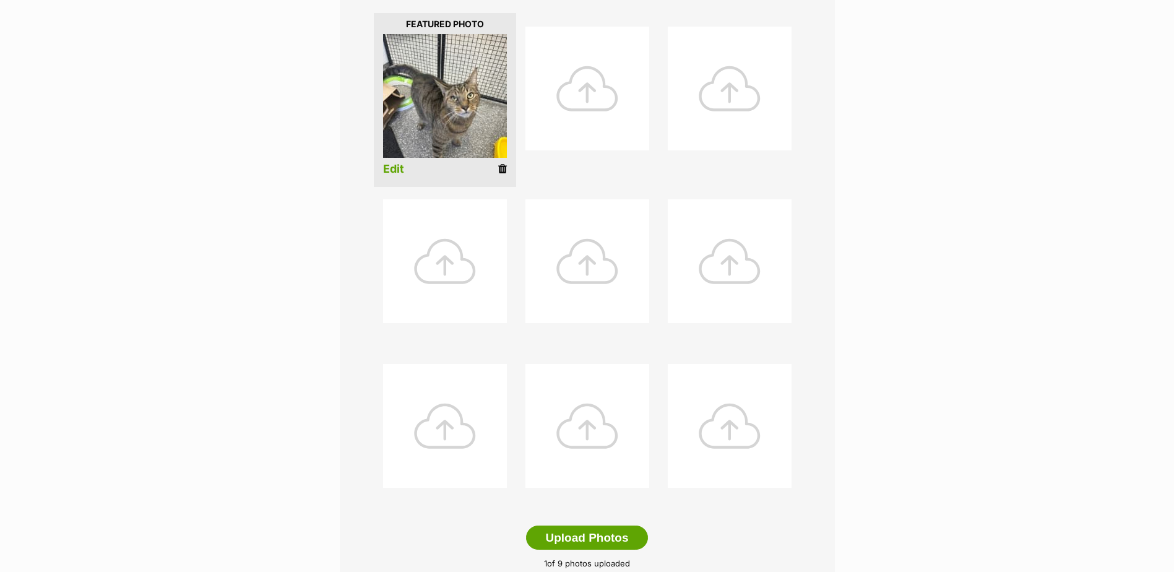
scroll to position [495, 0]
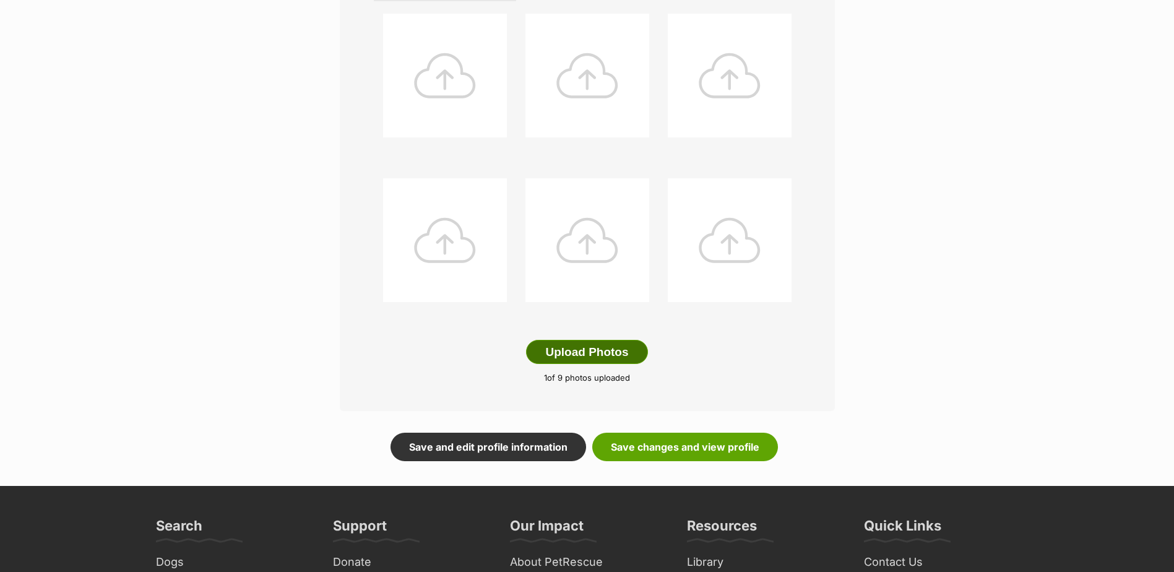
click at [635, 351] on button "Upload Photos" at bounding box center [586, 352] width 121 height 25
click at [606, 449] on link "Save changes and view profile" at bounding box center [685, 447] width 186 height 28
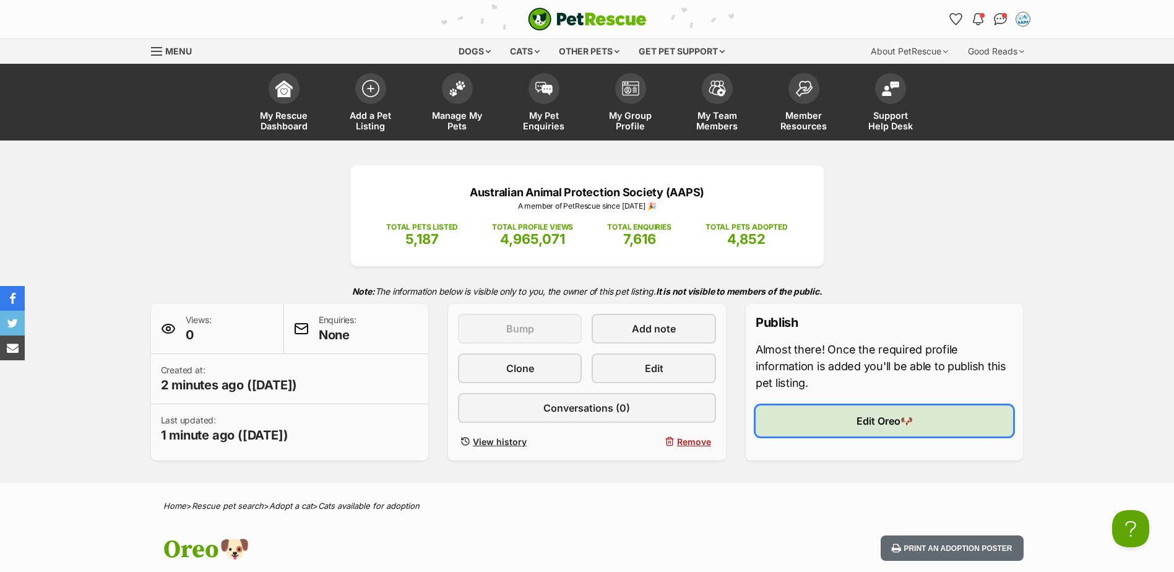
click at [811, 417] on link "Edit Oreo🐶" at bounding box center [885, 420] width 258 height 31
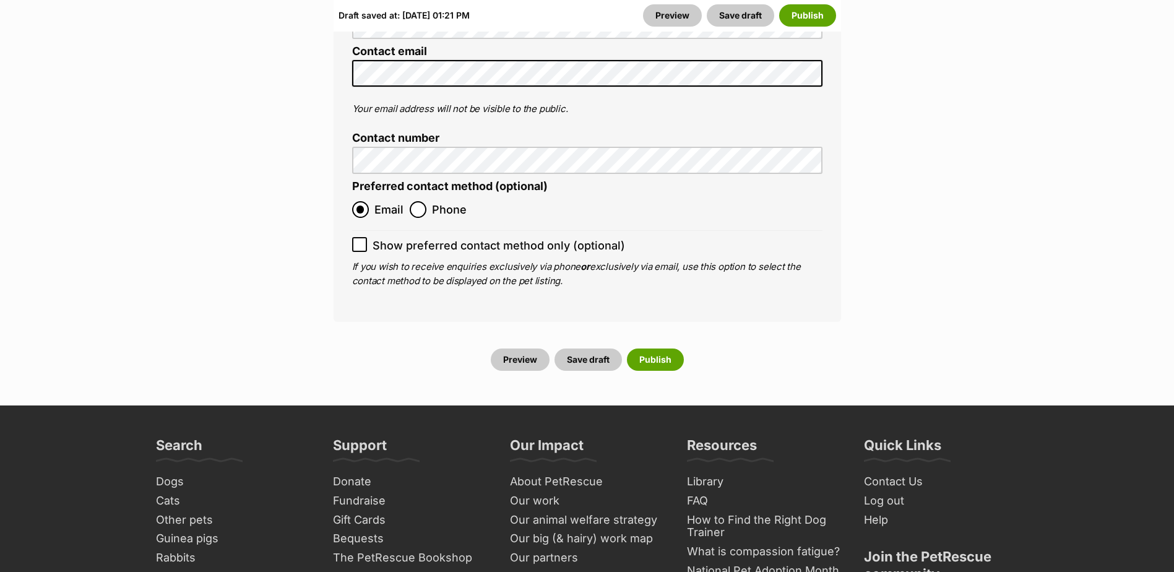
scroll to position [5322, 0]
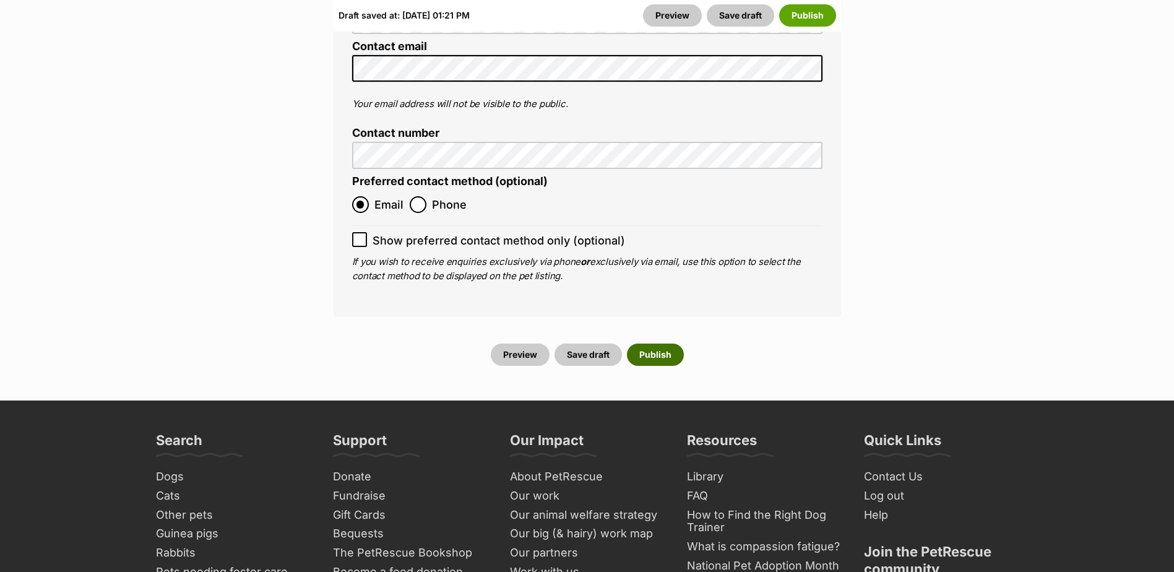
click at [654, 343] on button "Publish" at bounding box center [655, 354] width 57 height 22
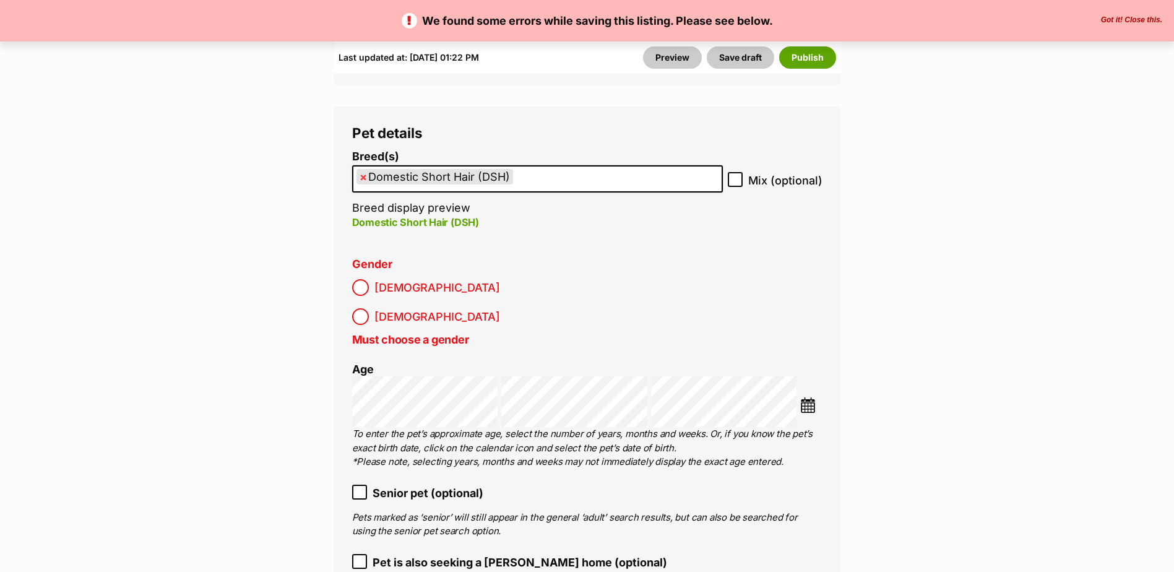
scroll to position [1857, 0]
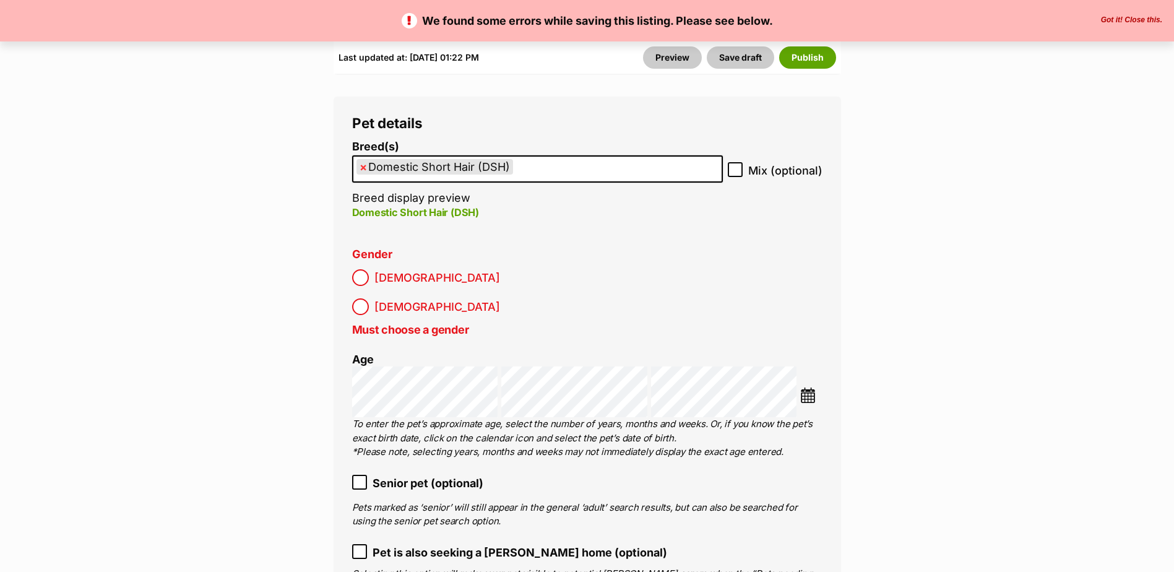
click at [373, 280] on label "[DEMOGRAPHIC_DATA]" at bounding box center [426, 277] width 148 height 17
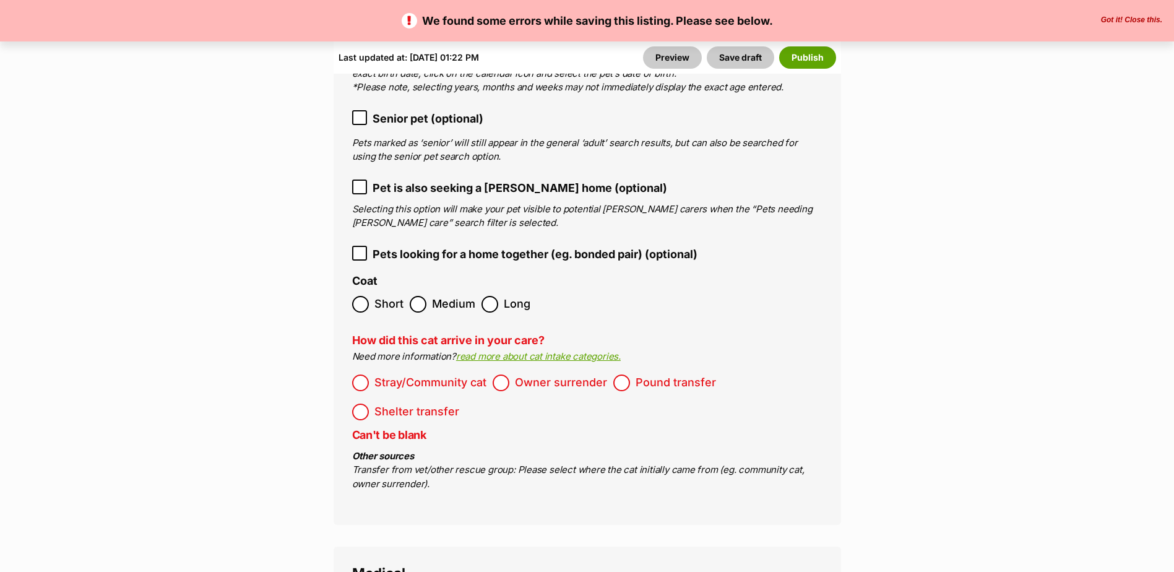
scroll to position [2352, 0]
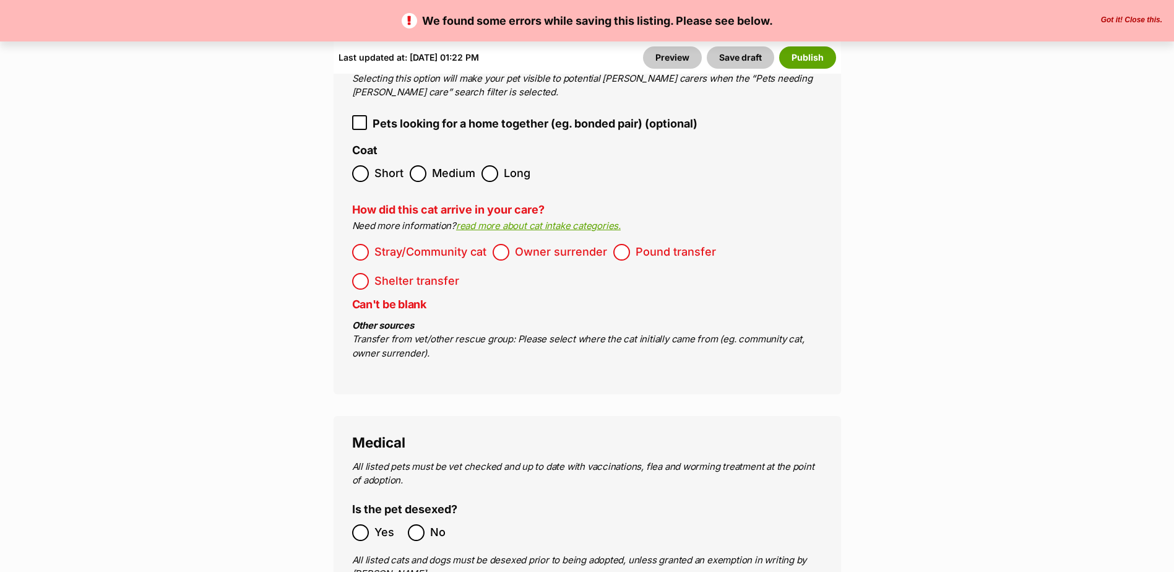
click at [443, 244] on span "Stray/Community cat" at bounding box center [430, 252] width 112 height 17
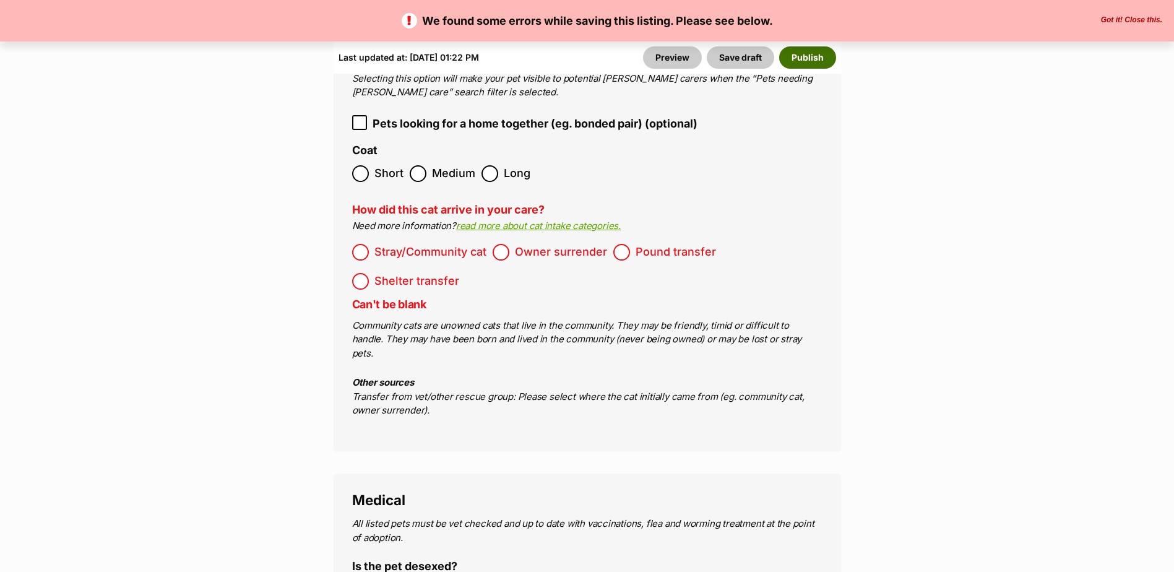
click at [817, 55] on button "Publish" at bounding box center [807, 57] width 57 height 22
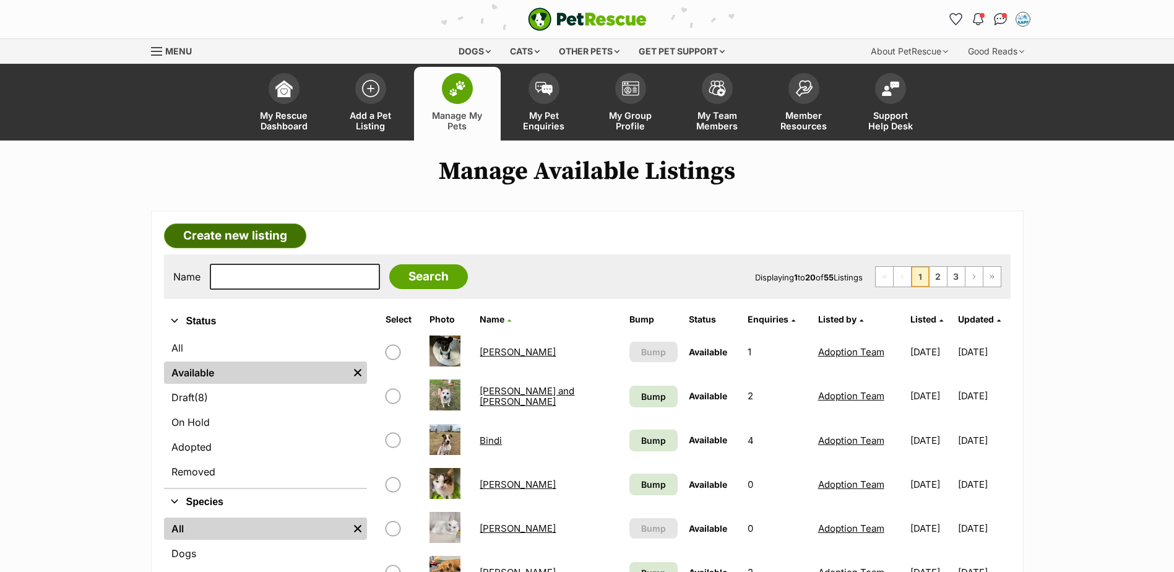
click at [257, 233] on link "Create new listing" at bounding box center [235, 235] width 142 height 25
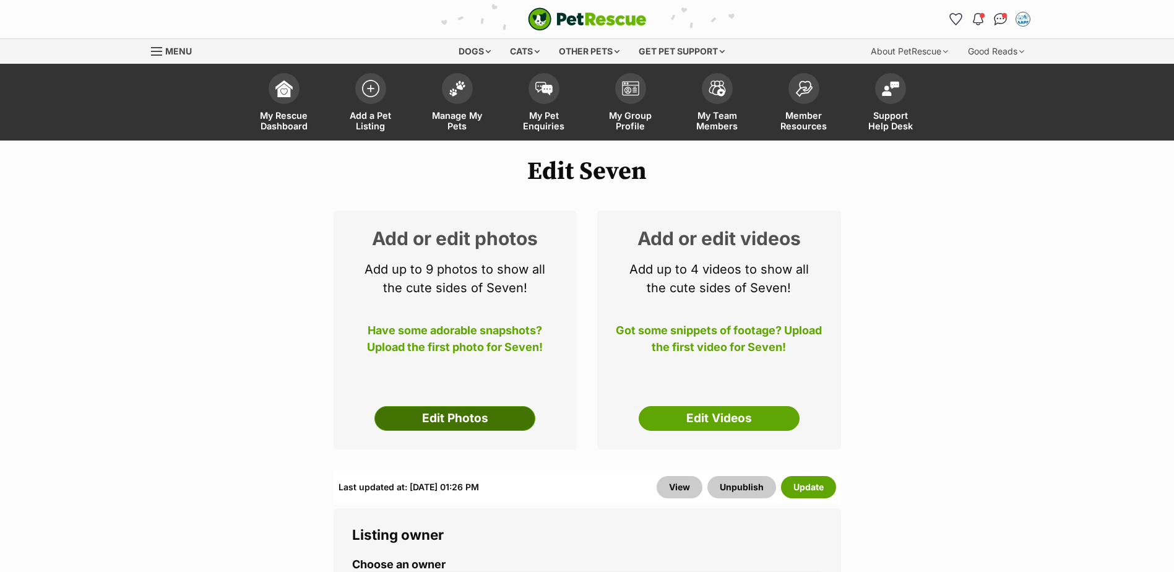
click at [446, 416] on link "Edit Photos" at bounding box center [454, 418] width 161 height 25
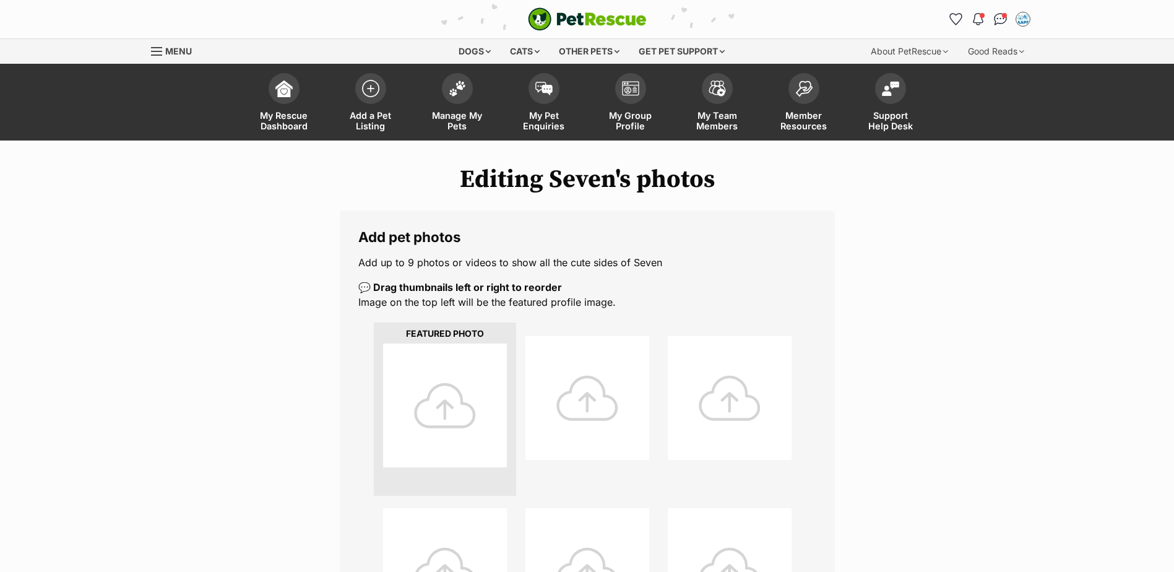
click at [448, 381] on div at bounding box center [445, 405] width 124 height 124
click at [451, 381] on div at bounding box center [445, 405] width 124 height 124
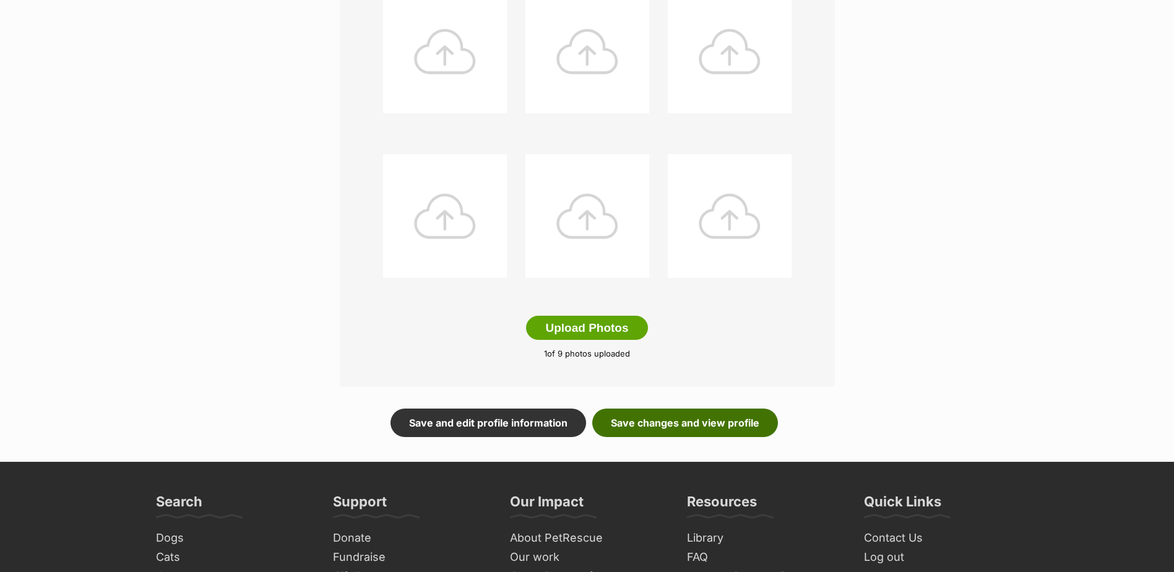
scroll to position [557, 0]
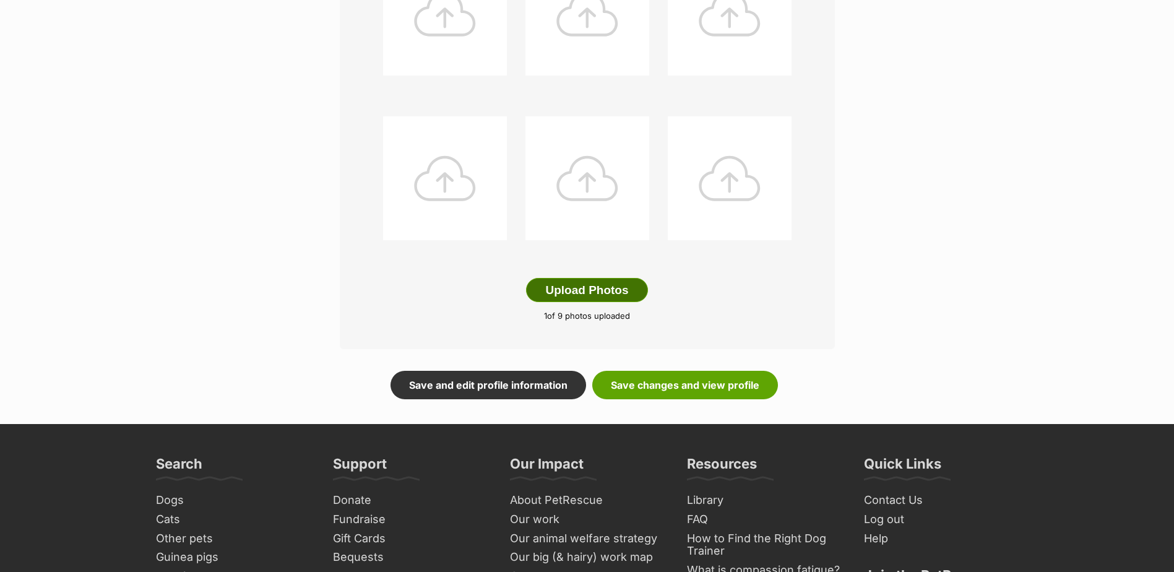
click at [596, 293] on button "Upload Photos" at bounding box center [586, 290] width 121 height 25
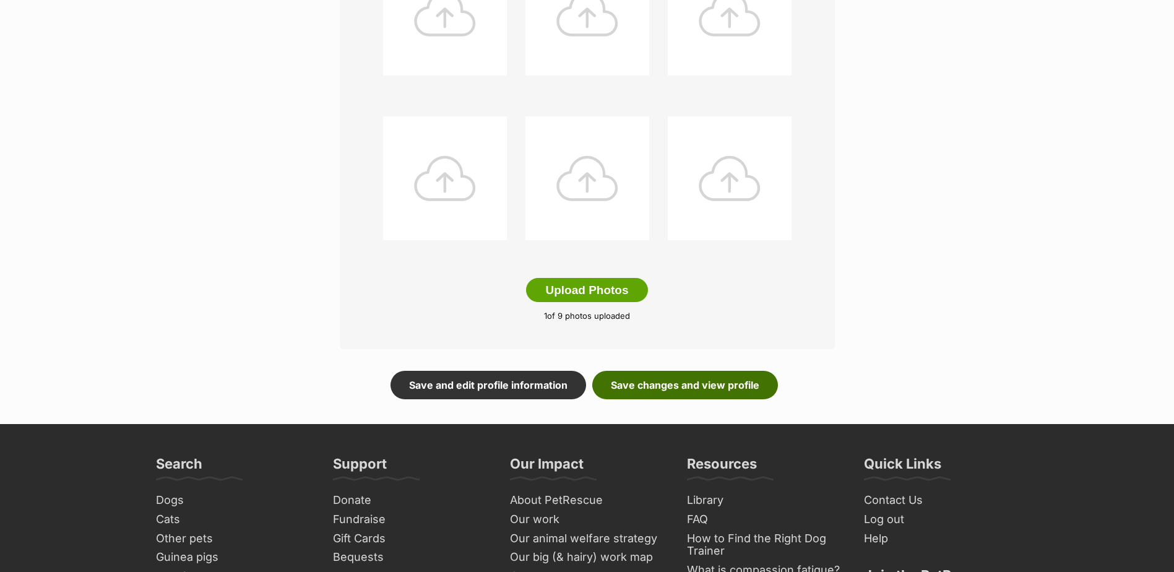
click at [650, 379] on link "Save changes and view profile" at bounding box center [685, 385] width 186 height 28
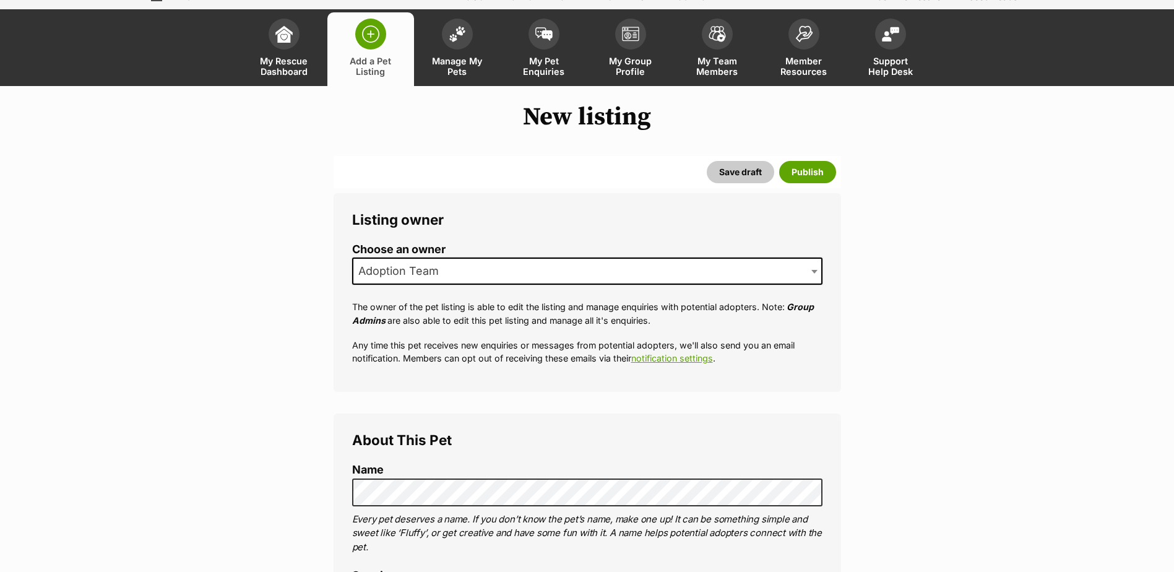
scroll to position [124, 0]
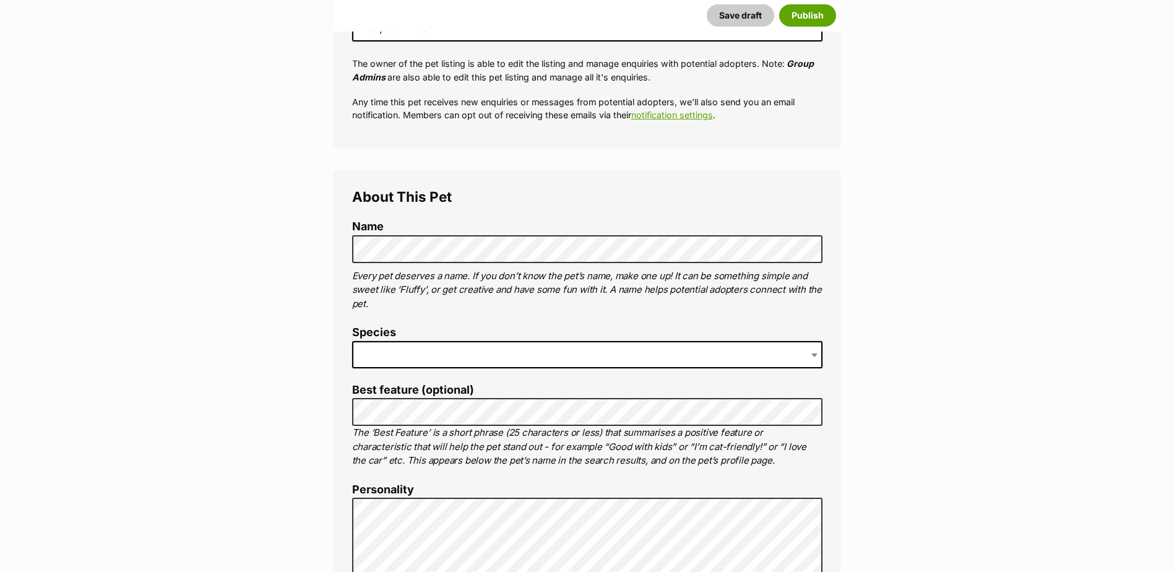
scroll to position [309, 0]
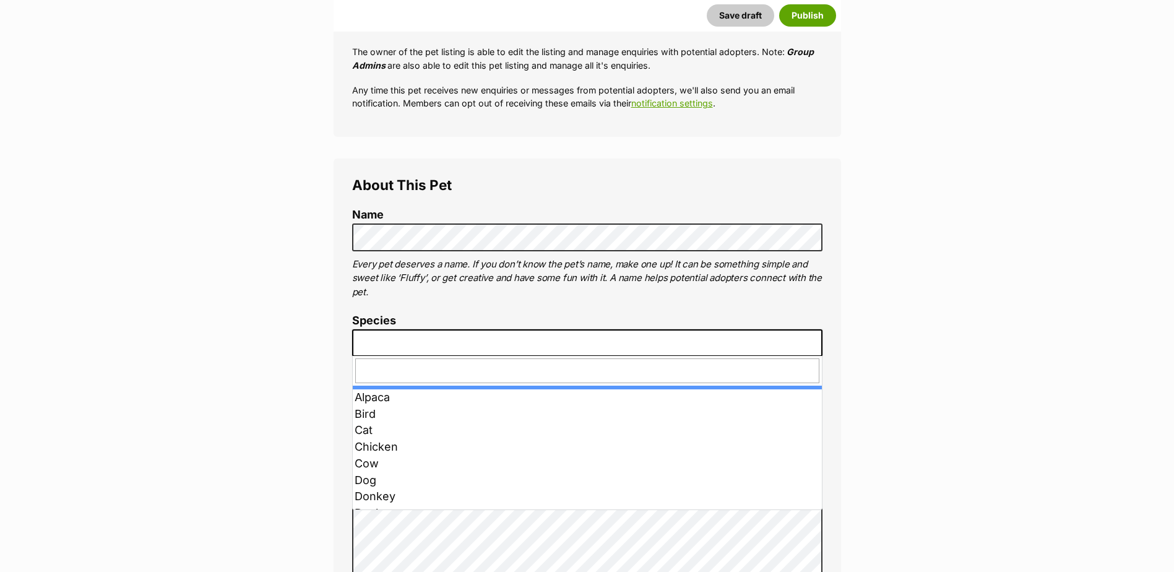
click at [566, 339] on span at bounding box center [587, 342] width 470 height 27
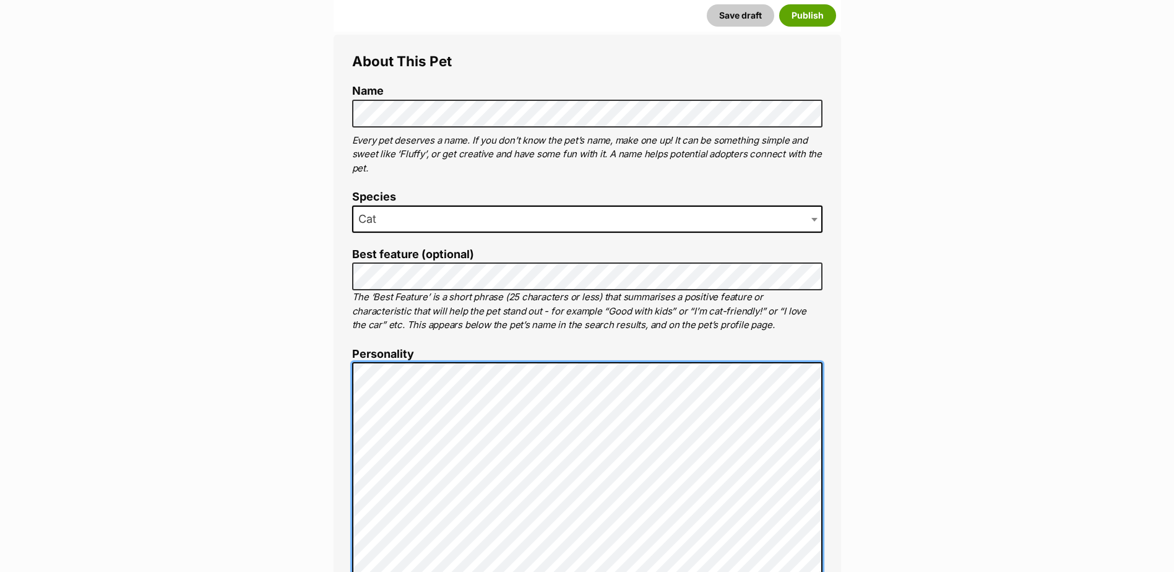
scroll to position [449, 0]
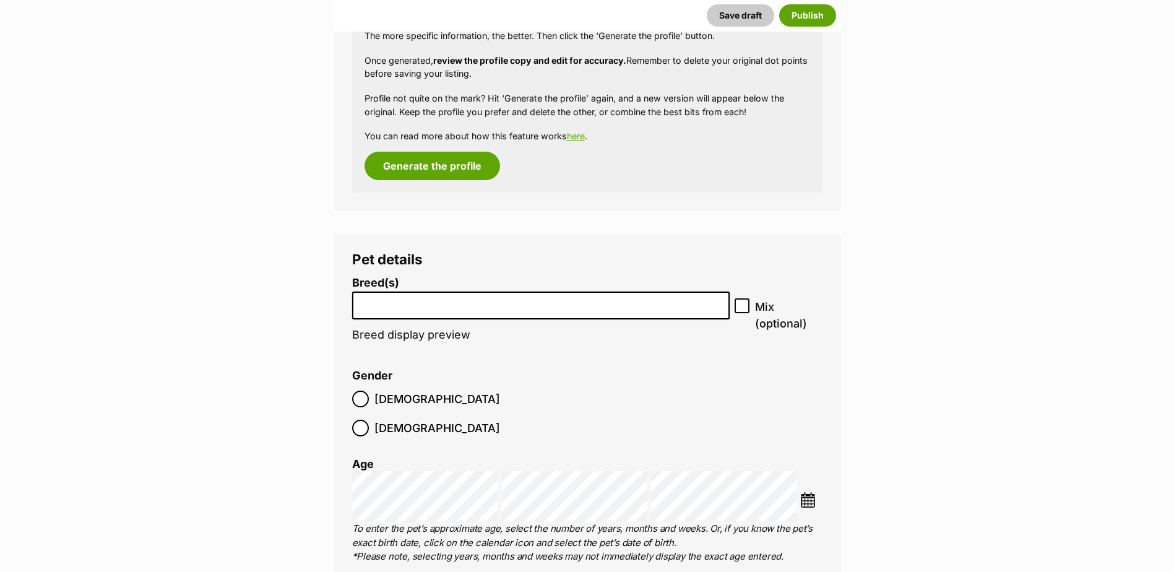
scroll to position [1377, 0]
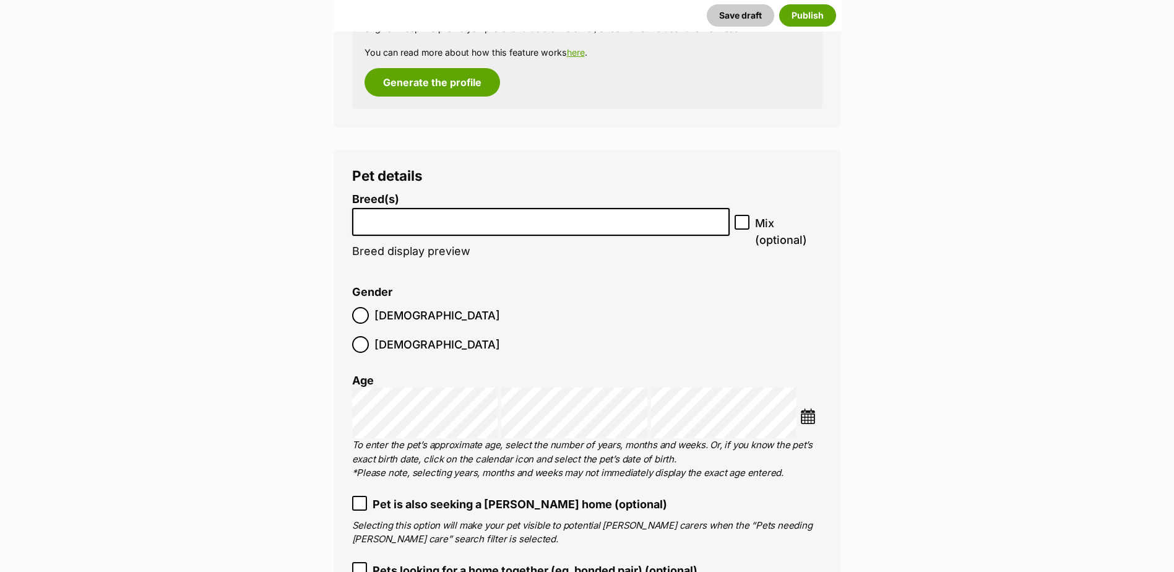
click at [439, 233] on li at bounding box center [540, 221] width 369 height 25
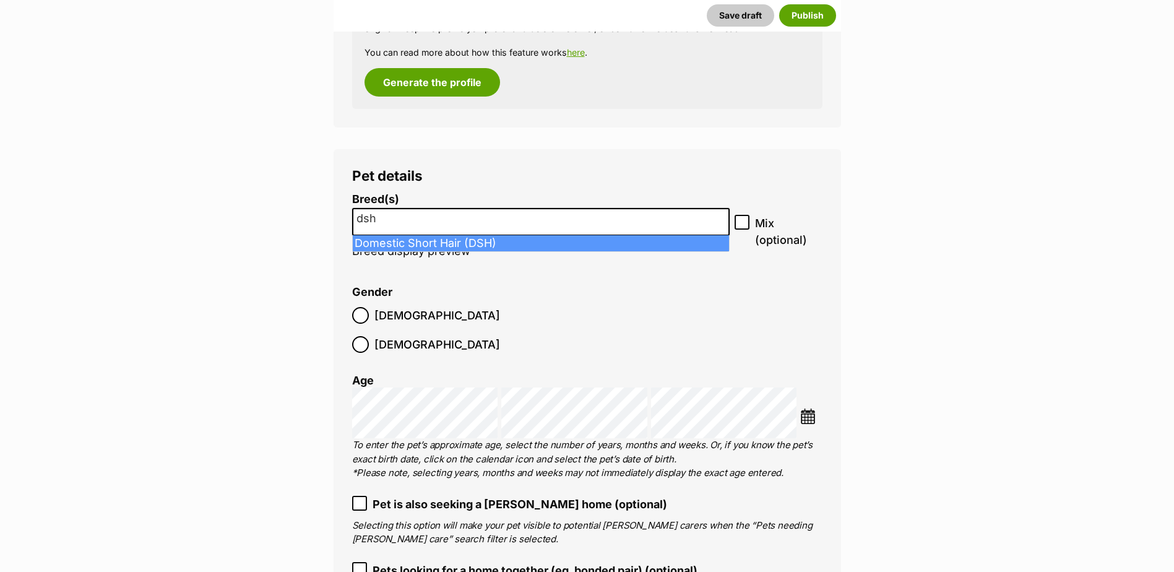
type input "dsh"
select select "252102"
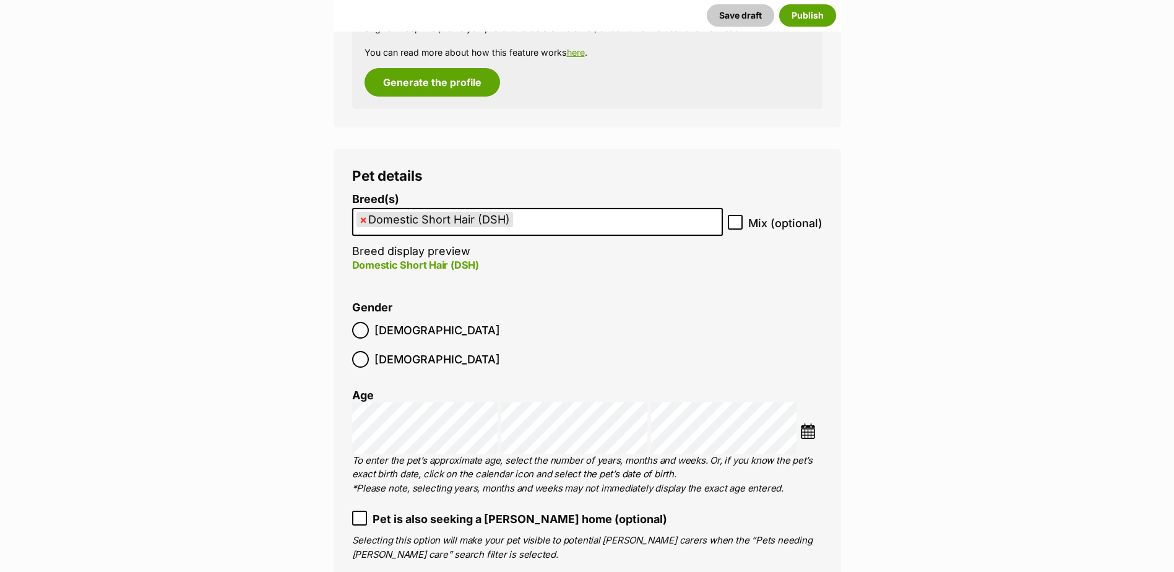
click at [543, 218] on ul "× Domestic Short Hair (DSH)" at bounding box center [537, 221] width 368 height 25
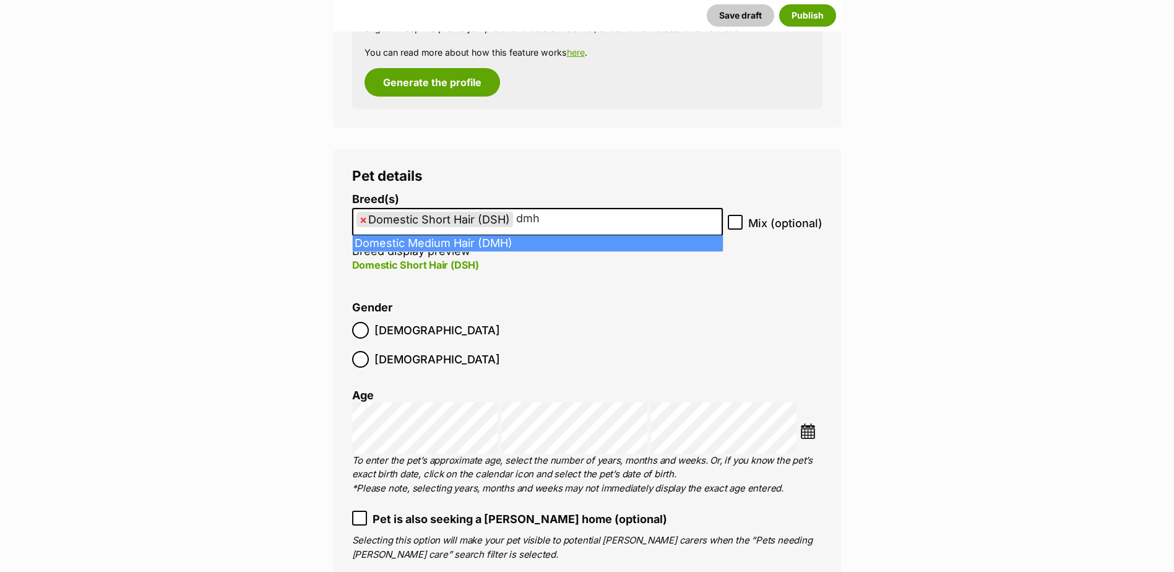
type input "dmh"
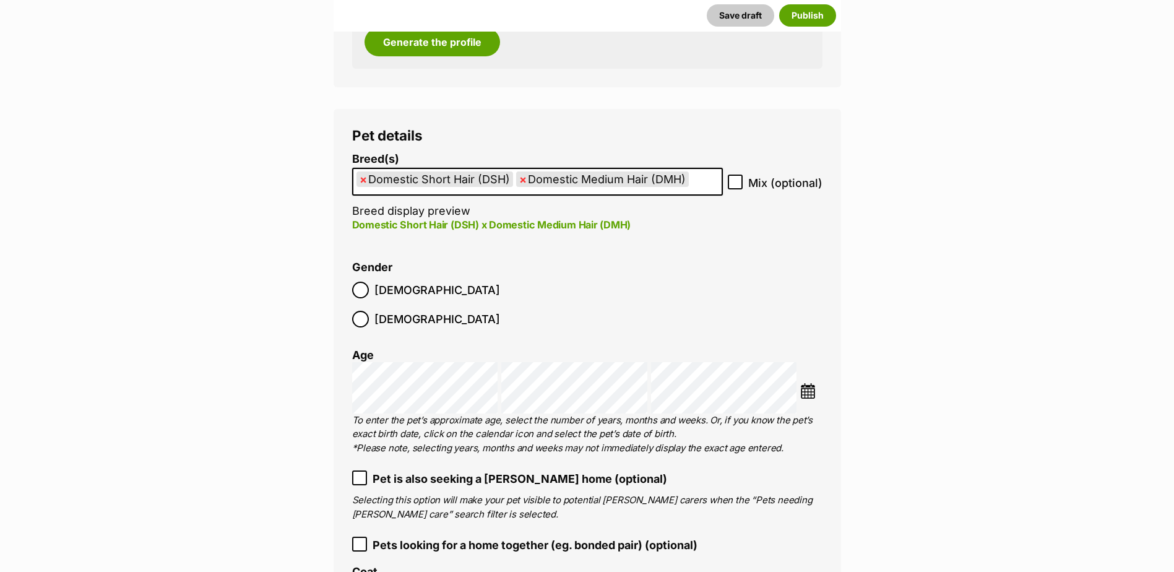
scroll to position [1439, 0]
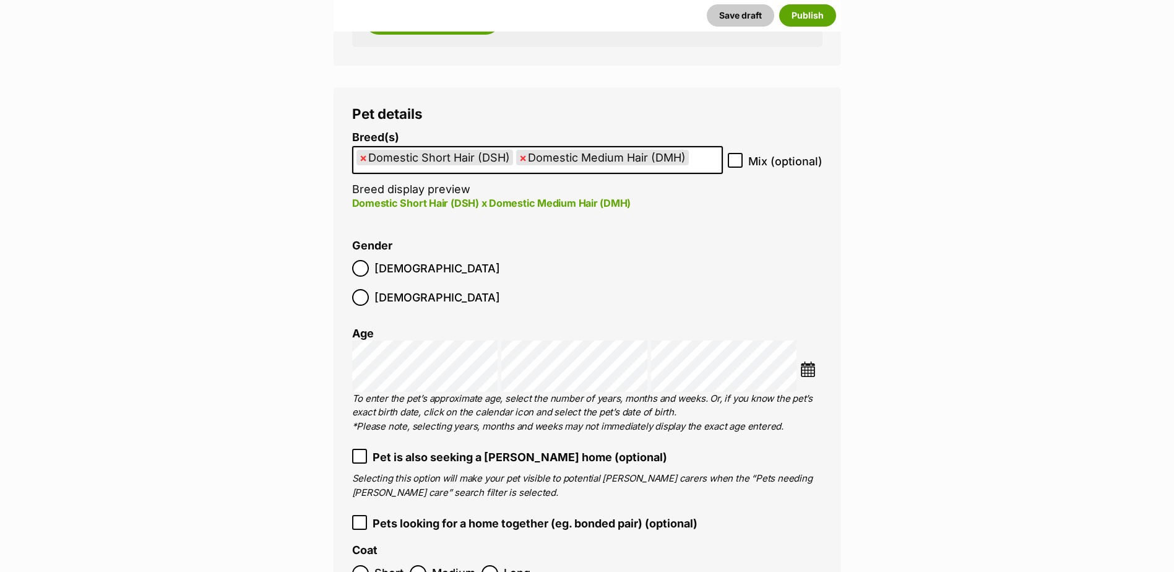
click at [449, 289] on span "Female" at bounding box center [437, 297] width 126 height 17
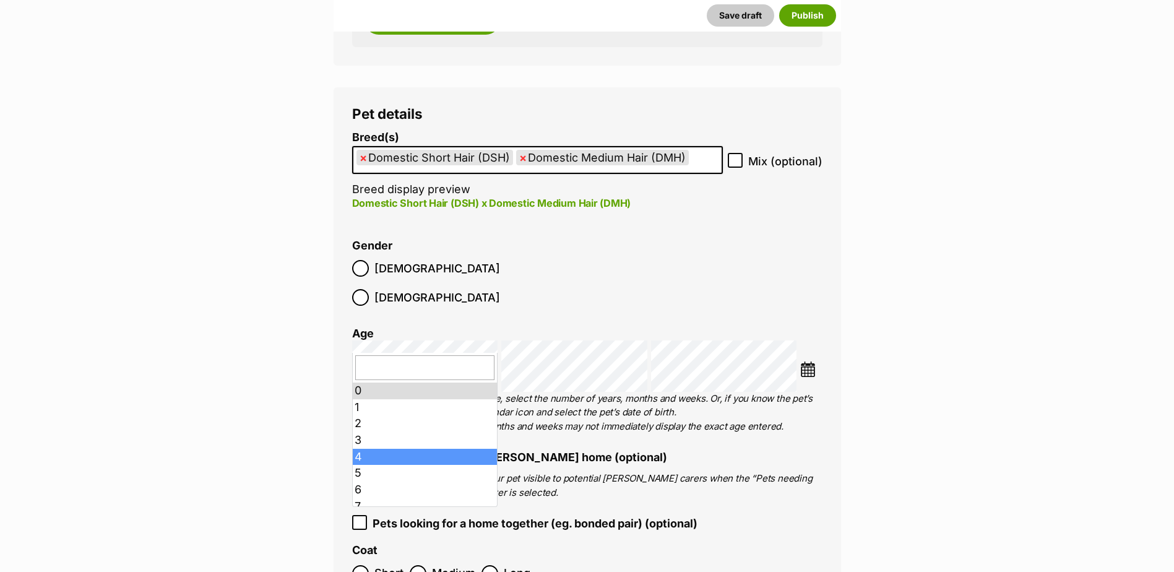
scroll to position [62, 0]
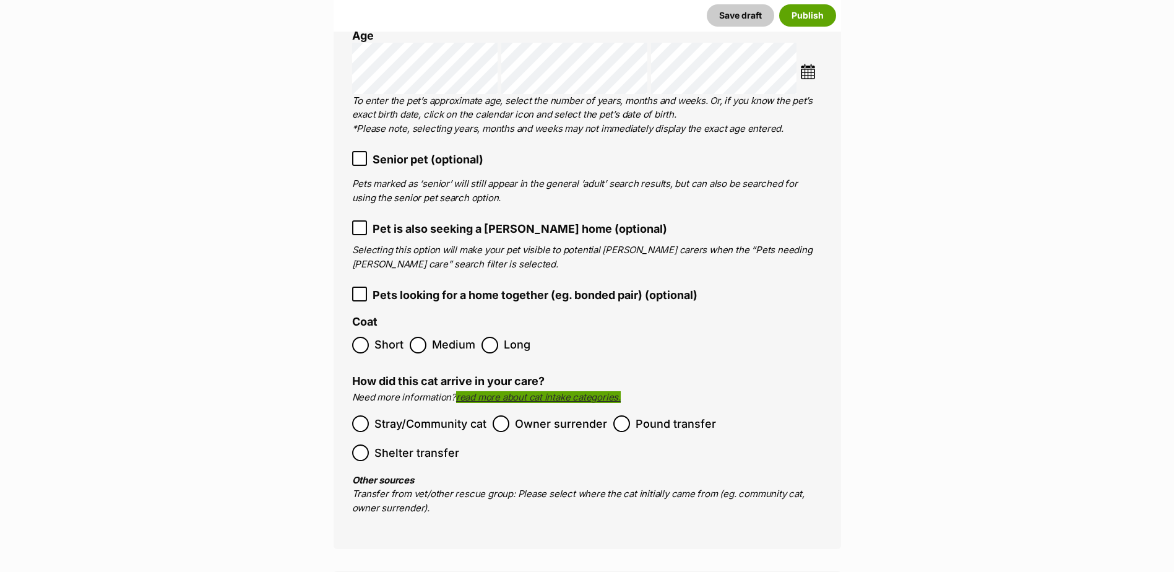
scroll to position [1748, 0]
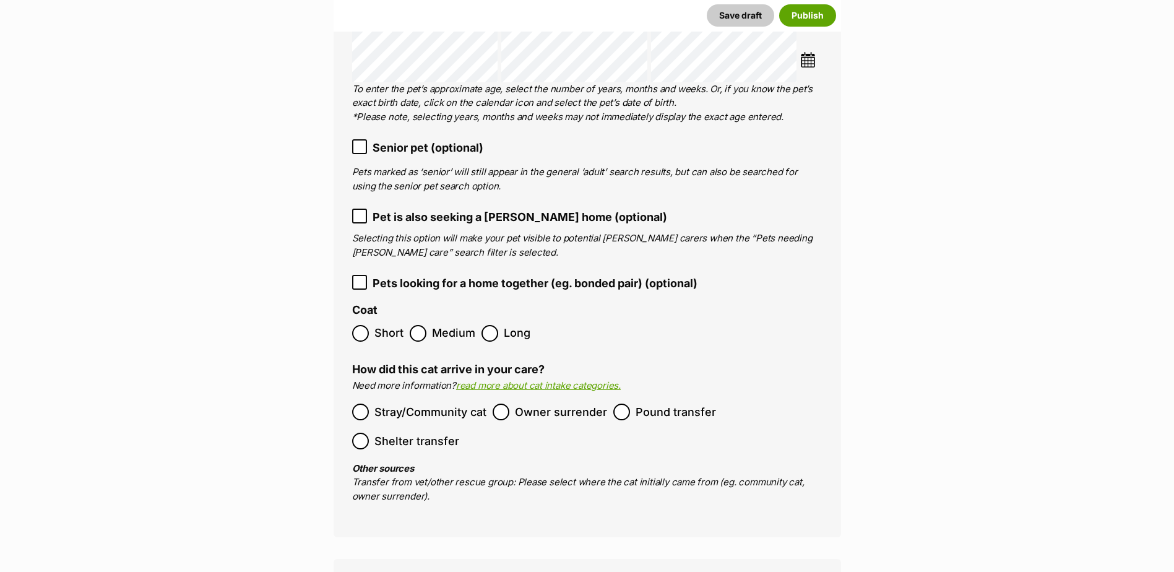
drag, startPoint x: 376, startPoint y: 301, endPoint x: 379, endPoint y: 309, distance: 8.3
click at [376, 325] on span "Short" at bounding box center [388, 333] width 29 height 17
click at [428, 404] on span "Stray/Community cat" at bounding box center [430, 412] width 112 height 17
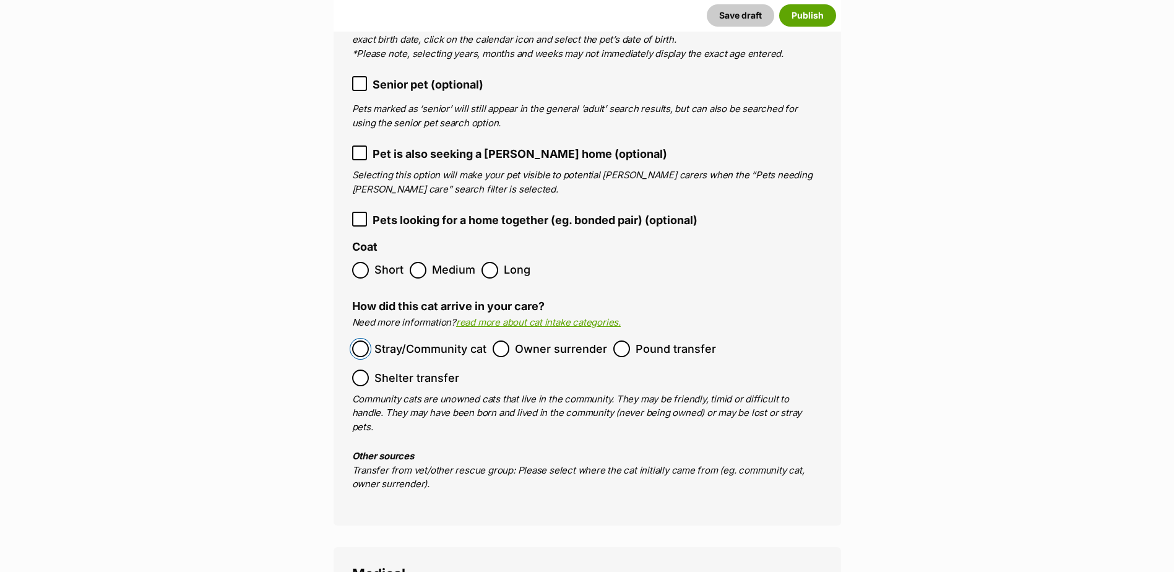
scroll to position [1810, 0]
click at [405, 213] on span "Pets looking for a home together (eg. bonded pair) (optional)" at bounding box center [535, 221] width 325 height 17
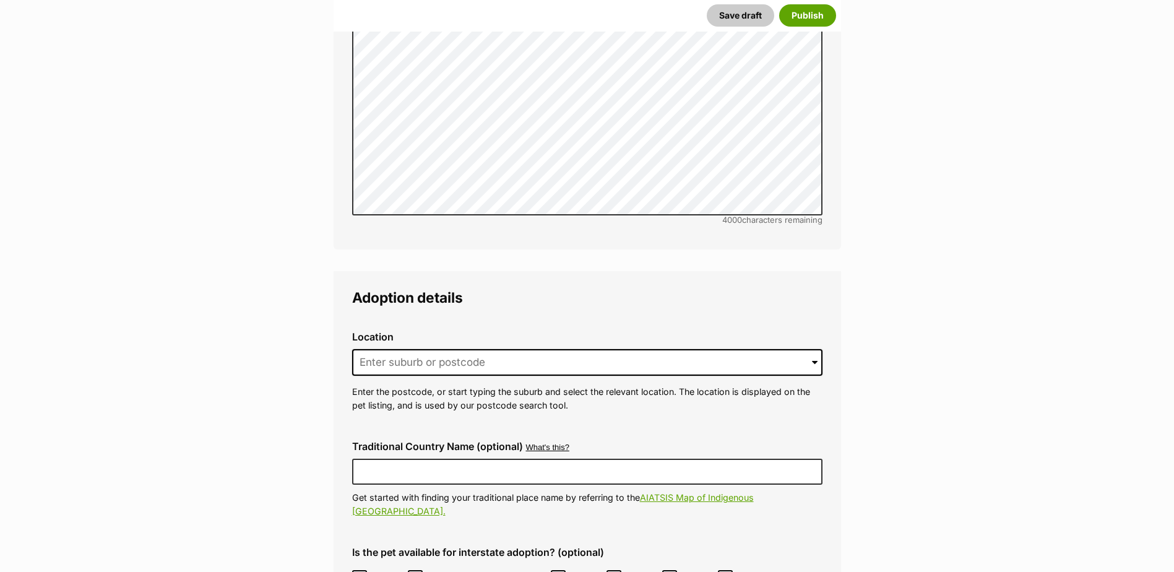
scroll to position [2862, 0]
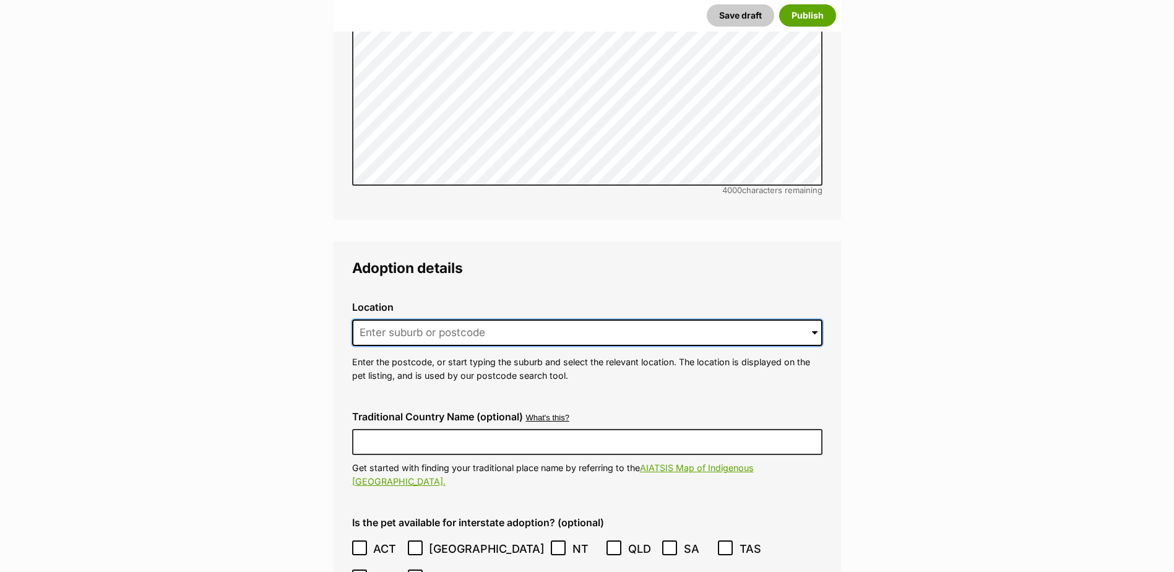
click at [546, 319] on input at bounding box center [587, 332] width 470 height 27
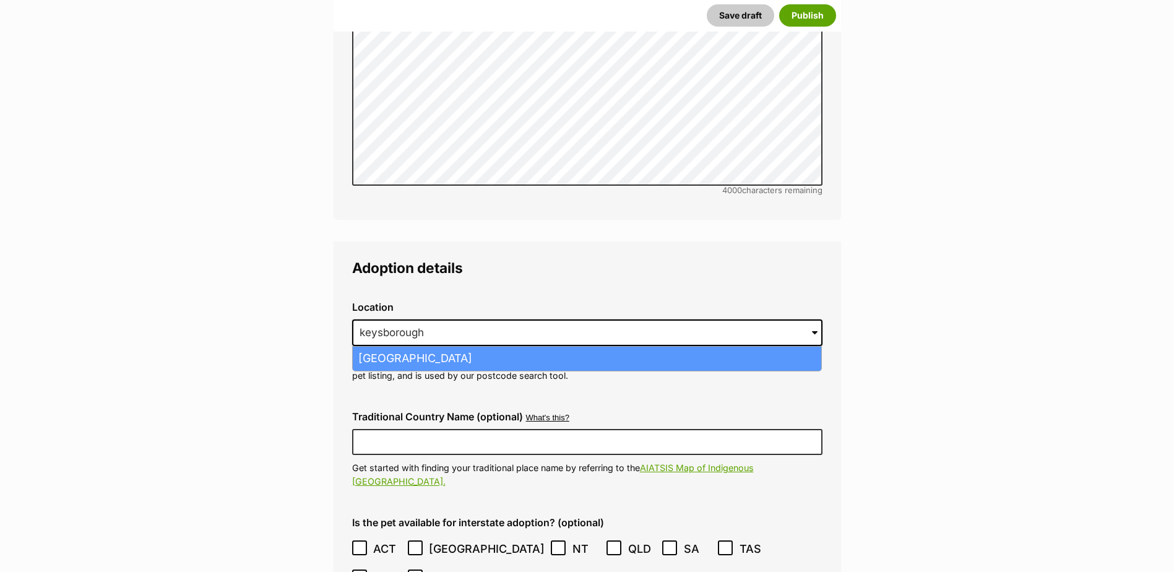
click at [561, 347] on li "Keysborough, Victoria, 3173" at bounding box center [587, 359] width 468 height 24
type input "Keysborough, Victoria, 3173"
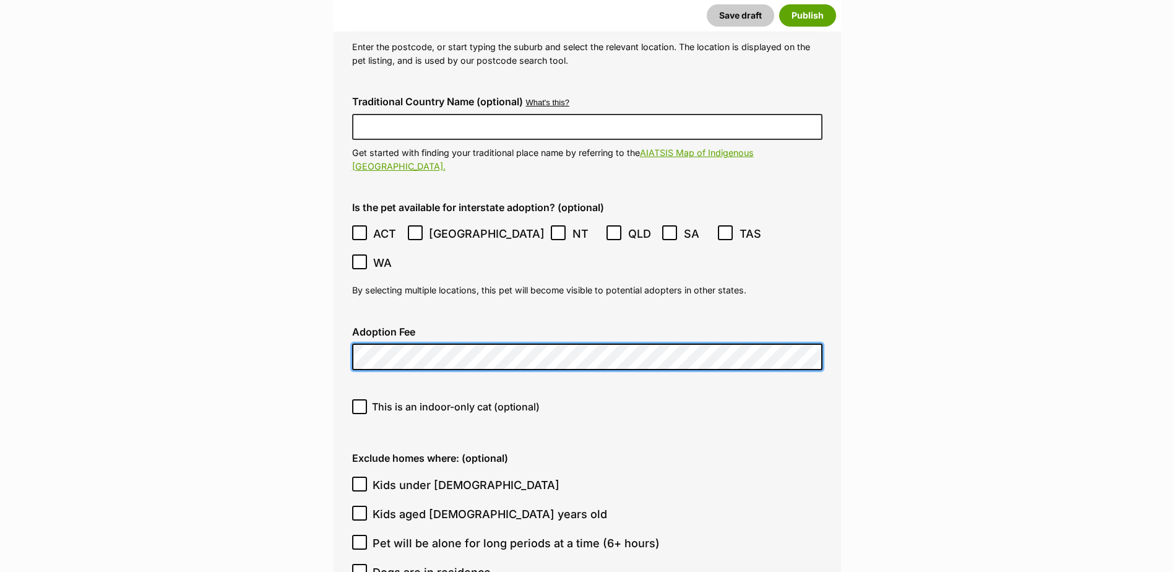
scroll to position [3295, 0]
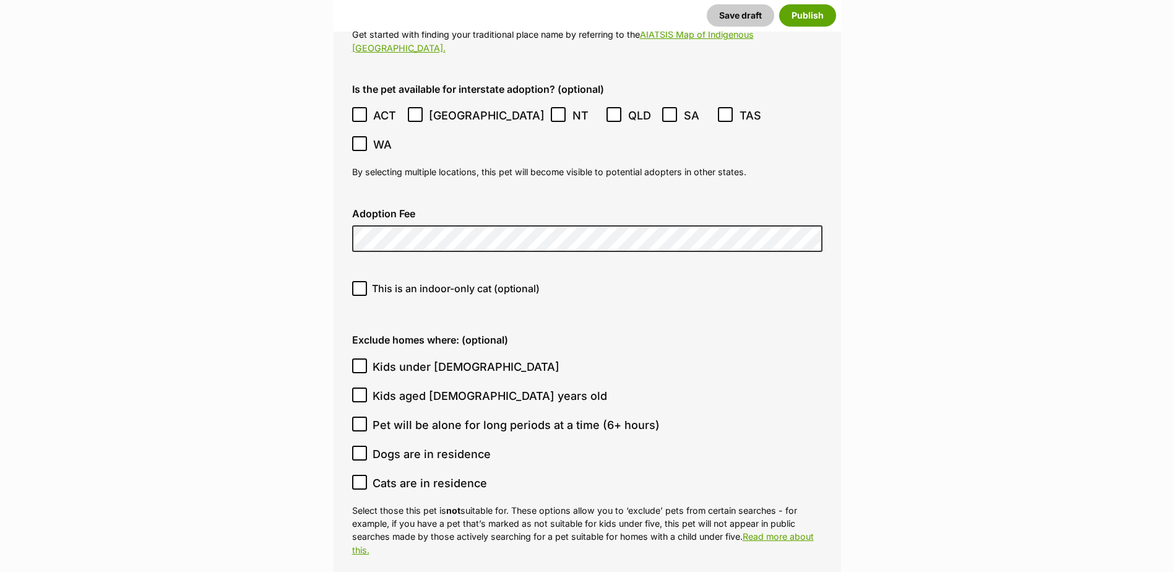
click at [469, 358] on span "Kids under [DEMOGRAPHIC_DATA]" at bounding box center [466, 366] width 187 height 17
click at [367, 358] on input "Kids under [DEMOGRAPHIC_DATA]" at bounding box center [359, 365] width 15 height 15
checkbox input "true"
click at [451, 446] on span "Dogs are in residence" at bounding box center [432, 454] width 118 height 17
click at [367, 446] on input "Dogs are in residence" at bounding box center [359, 453] width 15 height 15
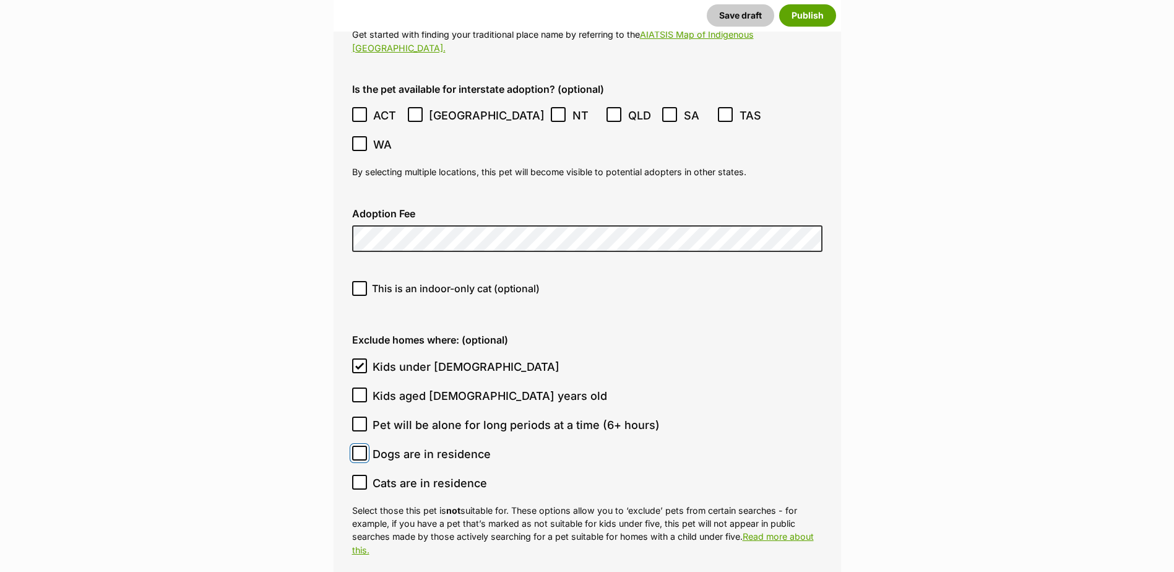
checkbox input "true"
click at [453, 475] on span "Cats are in residence" at bounding box center [430, 483] width 114 height 17
click at [367, 475] on input "Cats are in residence" at bounding box center [359, 482] width 15 height 15
checkbox input "true"
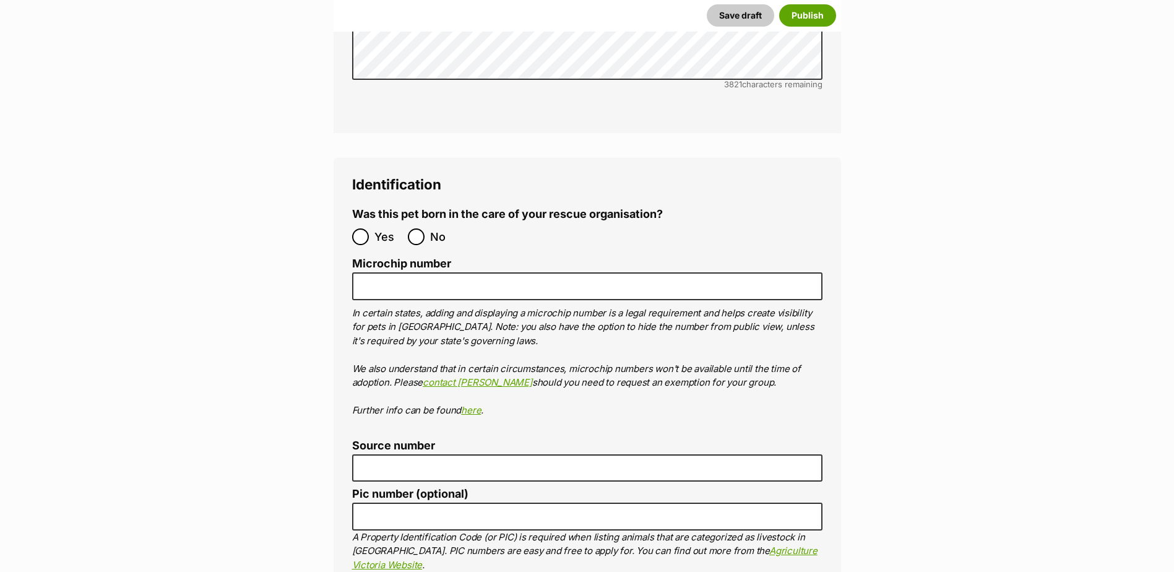
scroll to position [4162, 0]
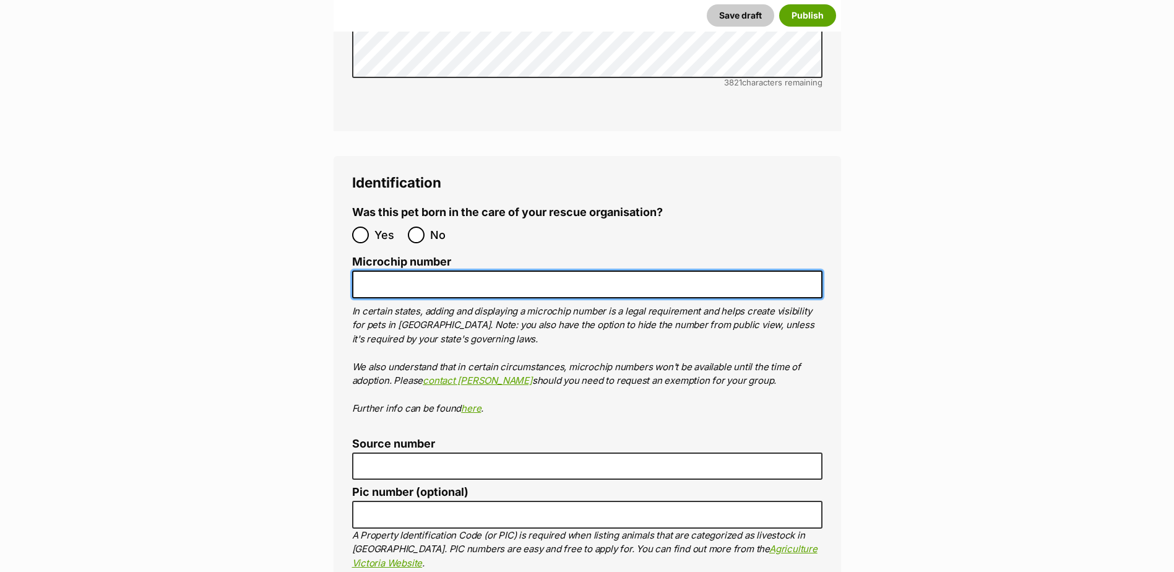
click at [400, 270] on input "Microchip number" at bounding box center [587, 284] width 470 height 28
paste input "956000016646040"
type input "956000016646040"
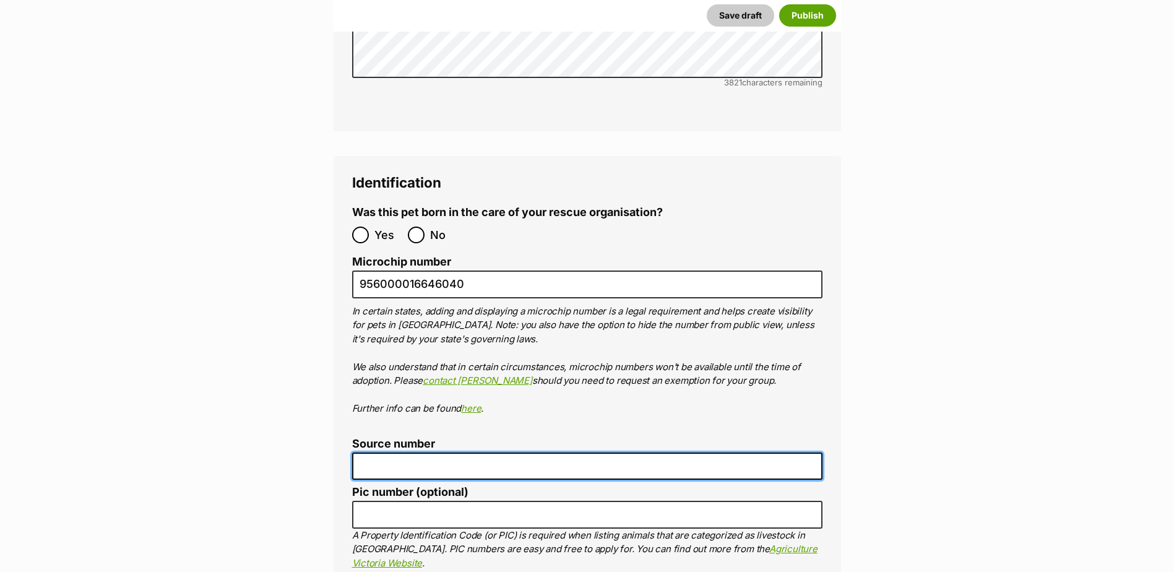
click at [391, 452] on input "Source number" at bounding box center [587, 466] width 470 height 28
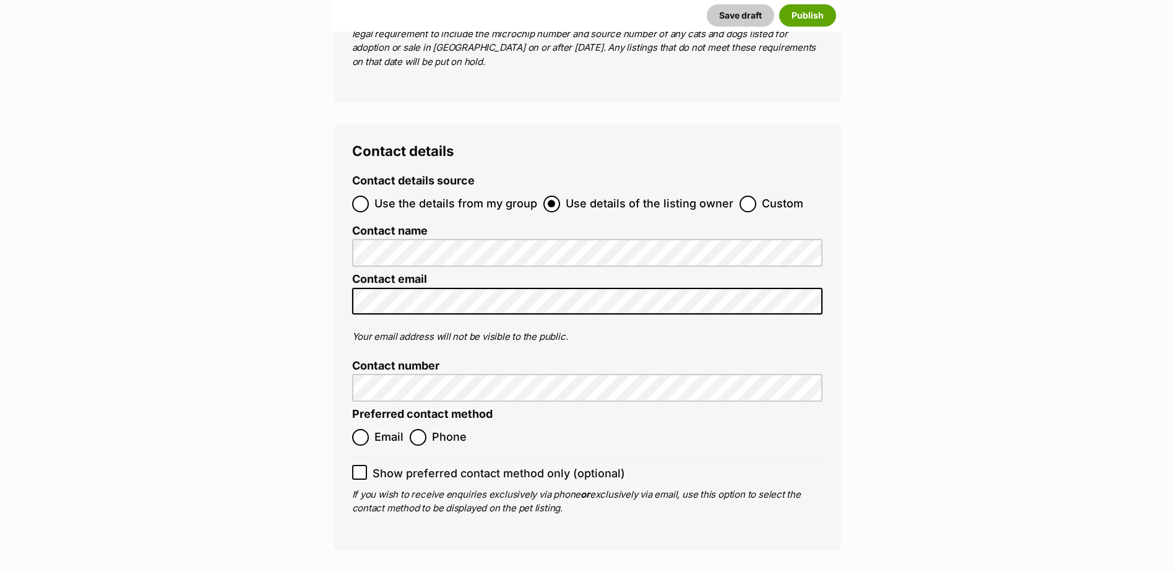
scroll to position [4843, 0]
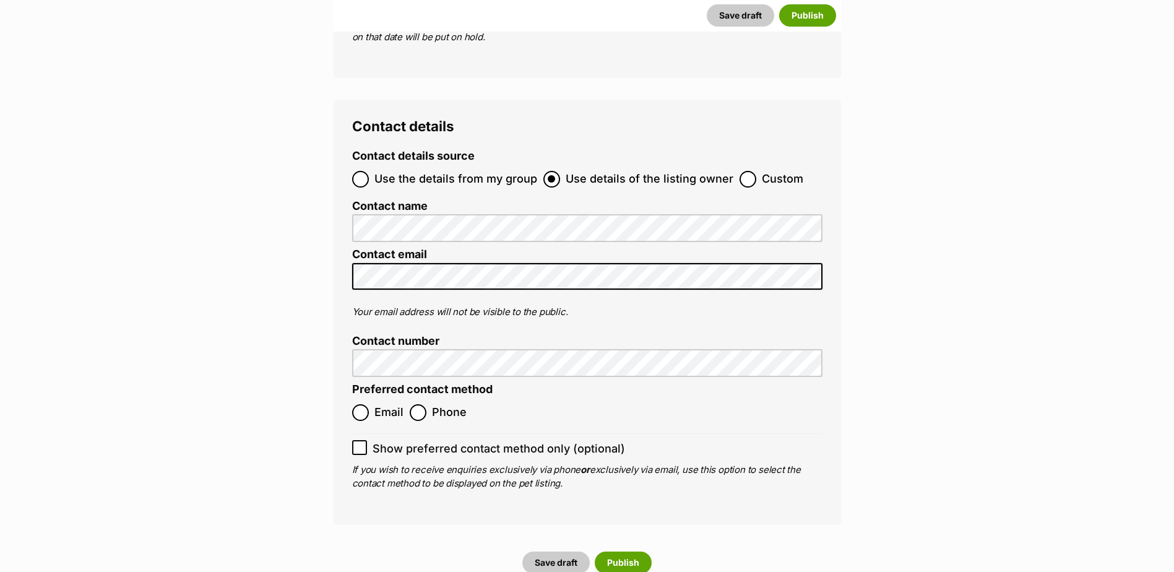
type input "br100702"
click at [378, 404] on span "Email" at bounding box center [388, 412] width 29 height 17
click at [369, 404] on input "Email" at bounding box center [360, 412] width 17 height 17
radio input "true"
click at [616, 551] on button "Publish" at bounding box center [623, 562] width 57 height 22
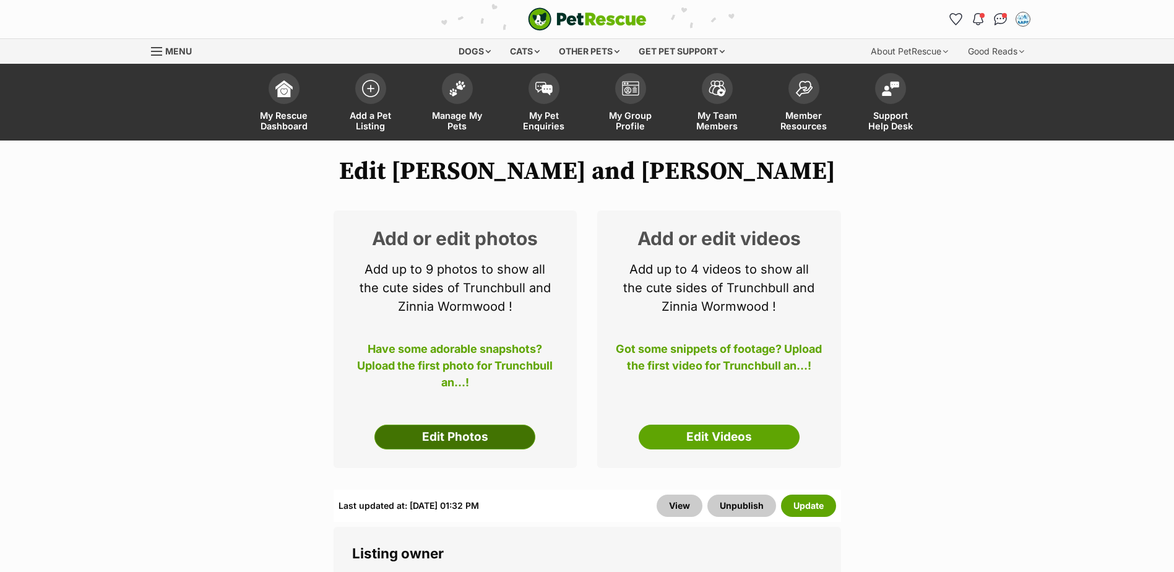
click at [489, 444] on link "Edit Photos" at bounding box center [454, 437] width 161 height 25
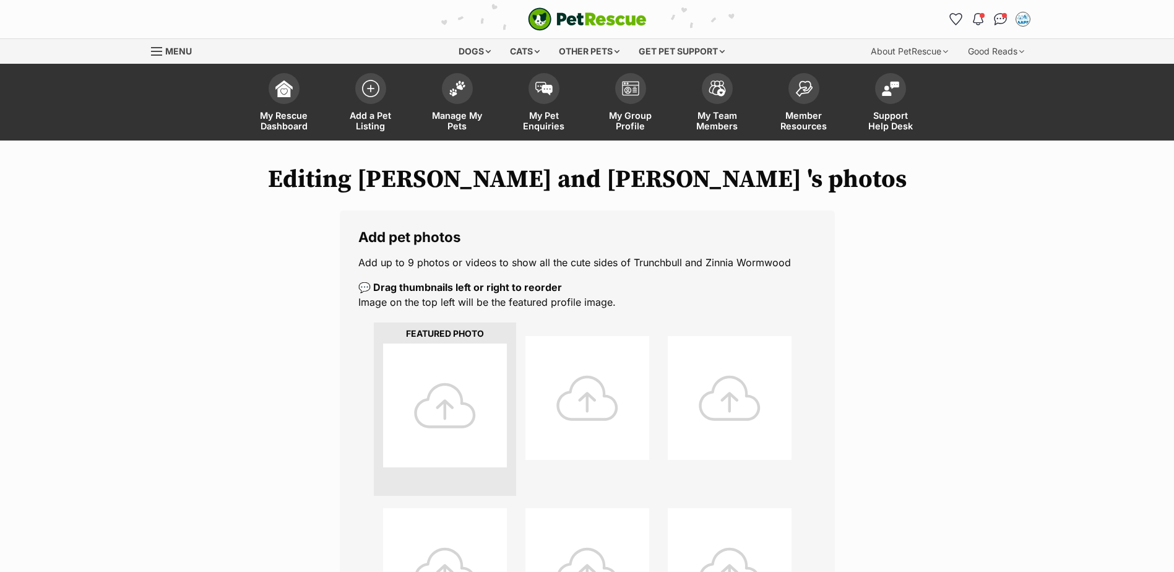
click at [432, 367] on div at bounding box center [445, 405] width 124 height 124
click at [469, 394] on div at bounding box center [445, 405] width 124 height 124
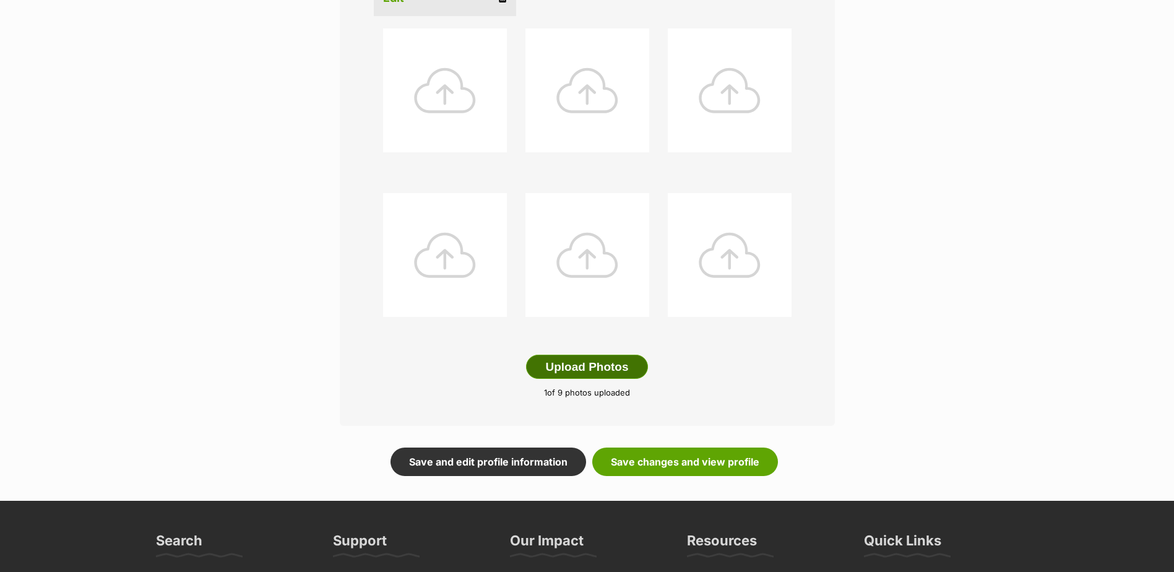
scroll to position [496, 0]
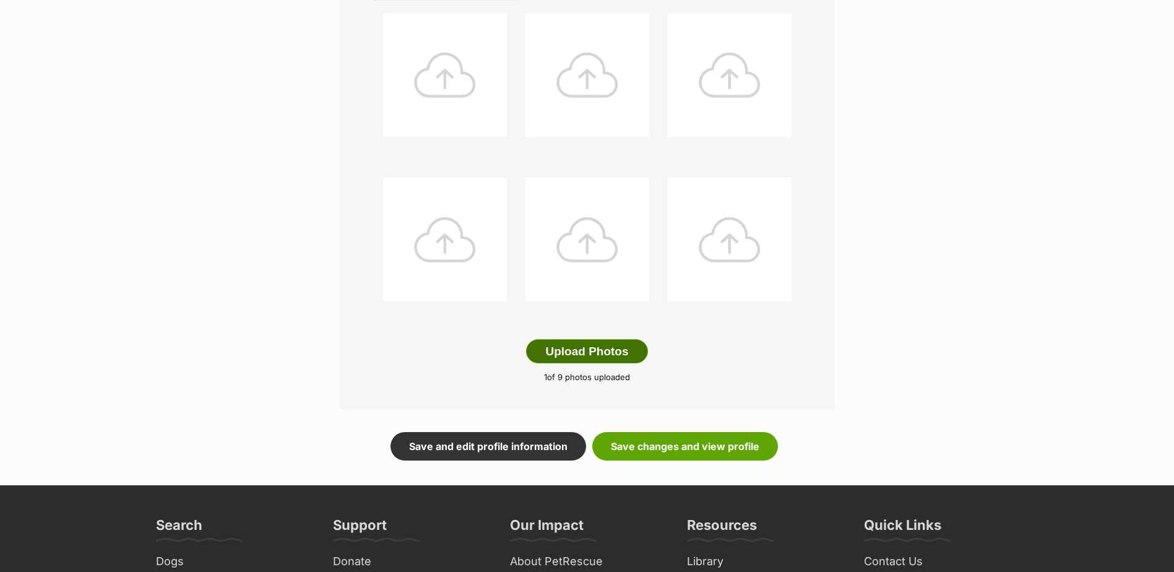
click at [567, 344] on button "Upload Photos" at bounding box center [586, 351] width 121 height 25
click at [640, 446] on link "Save changes and view profile" at bounding box center [685, 446] width 186 height 28
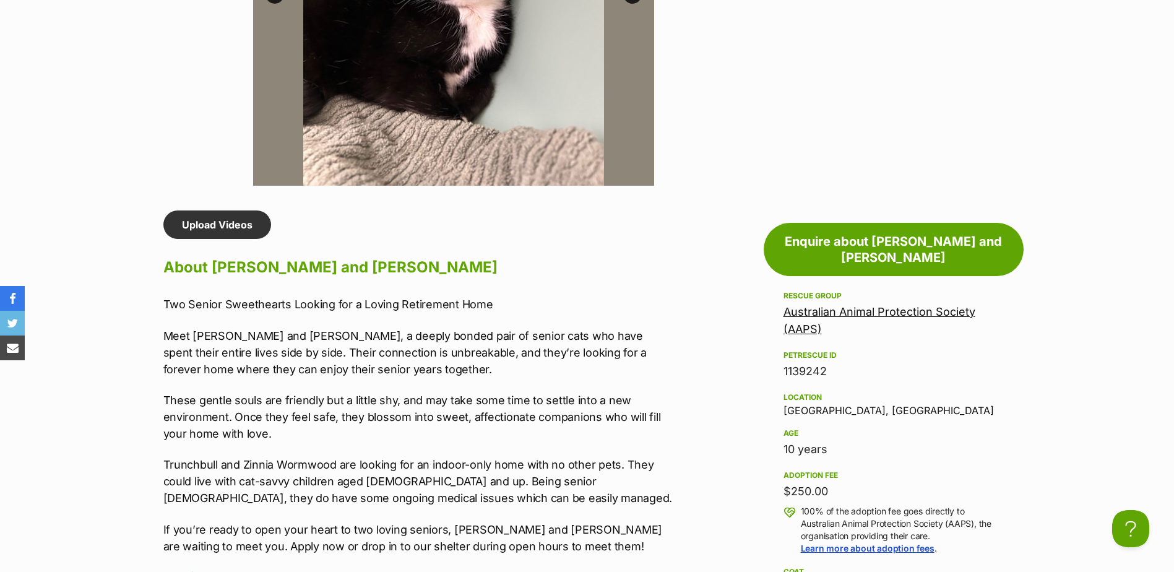
scroll to position [928, 0]
